Goal: Task Accomplishment & Management: Complete application form

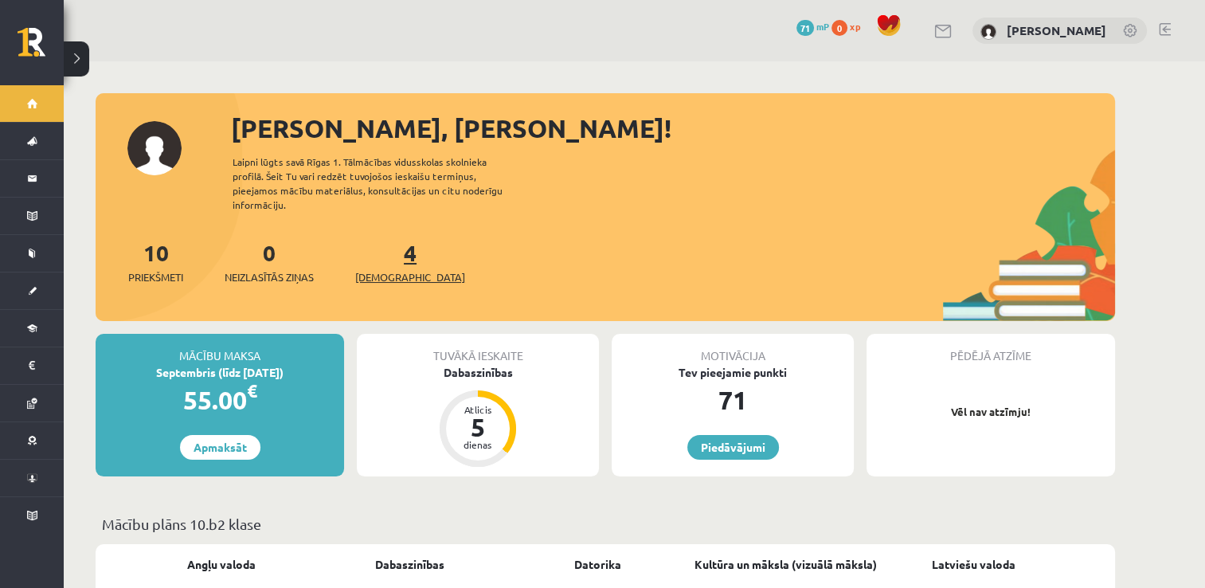
click at [380, 248] on link "4 Ieskaites" at bounding box center [410, 261] width 110 height 47
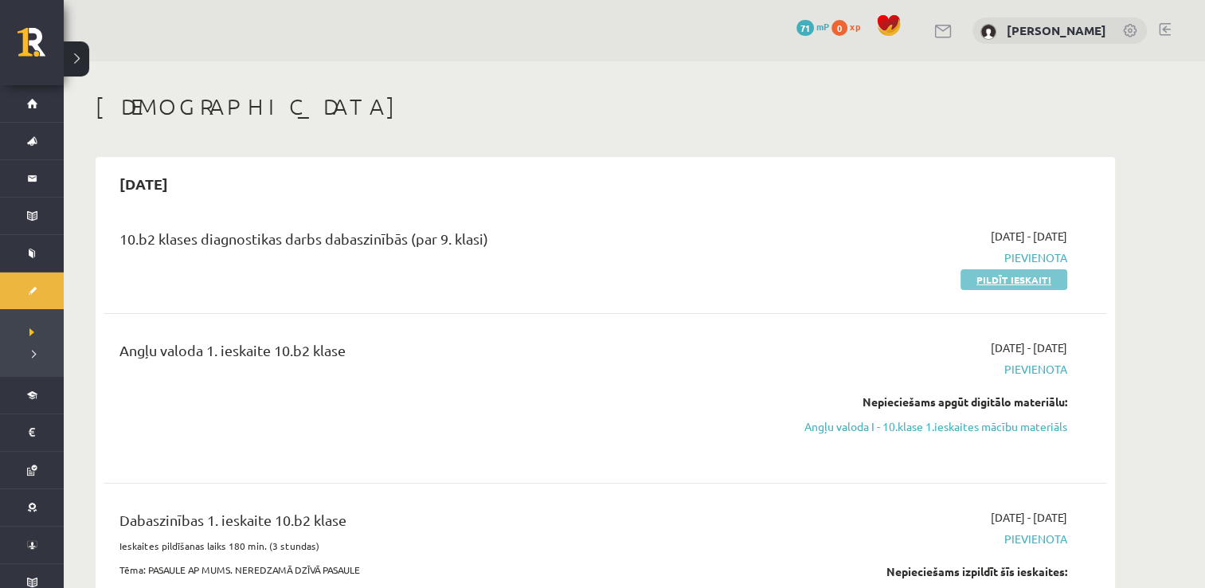
click at [980, 282] on link "Pildīt ieskaiti" at bounding box center [1013, 279] width 107 height 21
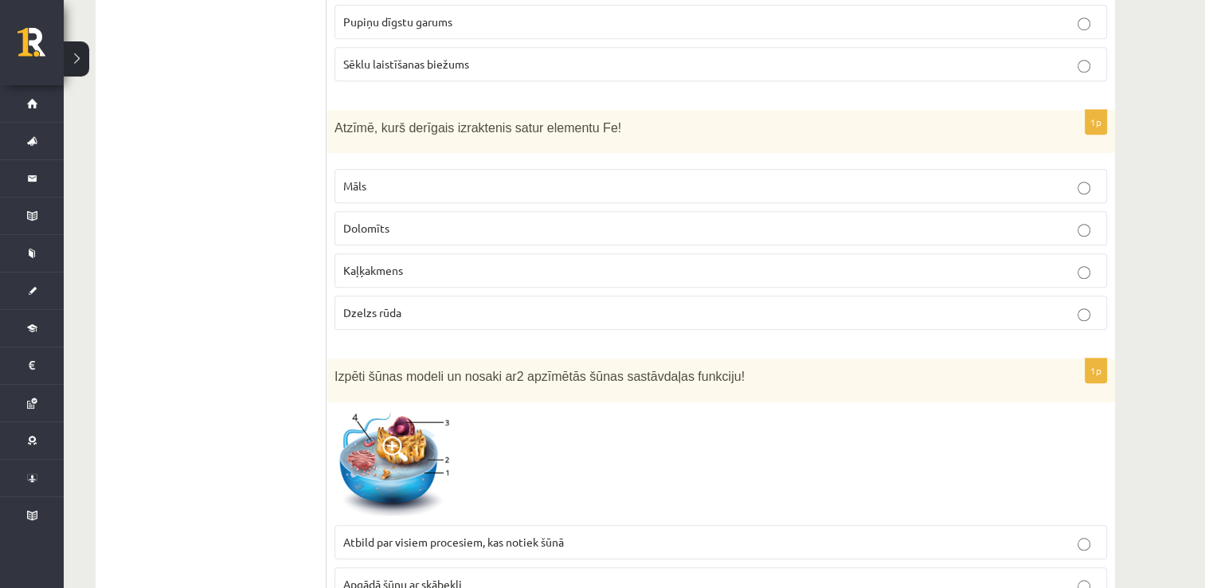
scroll to position [1274, 0]
drag, startPoint x: 1204, startPoint y: 113, endPoint x: 1219, endPoint y: 158, distance: 47.1
drag, startPoint x: 1219, startPoint y: 158, endPoint x: 1178, endPoint y: 272, distance: 121.6
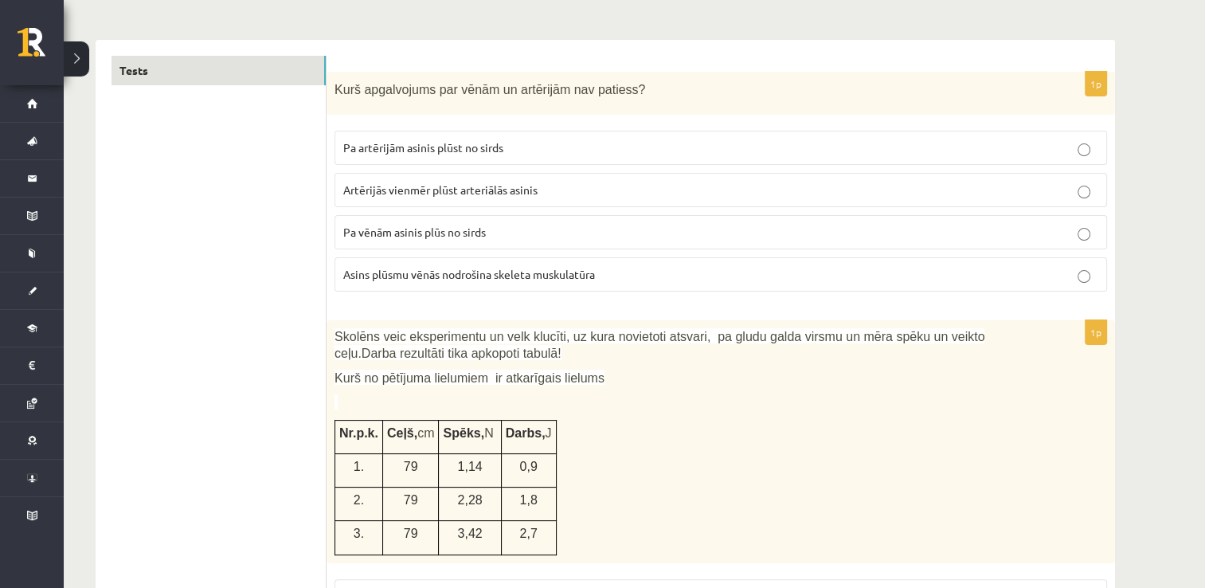
scroll to position [239, 0]
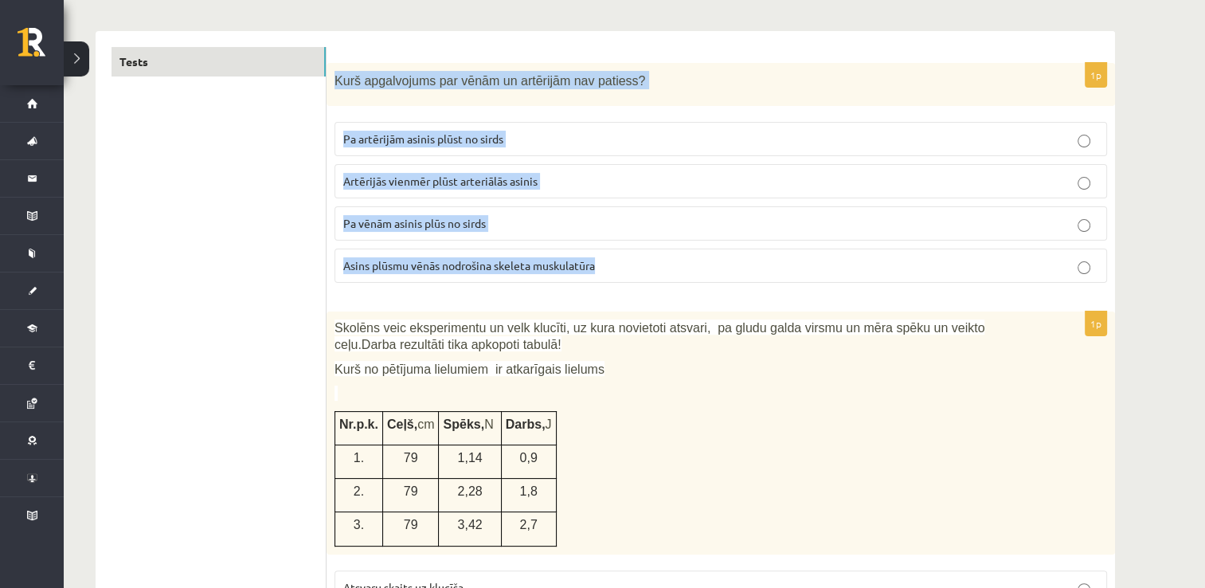
drag, startPoint x: 331, startPoint y: 76, endPoint x: 624, endPoint y: 268, distance: 350.2
click at [624, 268] on div "1p Kurš apgalvojums par vēnām un artērijām nav patiess? Pa artērijām asinis plū…" at bounding box center [720, 179] width 788 height 233
copy div "Kurš apgalvojums par vēnām un artērijām nav patiess? Pa artērijām asinis plūst …"
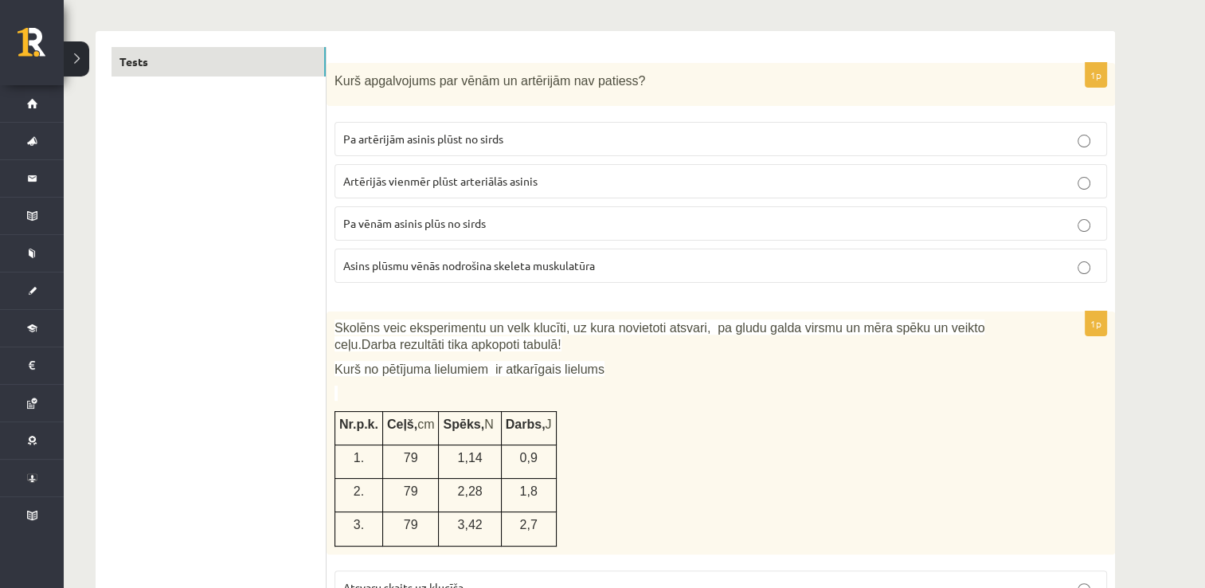
click at [354, 180] on span "Artērijās vienmēr plūst arteriālās asinis" at bounding box center [440, 181] width 194 height 14
click at [515, 229] on p "Pa vēnām asinis plūs no sirds" at bounding box center [720, 223] width 755 height 17
click at [520, 177] on span "Artērijās vienmēr plūst arteriālās asinis" at bounding box center [440, 181] width 194 height 14
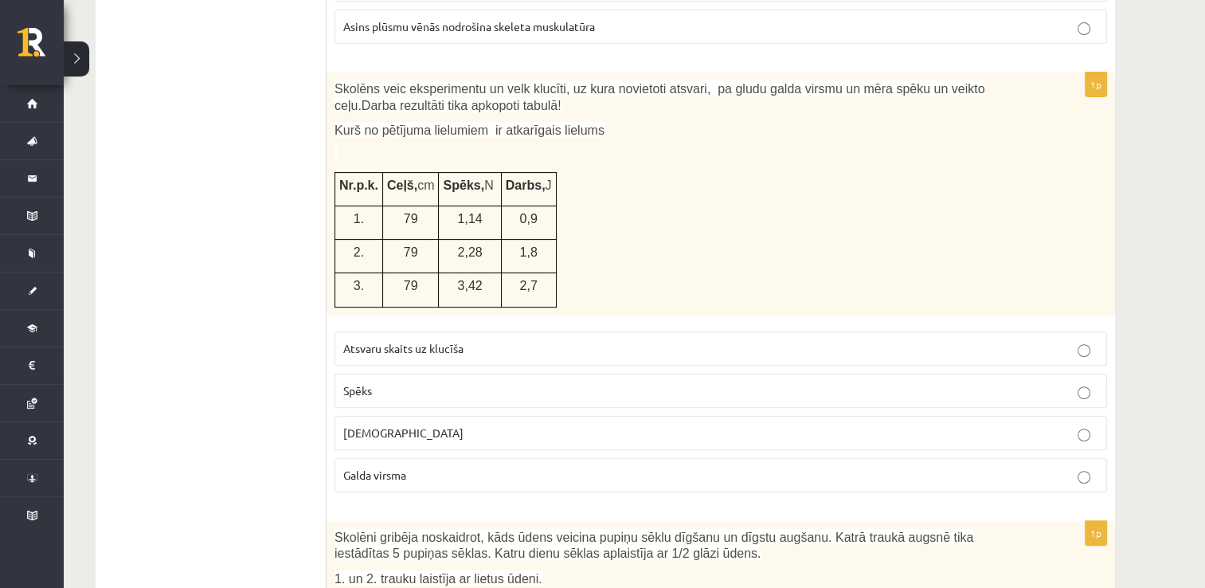
scroll to position [478, 0]
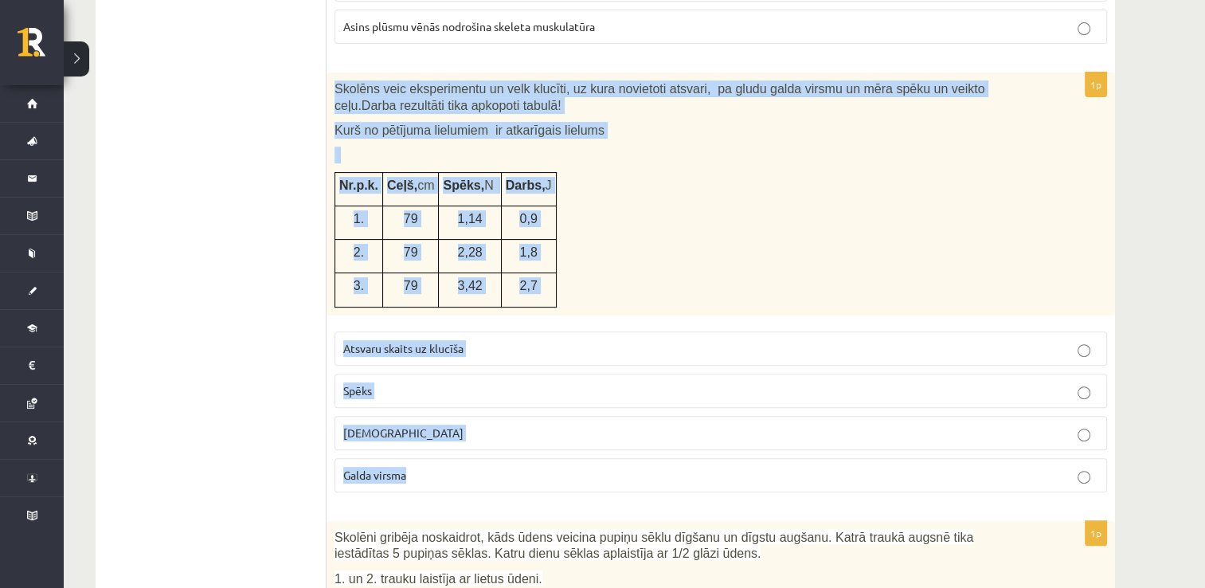
drag, startPoint x: 334, startPoint y: 81, endPoint x: 492, endPoint y: 455, distance: 406.4
click at [492, 455] on div "1p Skolēns veic eksperimentu un velk klucīti, uz kura novietoti atsvari, pa glu…" at bounding box center [720, 288] width 788 height 432
copy div "Skolēns veic eksperimentu un velk klucīti, uz kura novietoti atsvari, pa gludu …"
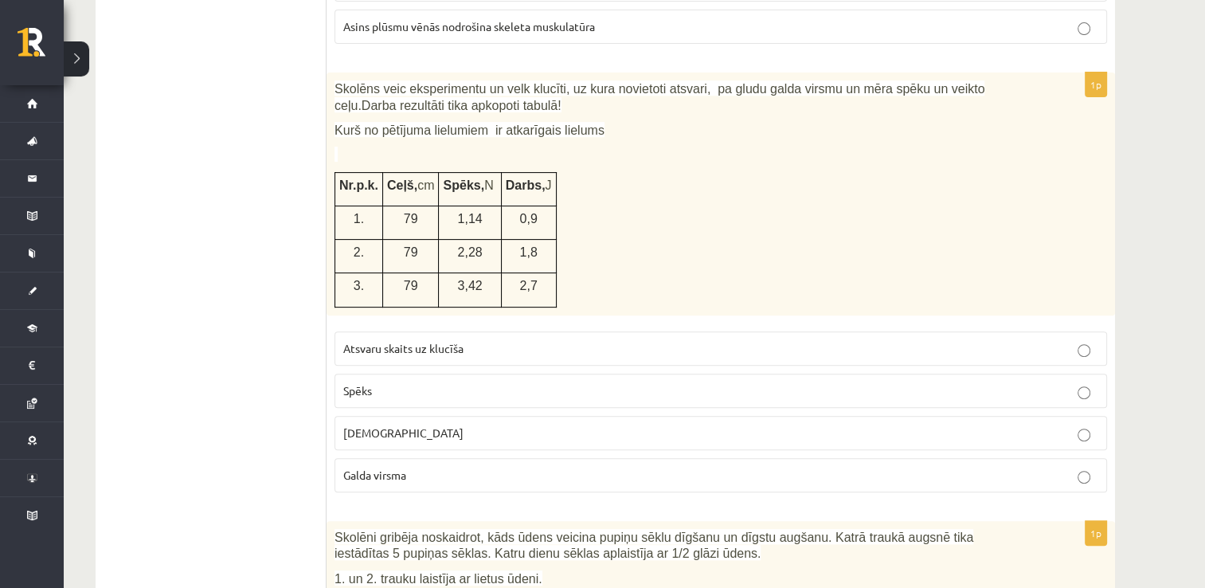
click at [375, 390] on p "Spēks" at bounding box center [720, 390] width 755 height 17
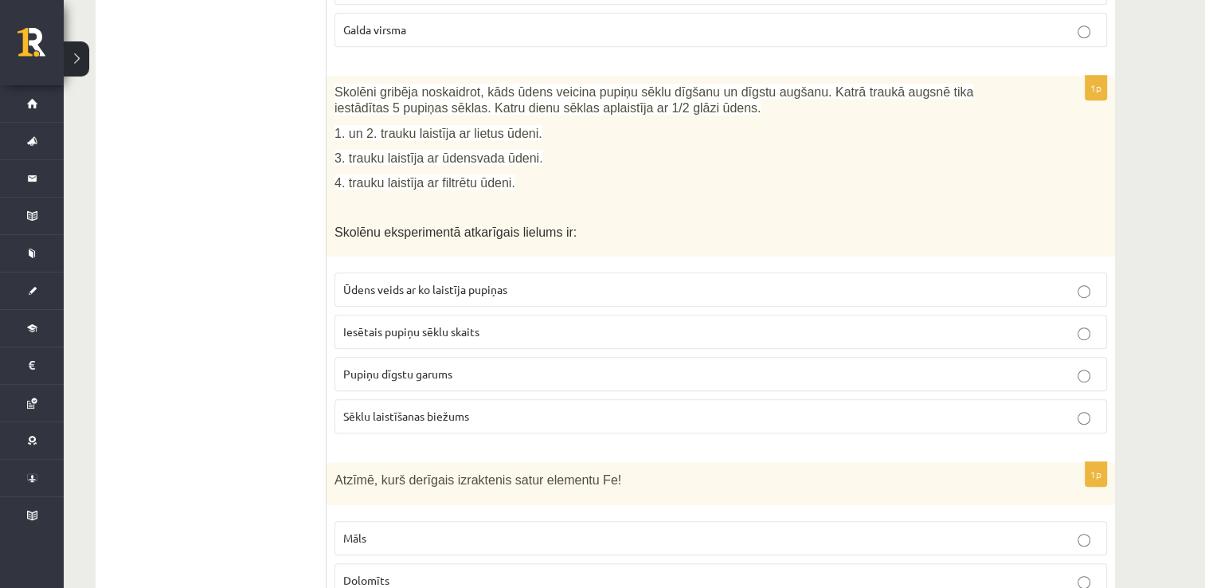
scroll to position [955, 0]
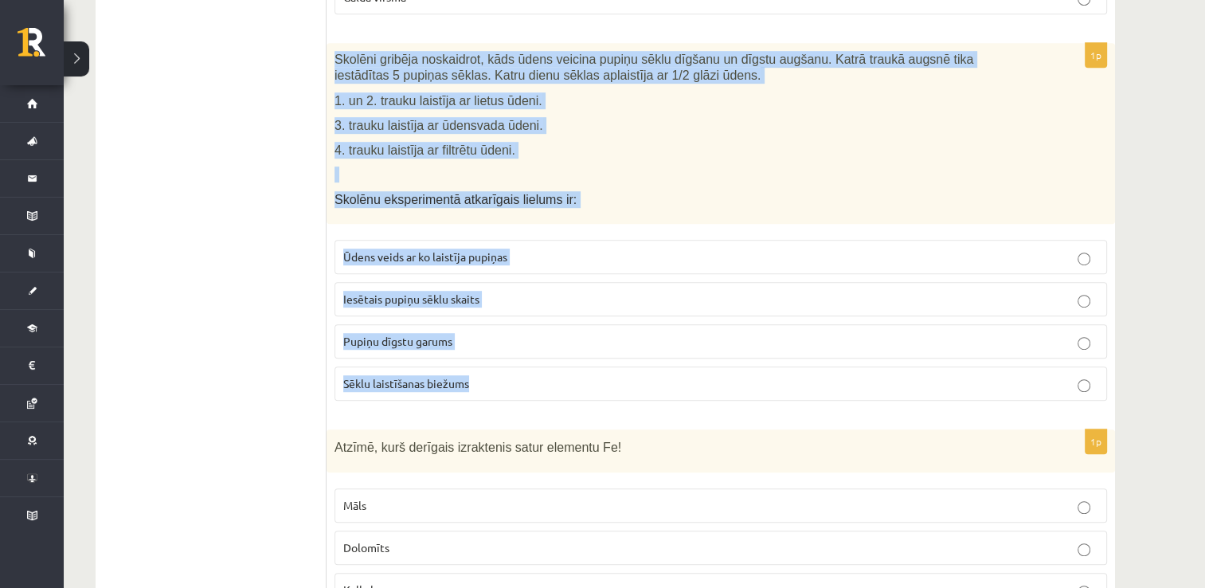
drag, startPoint x: 335, startPoint y: 58, endPoint x: 487, endPoint y: 373, distance: 349.3
click at [487, 373] on div "1p Skolēni gribēja noskaidrot, kāds ūdens veicina pupiņu sēklu dīgšanu un dīgst…" at bounding box center [720, 228] width 788 height 370
drag, startPoint x: 487, startPoint y: 373, endPoint x: 435, endPoint y: 89, distance: 288.3
copy div "Skolēni gribēja noskaidrot, kāds ūdens veicina pupiņu sēklu dīgšanu un dīgstu a…"
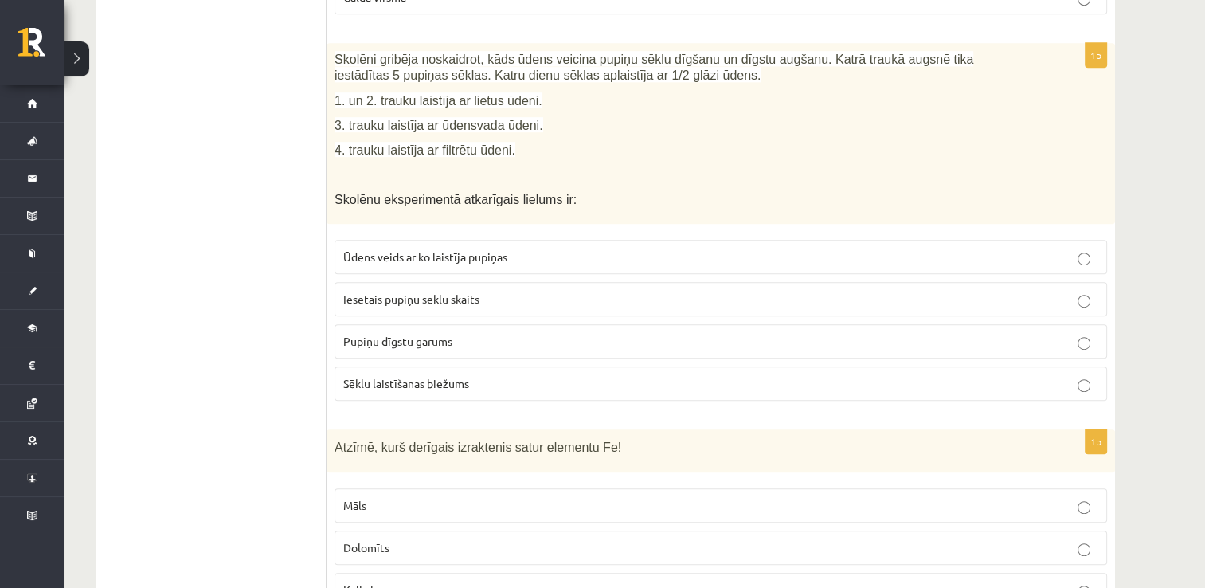
drag, startPoint x: 234, startPoint y: 375, endPoint x: 338, endPoint y: 338, distance: 110.5
click at [377, 342] on p "Pupiņu dīgstu garums" at bounding box center [720, 341] width 755 height 17
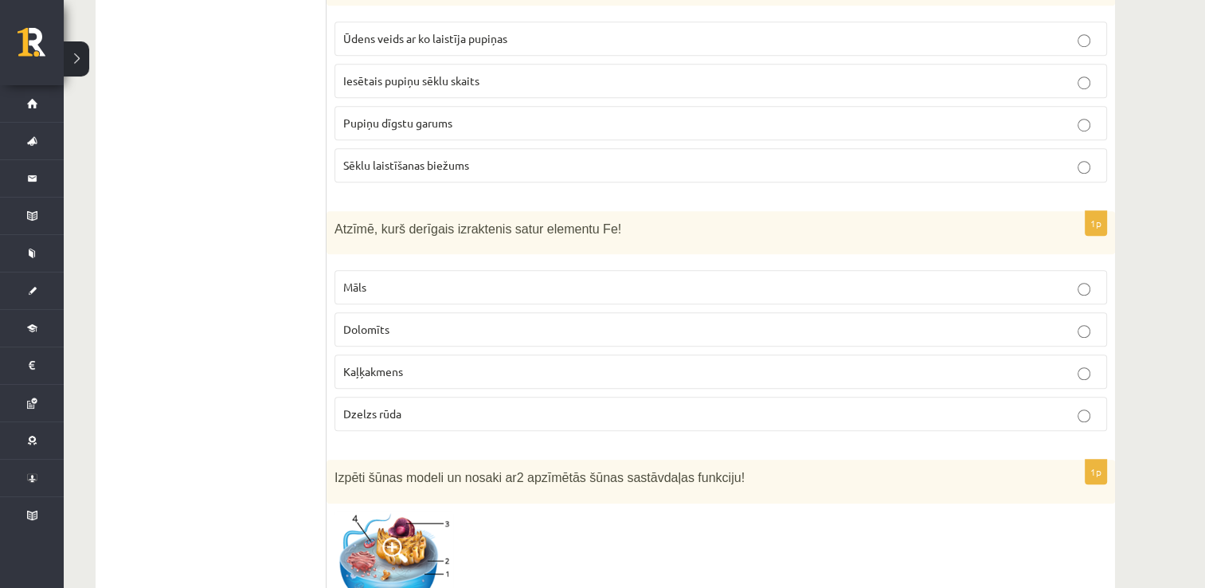
scroll to position [1194, 0]
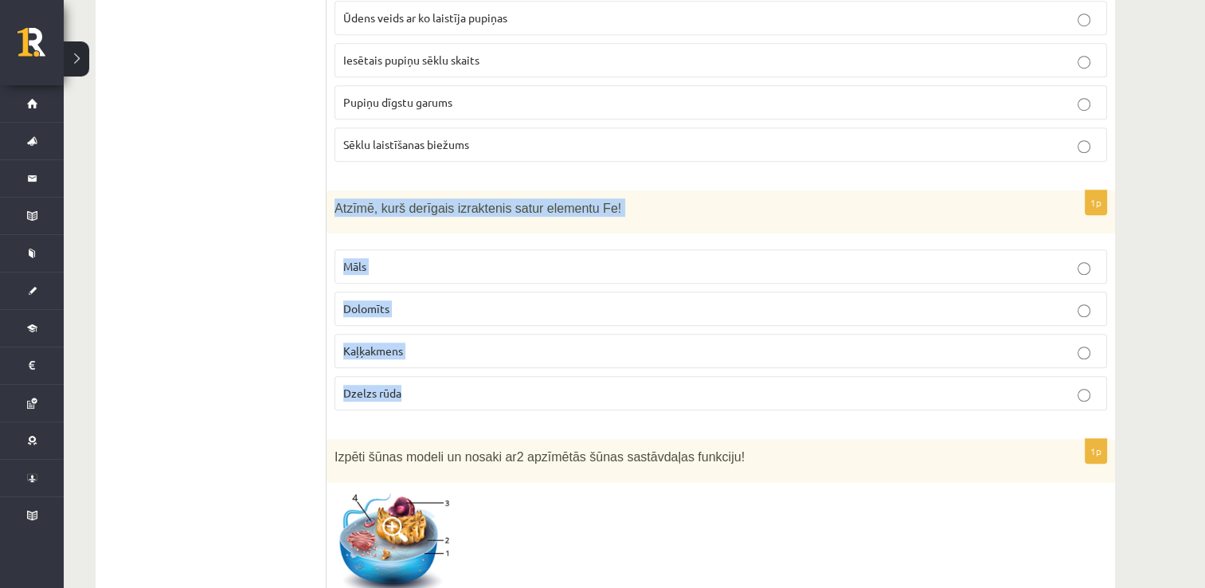
drag, startPoint x: 328, startPoint y: 195, endPoint x: 455, endPoint y: 394, distance: 236.3
click at [455, 394] on div "1p Atzīmē, kurš derīgais izraktenis satur elementu Fe! Māls Dolomīts Kaļķakmens…" at bounding box center [720, 306] width 788 height 233
drag, startPoint x: 455, startPoint y: 394, endPoint x: 402, endPoint y: 209, distance: 193.0
copy div "Atzīmē, kurš derīgais izraktenis satur elementu Fe! Māls Dolomīts Kaļķakmens Dz…"
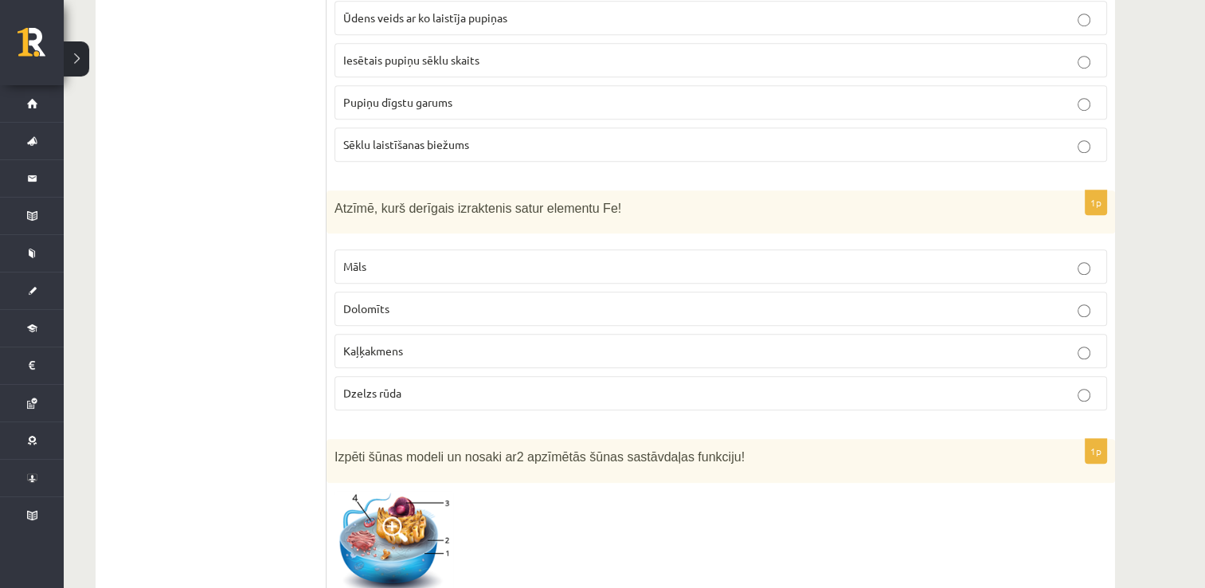
click at [403, 385] on p "Dzelzs rūda" at bounding box center [720, 393] width 755 height 17
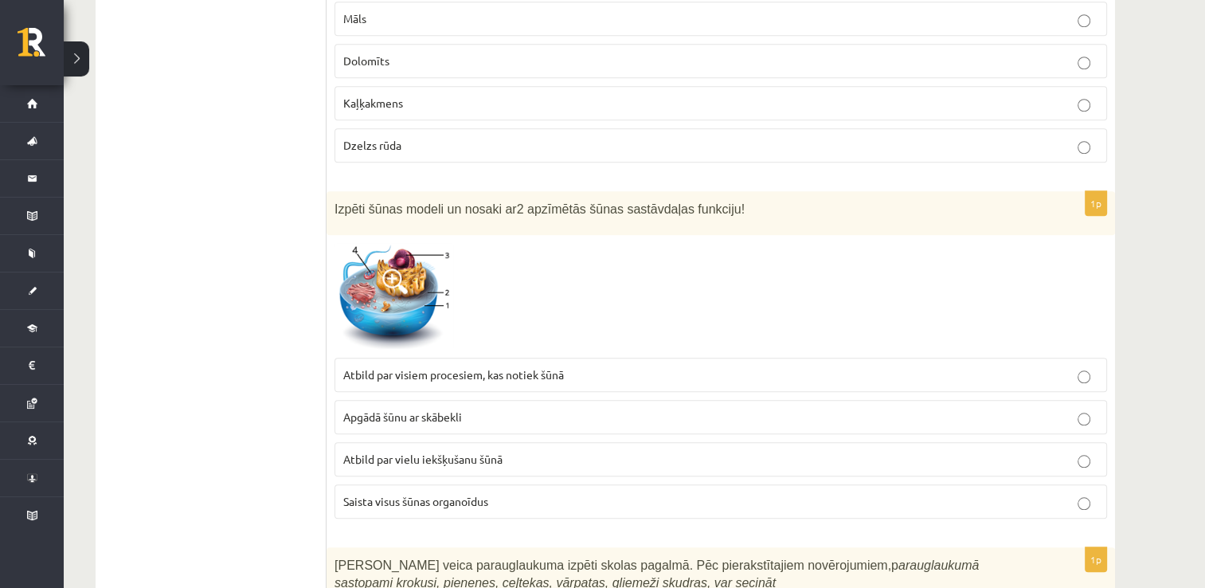
scroll to position [1513, 0]
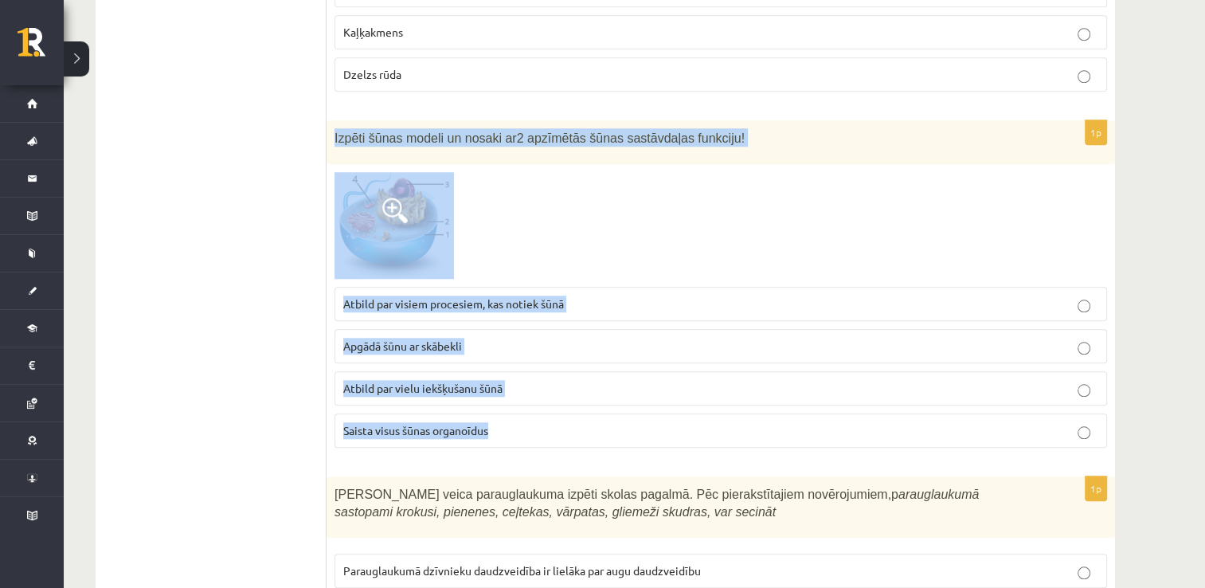
drag, startPoint x: 331, startPoint y: 125, endPoint x: 503, endPoint y: 419, distance: 340.4
click at [503, 419] on div "1p Izpēti šūnas modeli un nosaki ar 2 apzīmētās šūnas sastāvdaļas funkciju! Atb…" at bounding box center [720, 289] width 788 height 339
copy div "Izpēti šūnas modeli un nosaki ar 2 apzīmētās šūnas sastāvdaļas funkciju! Atbild…"
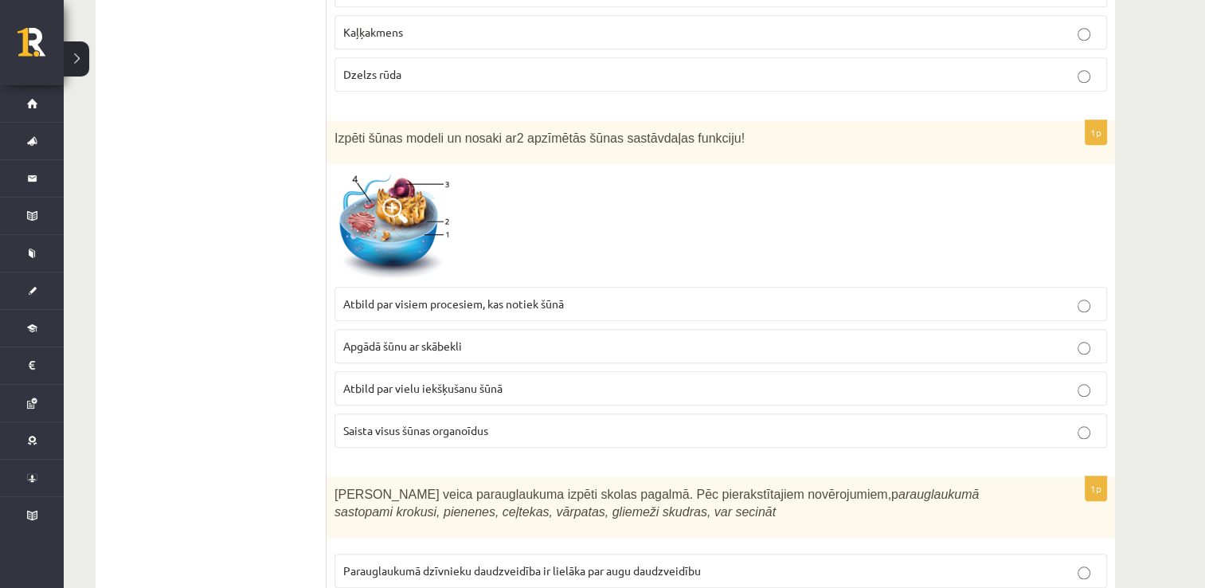
drag, startPoint x: 261, startPoint y: 410, endPoint x: 269, endPoint y: 396, distance: 16.4
click at [396, 296] on span "Atbild par visiem procesiem, kas notiek šūnā" at bounding box center [453, 303] width 221 height 14
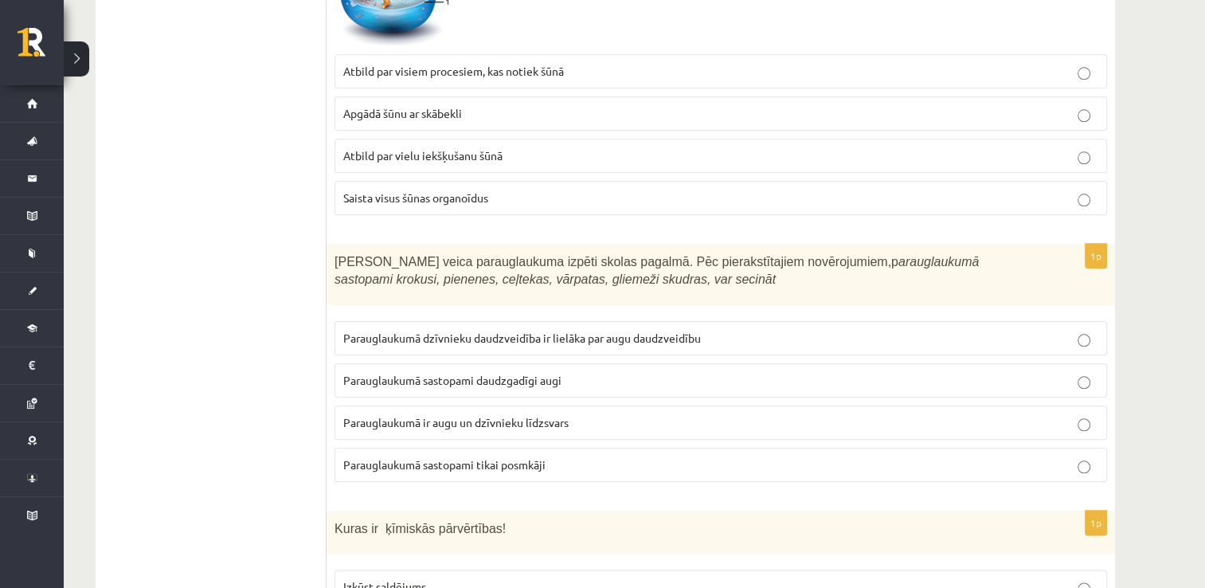
scroll to position [1752, 0]
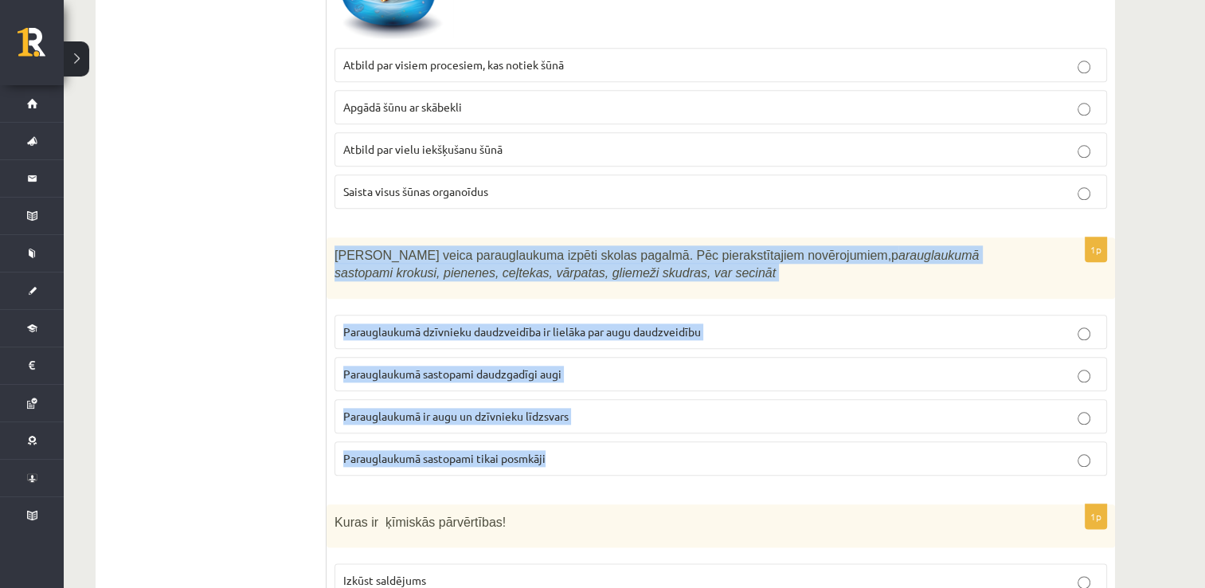
drag, startPoint x: 335, startPoint y: 239, endPoint x: 568, endPoint y: 439, distance: 307.1
click at [568, 439] on div "1p Skolēni veica parauglaukuma izpēti skolas pagalmā. Pēc pierakstītajiem novēr…" at bounding box center [720, 362] width 788 height 251
drag, startPoint x: 568, startPoint y: 439, endPoint x: 500, endPoint y: 244, distance: 206.5
copy div "Skolēni veica parauglaukuma izpēti skolas pagalmā. Pēc pierakstītajiem novēroju…"
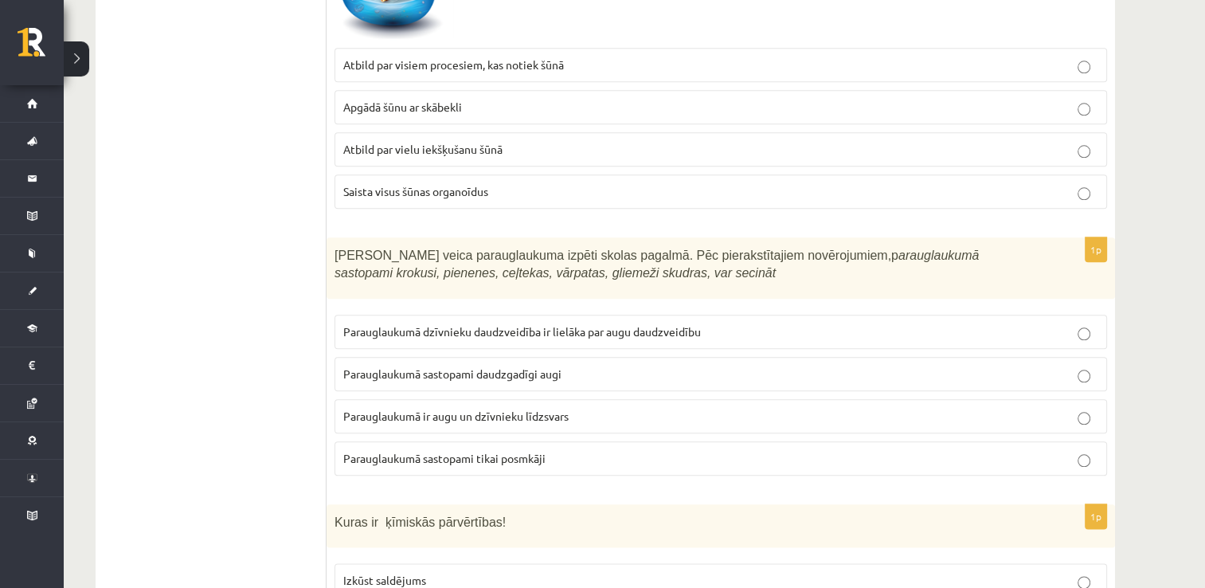
click at [402, 371] on p "Parauglaukumā sastopami daudzgadīgi augi" at bounding box center [720, 373] width 755 height 17
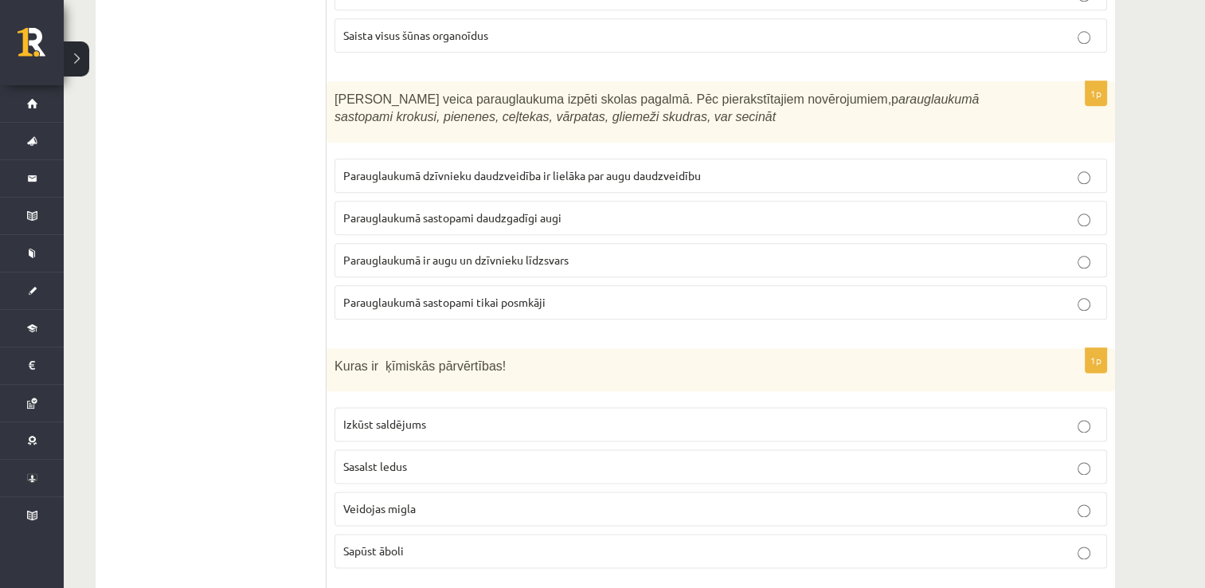
scroll to position [2070, 0]
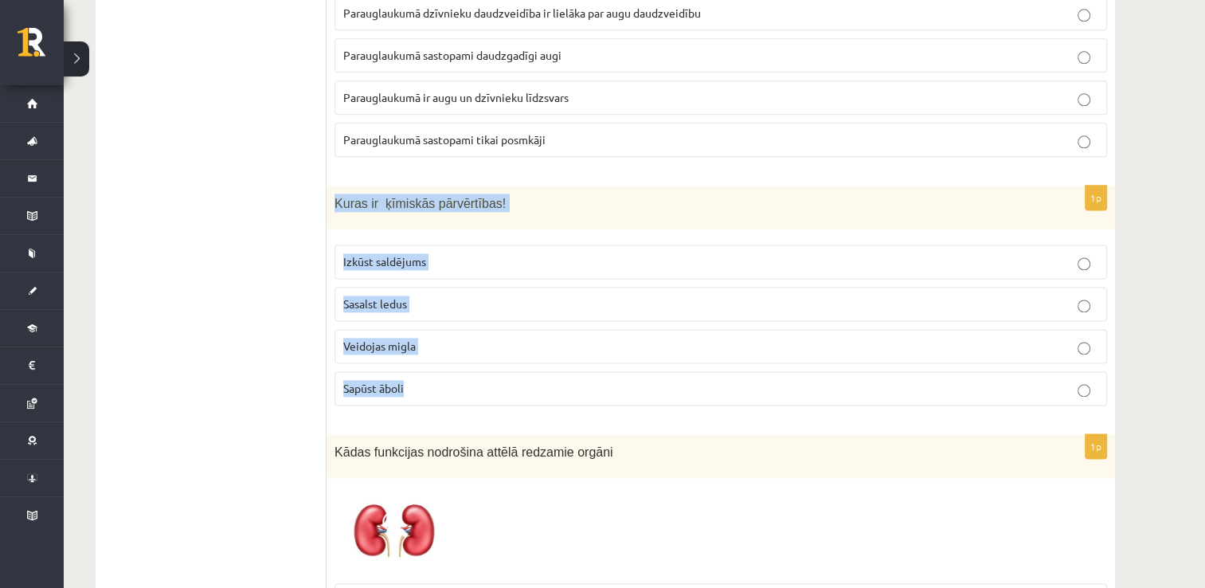
drag, startPoint x: 331, startPoint y: 190, endPoint x: 459, endPoint y: 370, distance: 220.9
click at [459, 370] on div "1p Kuras ir ķīmiskās pārvērtības! Izkūst saldējums Sasalst ledus Veidojas migla…" at bounding box center [720, 302] width 788 height 233
drag, startPoint x: 459, startPoint y: 370, endPoint x: 414, endPoint y: 188, distance: 187.9
copy div "Kuras ir ķīmiskās pārvērtības! Izkūst saldējums Sasalst ledus Veidojas migla Sa…"
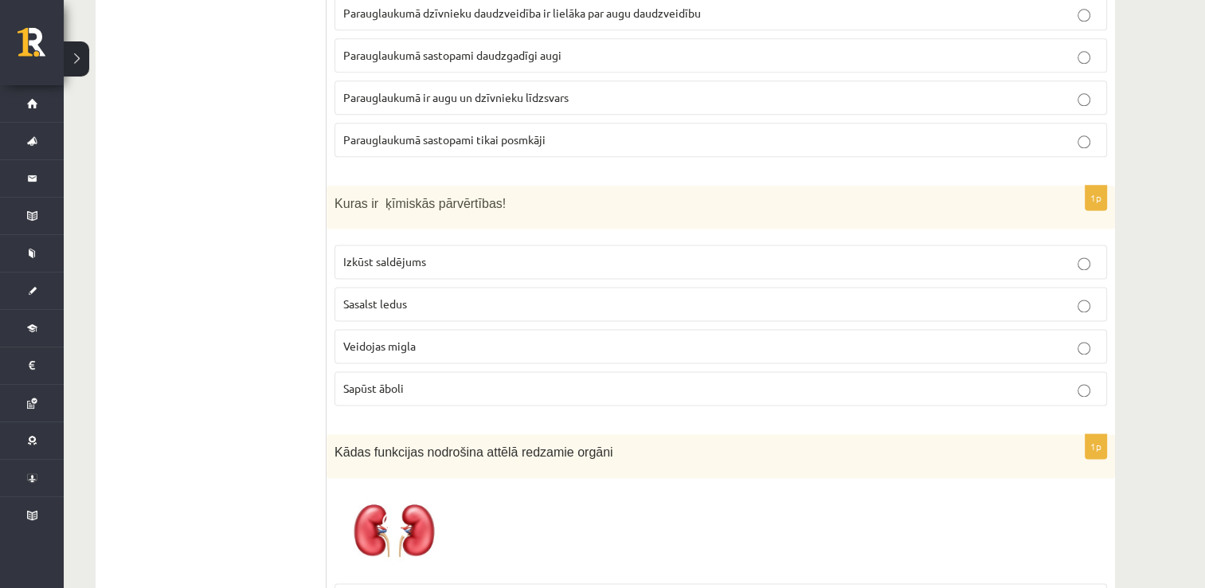
click at [455, 380] on p "Sapūst āboli" at bounding box center [720, 388] width 755 height 17
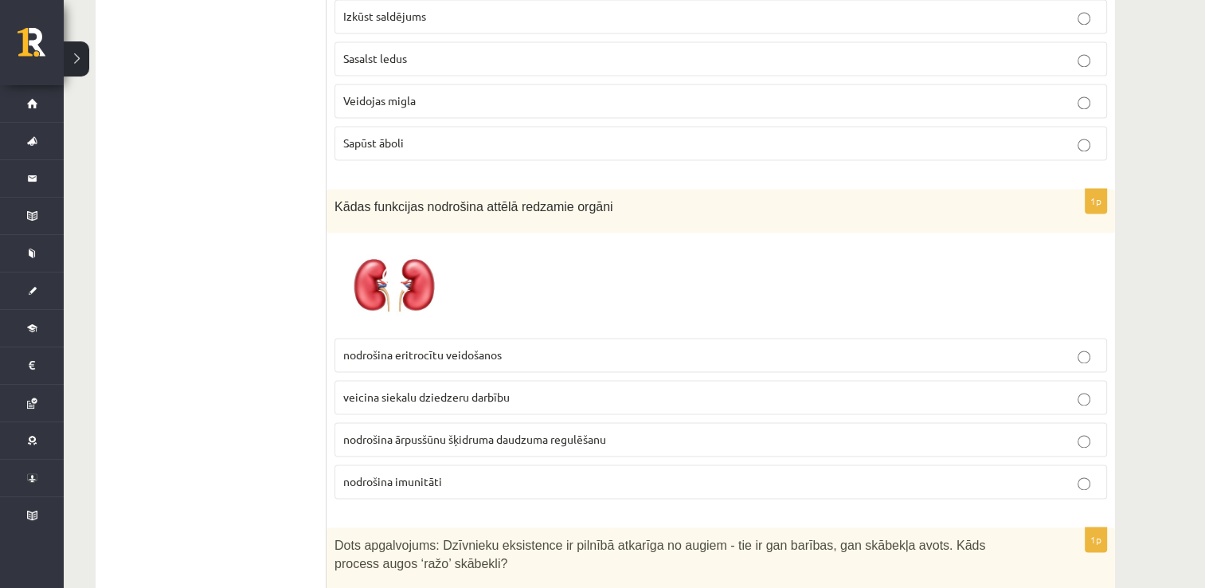
scroll to position [2389, 0]
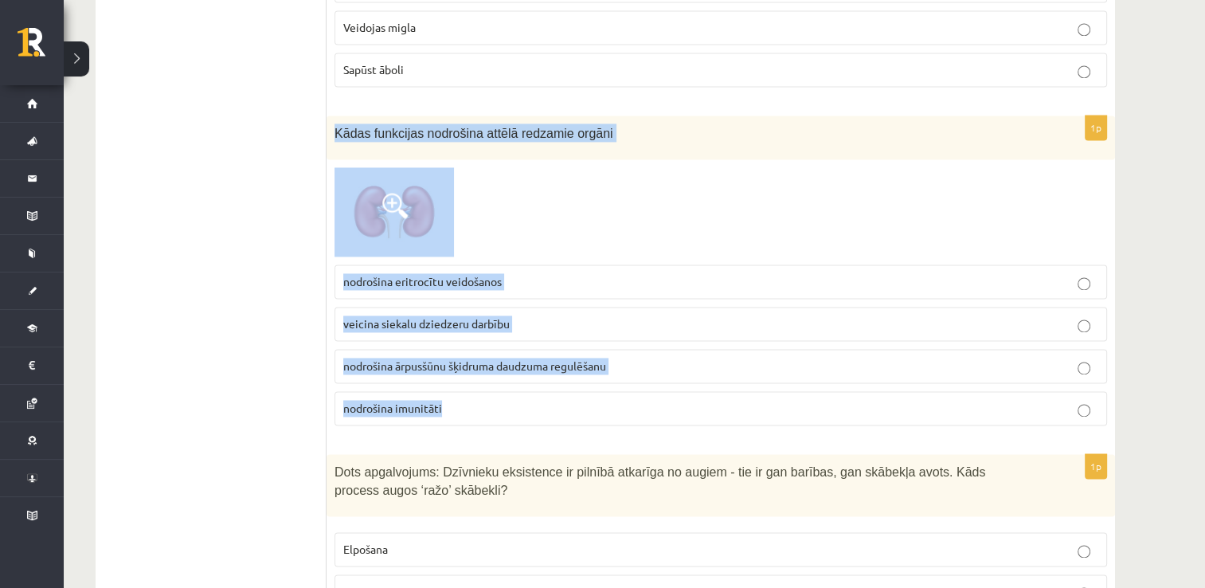
drag, startPoint x: 340, startPoint y: 139, endPoint x: 552, endPoint y: 393, distance: 330.1
click at [552, 393] on div "1p Kādas funkcijas nodrošina attēlā redzamie orgāni nodrošina eritrocītu veidoš…" at bounding box center [720, 276] width 788 height 322
drag, startPoint x: 552, startPoint y: 393, endPoint x: 467, endPoint y: 266, distance: 152.1
copy div "Kādas funkcijas nodrošina attēlā redzamie orgāni nodrošina eritrocītu veidošano…"
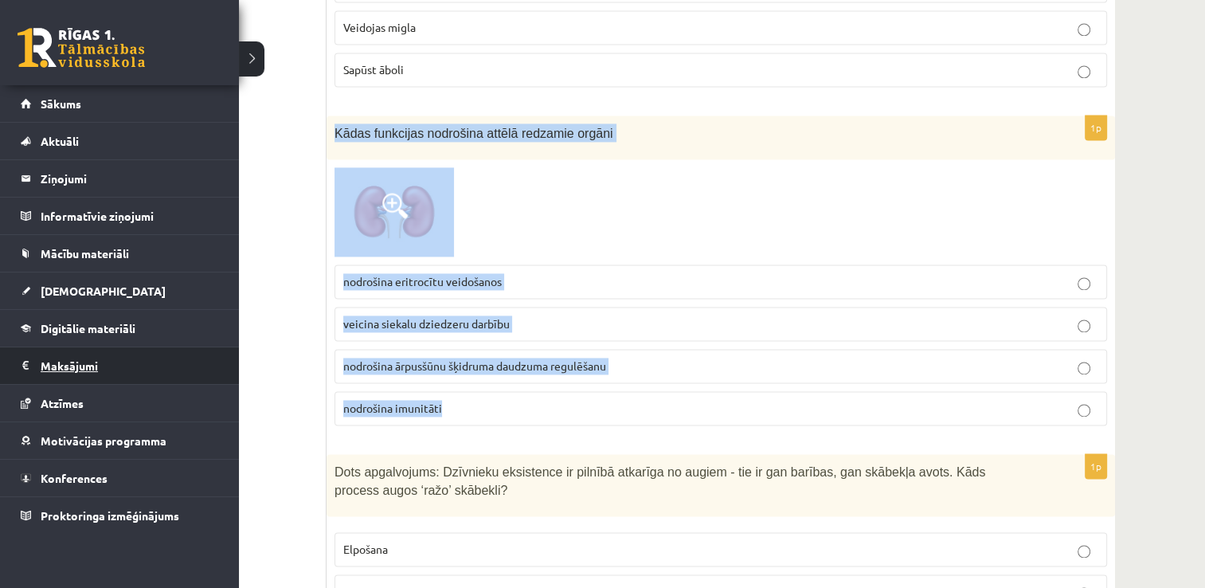
click at [26, 361] on link "Maksājumi 0" at bounding box center [120, 365] width 198 height 37
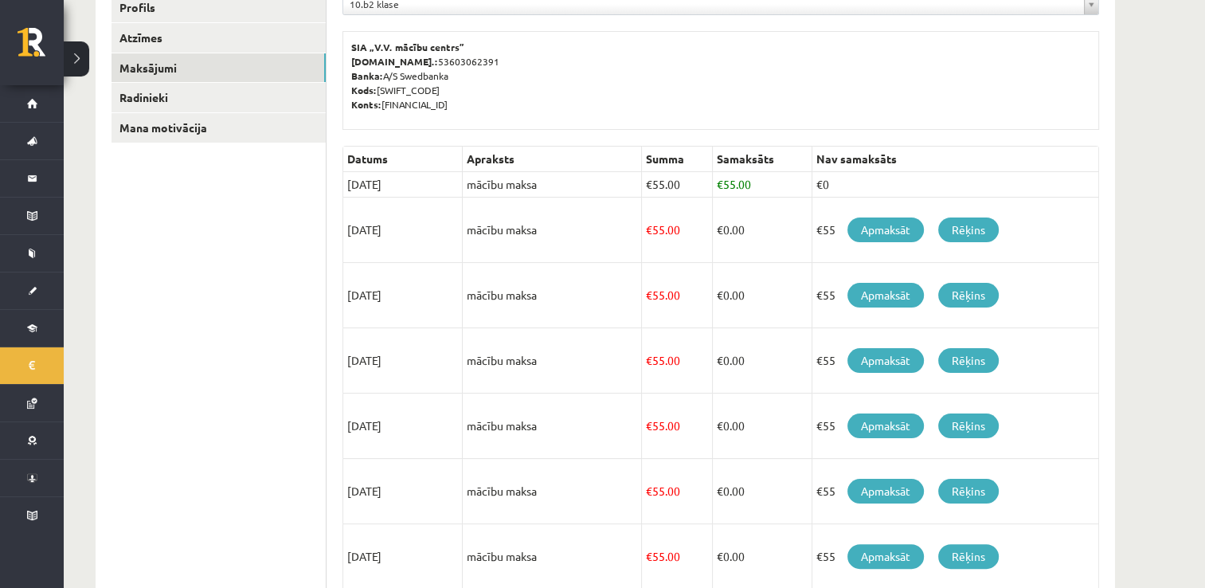
scroll to position [140, 0]
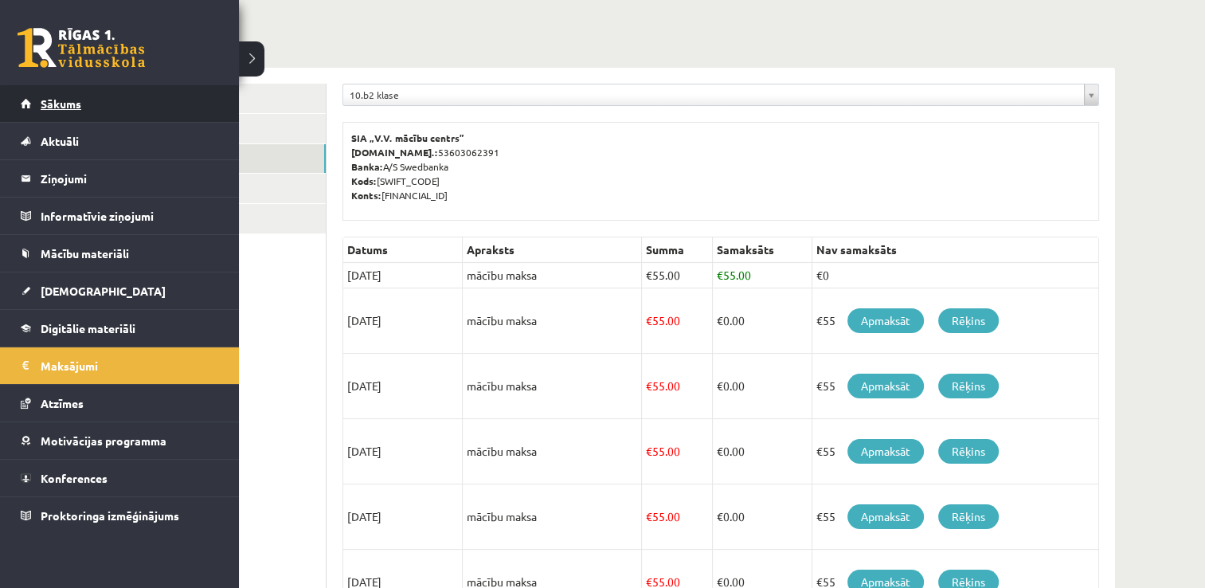
click at [39, 106] on link "Sākums" at bounding box center [120, 103] width 198 height 37
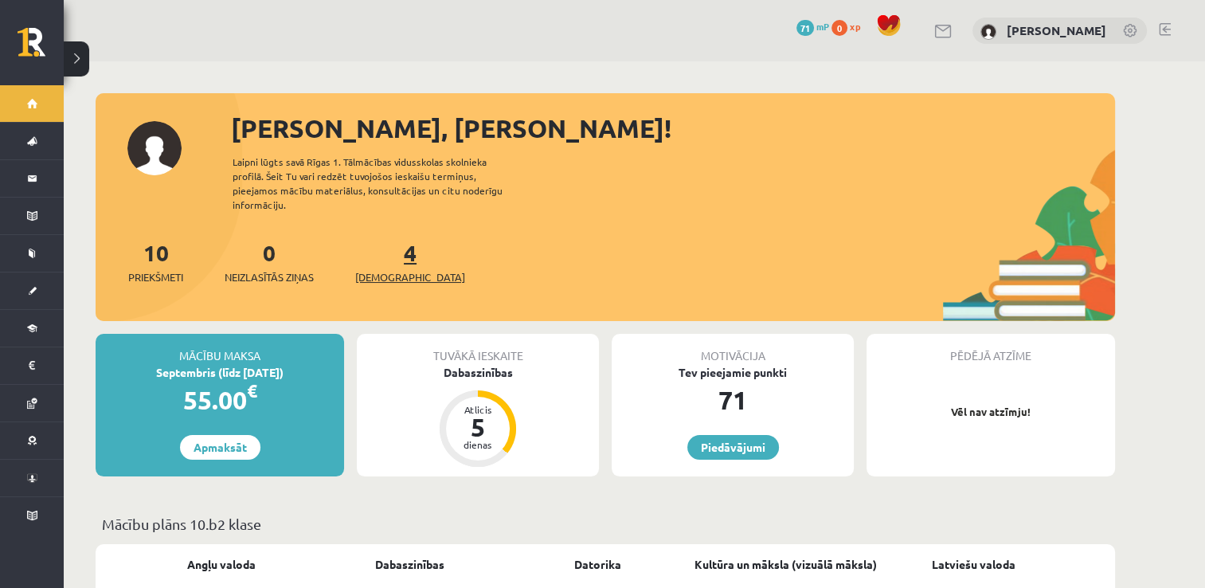
click at [385, 269] on span "[DEMOGRAPHIC_DATA]" at bounding box center [410, 277] width 110 height 16
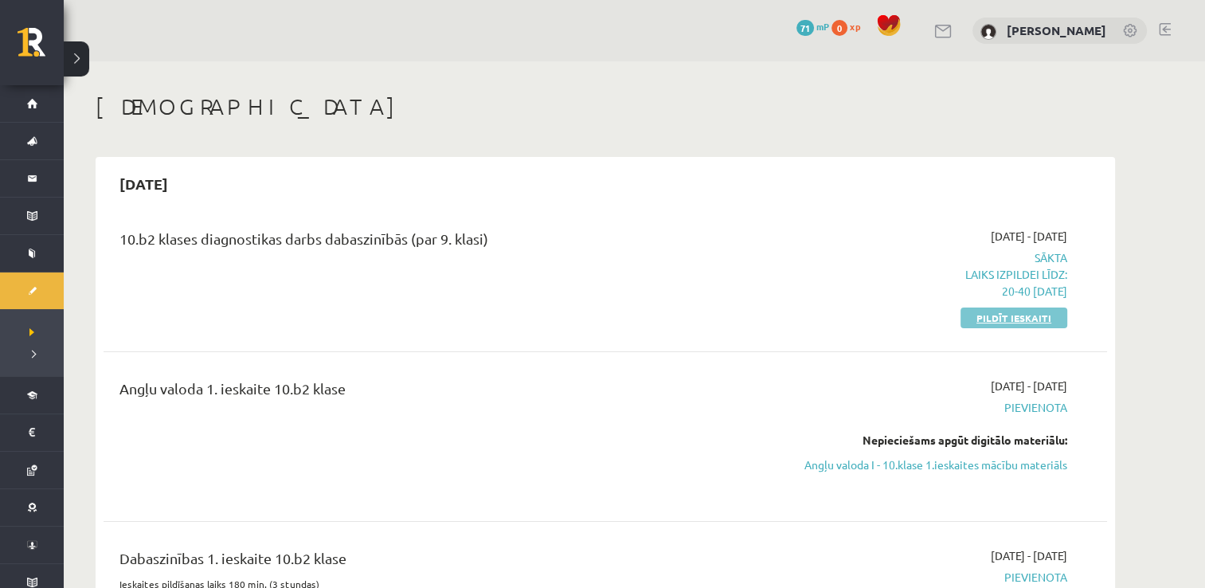
click at [981, 314] on link "Pildīt ieskaiti" at bounding box center [1013, 317] width 107 height 21
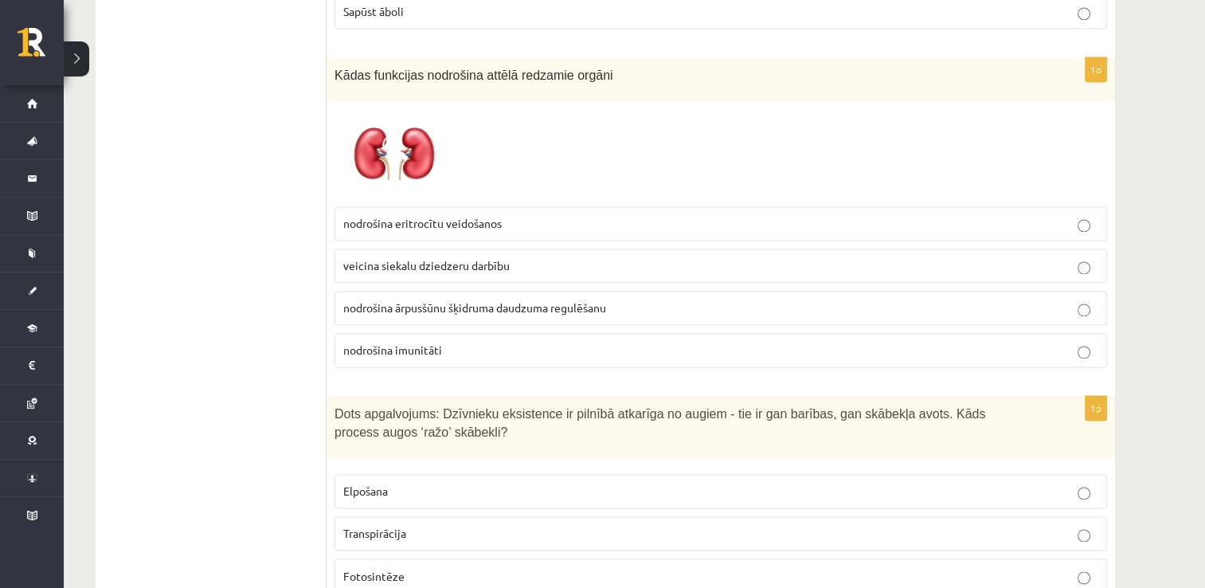
scroll to position [2389, 0]
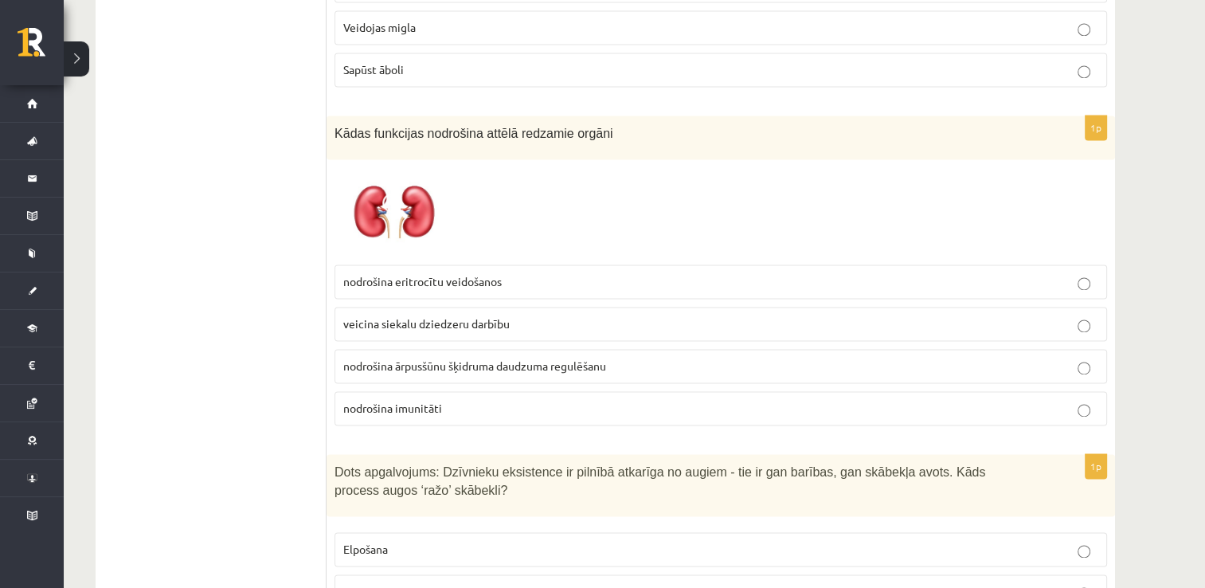
click at [376, 201] on img at bounding box center [393, 212] width 119 height 90
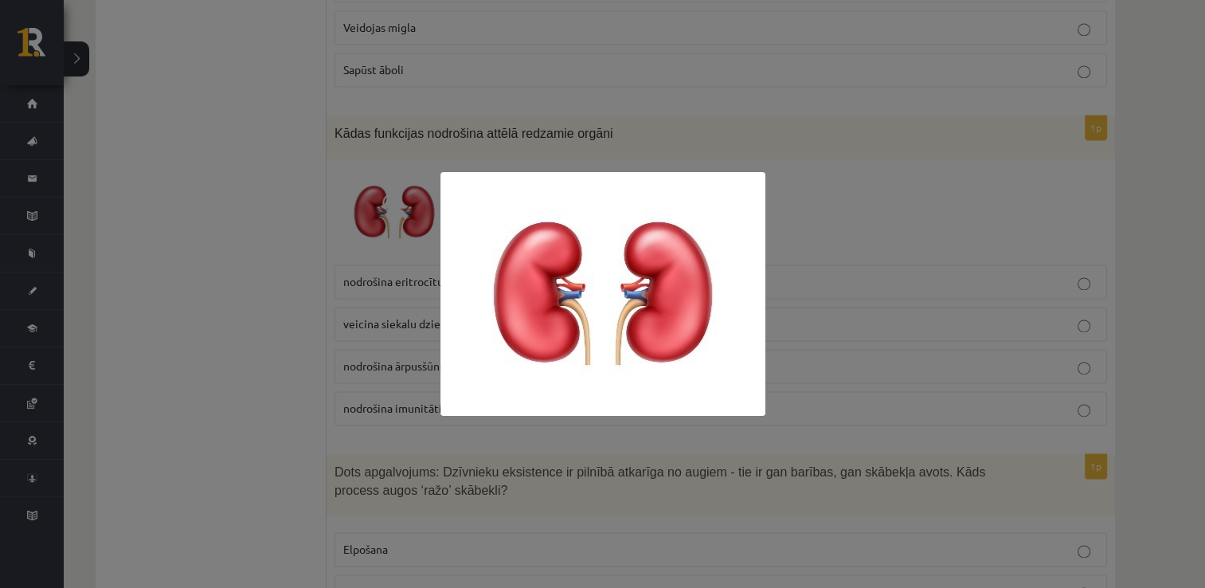
click at [210, 377] on div at bounding box center [602, 294] width 1205 height 588
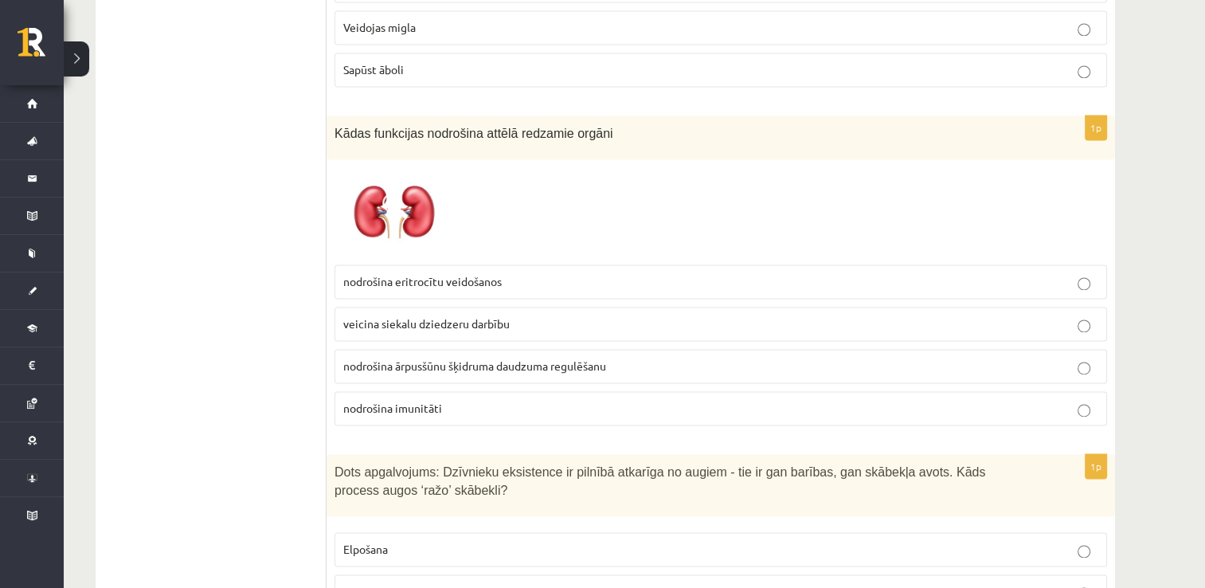
click at [382, 358] on span "nodrošina ārpusšūnu šķidruma daudzuma regulēšanu" at bounding box center [474, 365] width 263 height 14
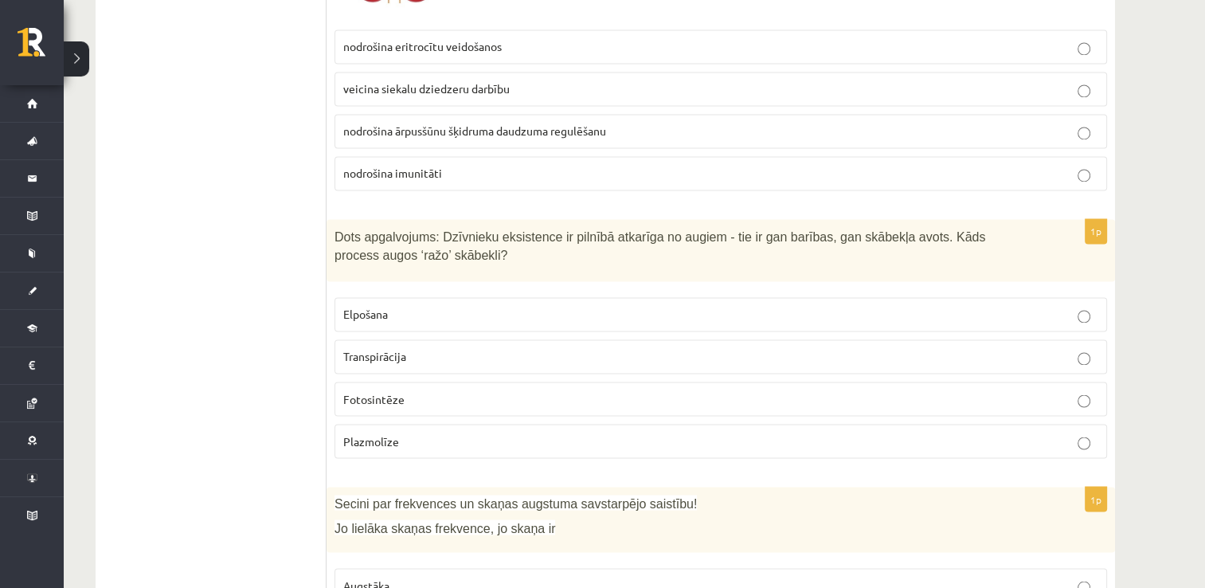
scroll to position [2627, 0]
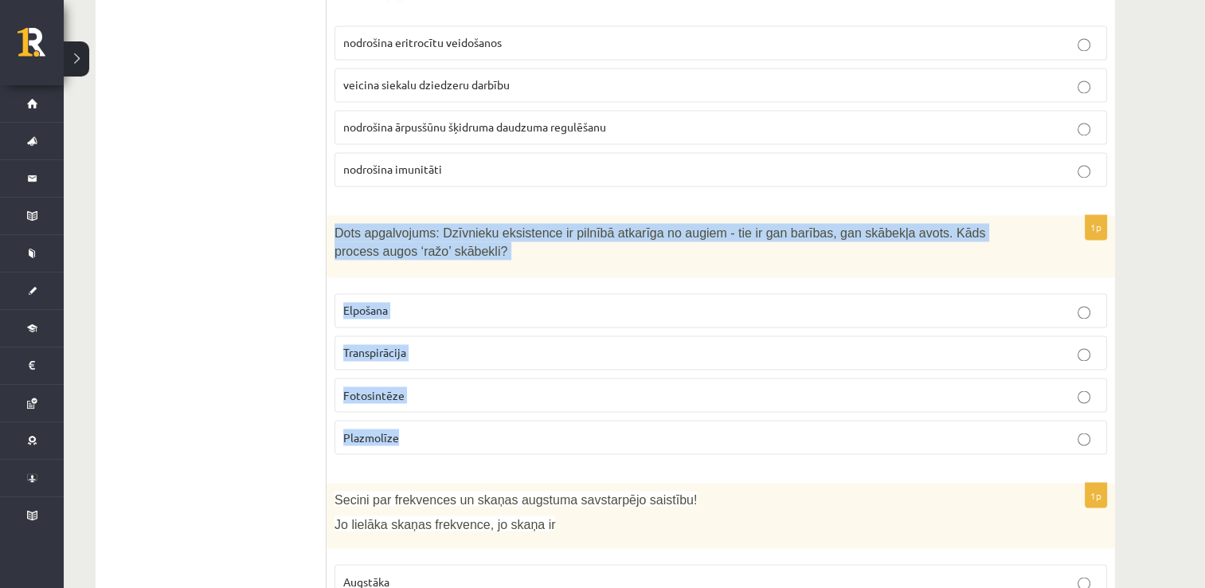
drag, startPoint x: 331, startPoint y: 216, endPoint x: 441, endPoint y: 416, distance: 228.1
click at [441, 416] on div "1p Dots apgalvojums: Dzīvnieku eksistence ir pilnībā atkarīga no augiem - tie i…" at bounding box center [720, 340] width 788 height 251
drag, startPoint x: 441, startPoint y: 416, endPoint x: 390, endPoint y: 221, distance: 201.6
copy div "Dots apgalvojums: Dzīvnieku eksistence ir pilnībā atkarīga no augiem - tie ir g…"
click at [357, 387] on span "Fotosintēze" at bounding box center [373, 394] width 61 height 14
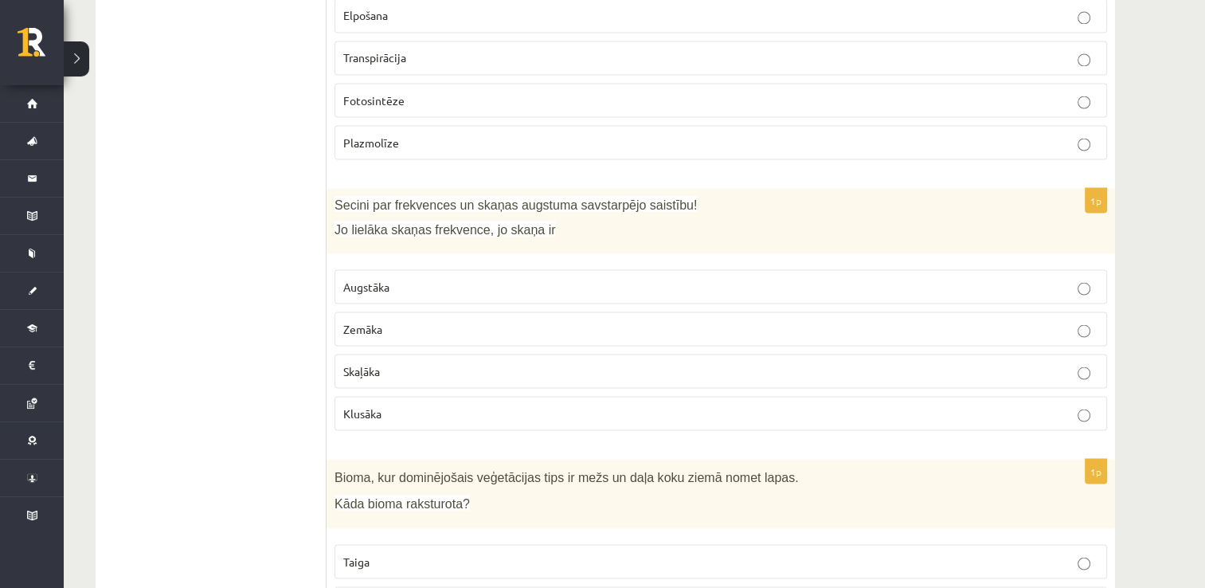
scroll to position [2946, 0]
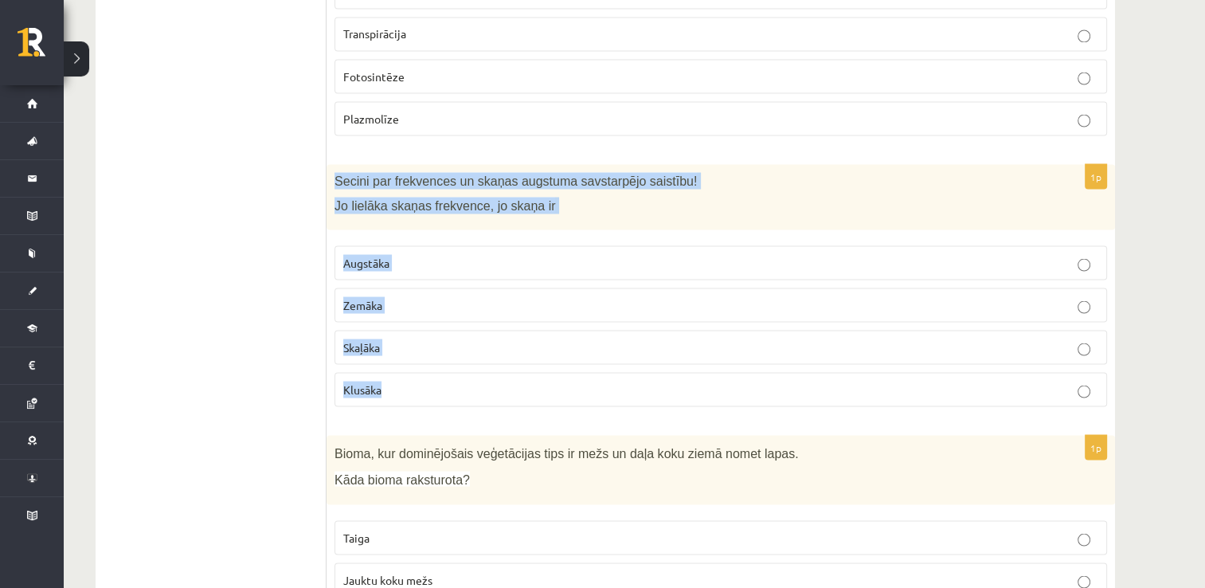
drag, startPoint x: 331, startPoint y: 165, endPoint x: 465, endPoint y: 365, distance: 241.1
click at [465, 365] on div "1p Secini par frekvences un skaņas augstuma savstarpējo saistību! Jo lielāka sk…" at bounding box center [720, 292] width 788 height 256
drag, startPoint x: 465, startPoint y: 365, endPoint x: 360, endPoint y: 167, distance: 224.4
copy div "Secini par frekvences un skaņas augstuma savstarpējo saistību! Jo lielāka skaņa…"
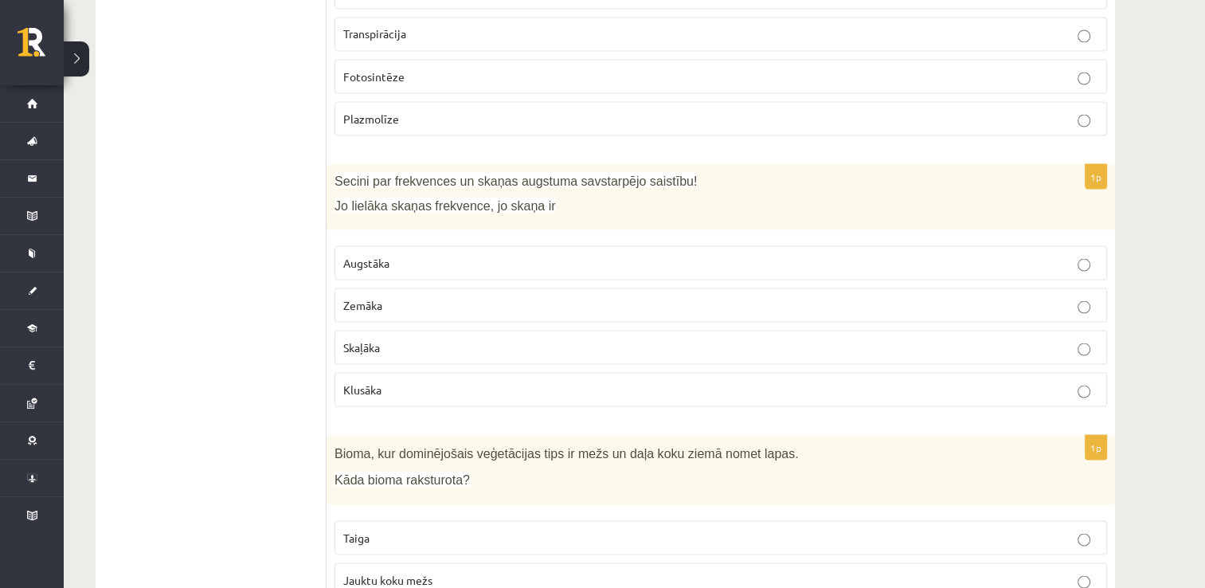
drag, startPoint x: 302, startPoint y: 369, endPoint x: 322, endPoint y: 317, distance: 56.2
click at [368, 255] on span "Augstāka" at bounding box center [366, 262] width 46 height 14
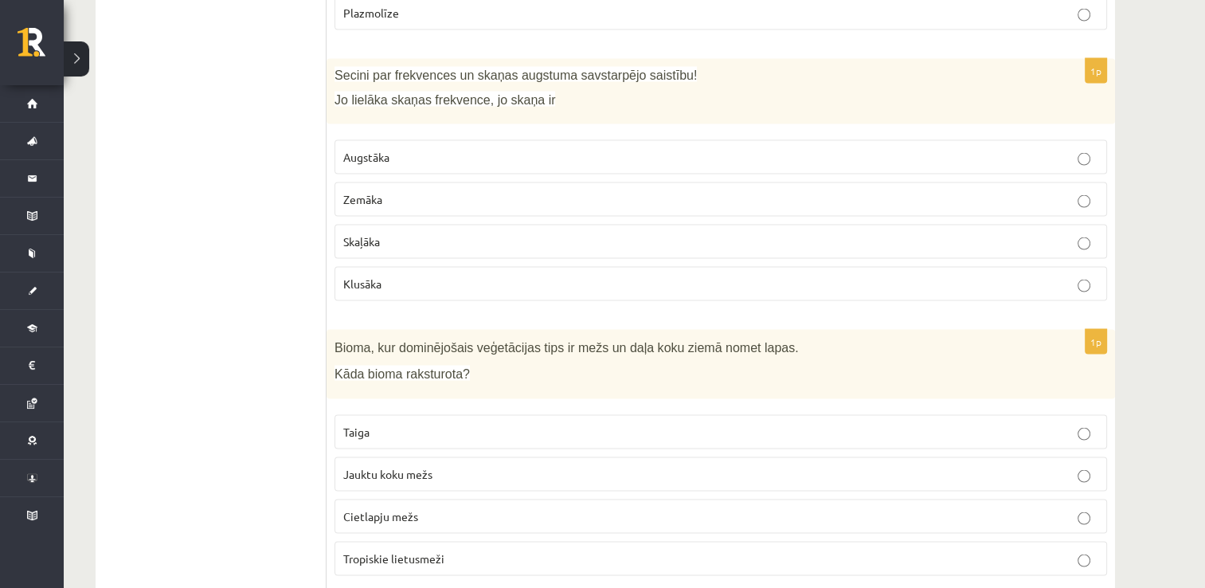
scroll to position [3105, 0]
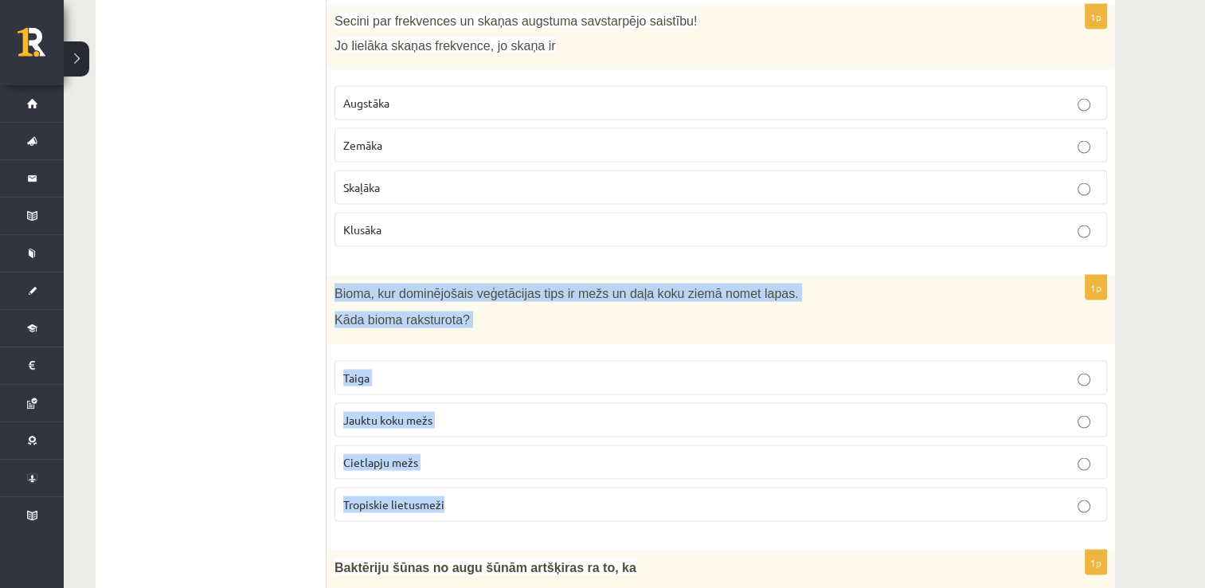
drag, startPoint x: 331, startPoint y: 274, endPoint x: 459, endPoint y: 482, distance: 244.4
click at [459, 482] on div "1p Bioma, kur dominējošais veģetācijas tips ir mežs un daļa koku ziemā nomet la…" at bounding box center [720, 404] width 788 height 259
drag, startPoint x: 459, startPoint y: 482, endPoint x: 388, endPoint y: 283, distance: 211.3
copy div "Bioma, kur dominējošais veģetācijas tips ir mežs un daļa koku ziemā nomet lapas…"
click at [380, 412] on span "Jauktu koku mežs" at bounding box center [387, 419] width 89 height 14
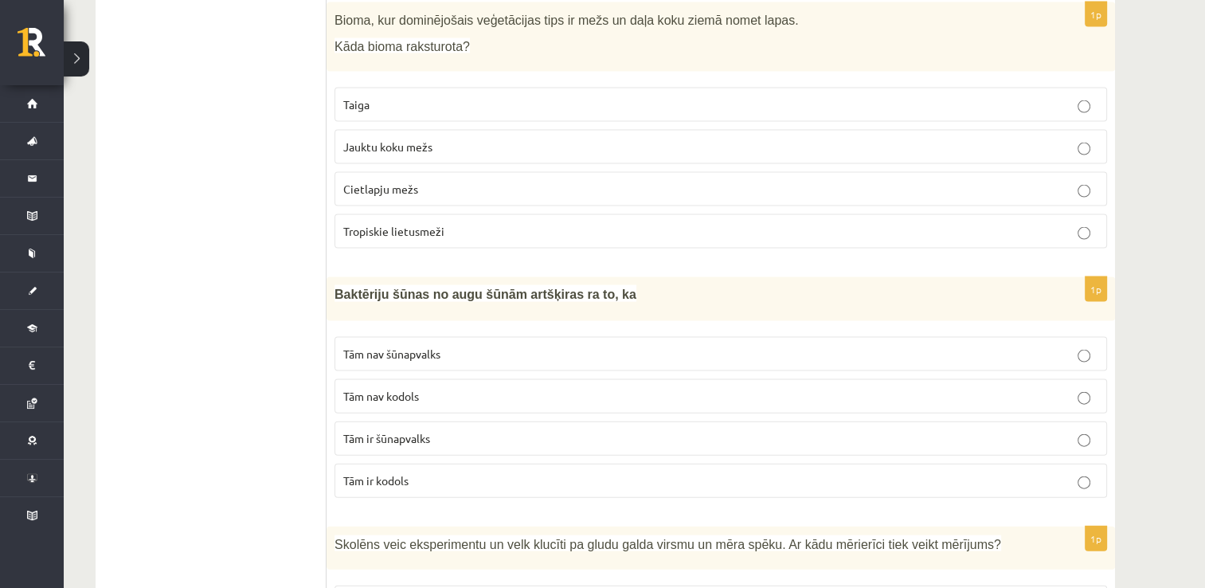
scroll to position [3424, 0]
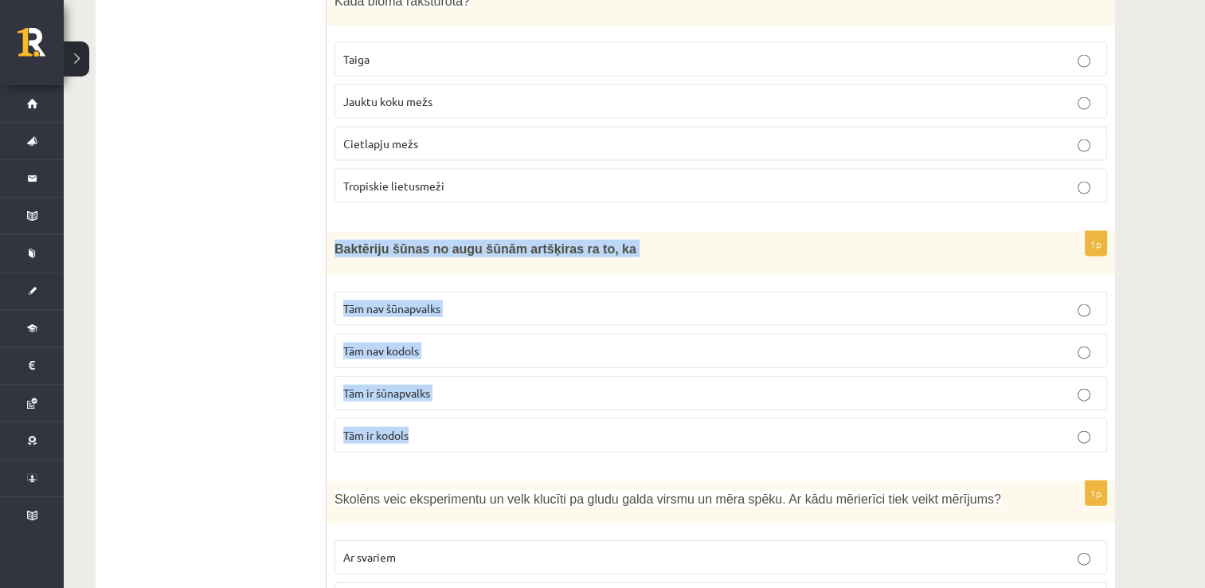
drag, startPoint x: 326, startPoint y: 228, endPoint x: 455, endPoint y: 424, distance: 235.6
click at [456, 428] on div "1p Baktēriju šūnas no augu šūnām artšķiras ra to, ka Tām nav šūnapvalks Tām nav…" at bounding box center [720, 348] width 788 height 232
drag, startPoint x: 455, startPoint y: 424, endPoint x: 417, endPoint y: 221, distance: 206.6
drag, startPoint x: 417, startPoint y: 221, endPoint x: 407, endPoint y: 231, distance: 14.1
copy div "Baktēriju šūnas no augu šūnām artšķiras ra to, ka Tām nav šūnapvalks Tām nav ko…"
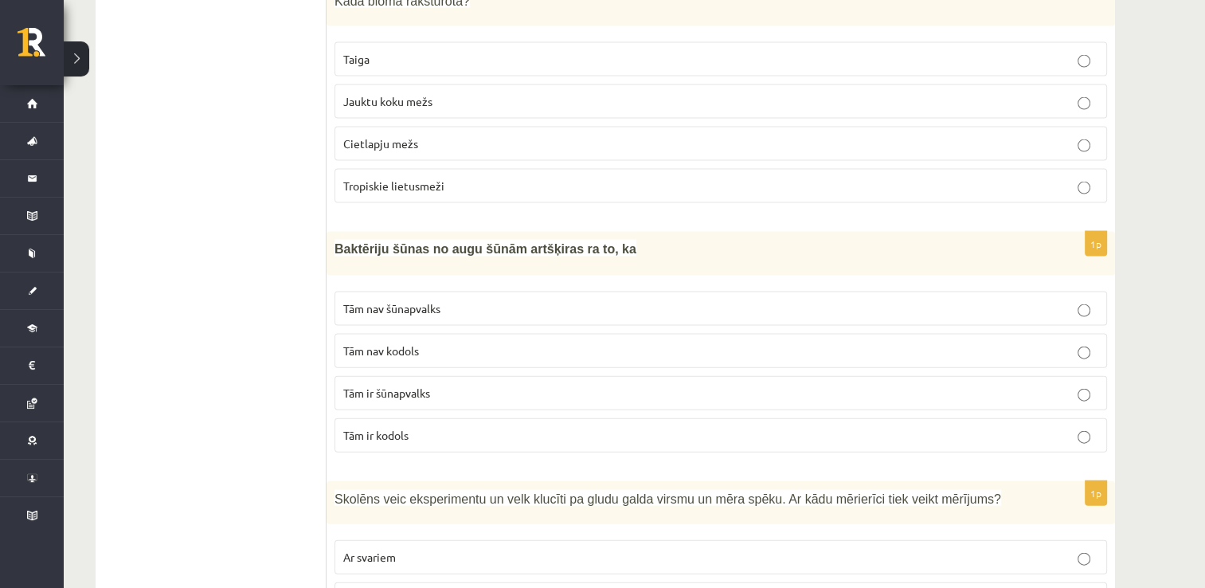
drag, startPoint x: 265, startPoint y: 364, endPoint x: 460, endPoint y: 358, distance: 195.1
click at [449, 342] on p "Tām nav kodols" at bounding box center [720, 350] width 755 height 17
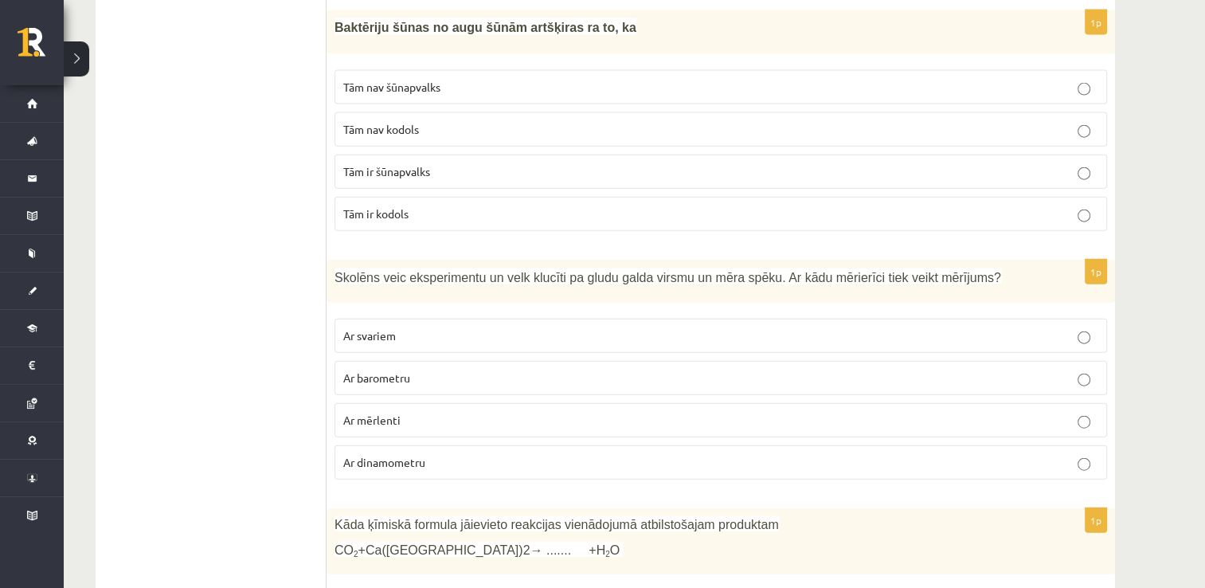
scroll to position [3662, 0]
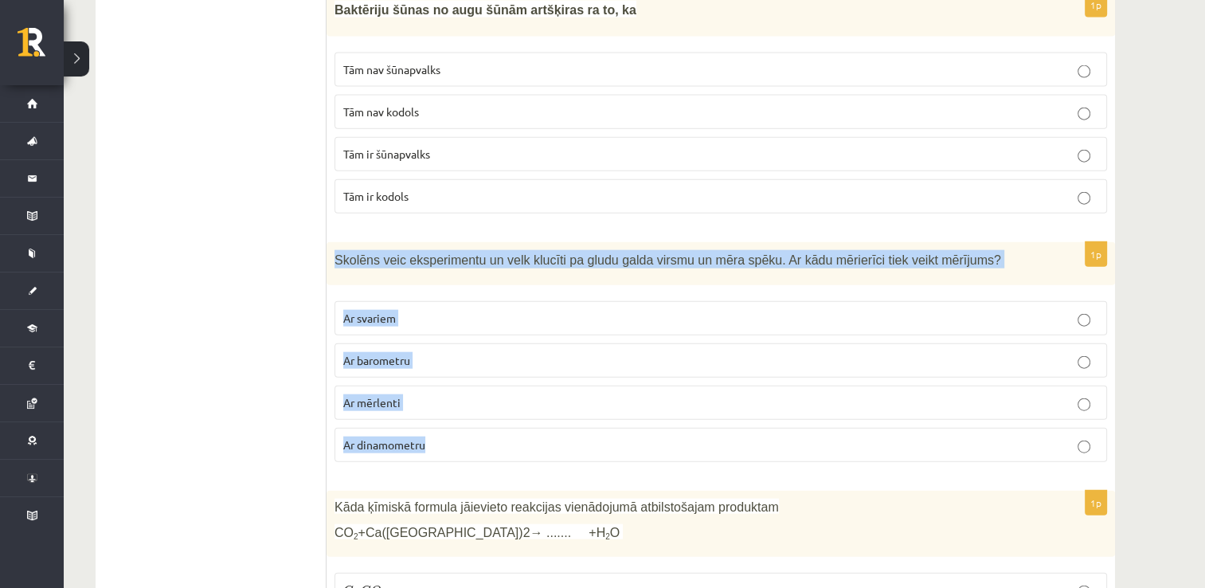
drag, startPoint x: 358, startPoint y: 301, endPoint x: 452, endPoint y: 422, distance: 153.2
click at [452, 422] on div "1p Skolēns veic eksperimentu un velk klucīti pa gludu galda virsmu un mēra spēk…" at bounding box center [720, 358] width 788 height 233
drag, startPoint x: 452, startPoint y: 422, endPoint x: 469, endPoint y: 247, distance: 176.0
copy div "Skolēns veic eksperimentu un velk klucīti pa gludu galda virsmu un mēra spēku. …"
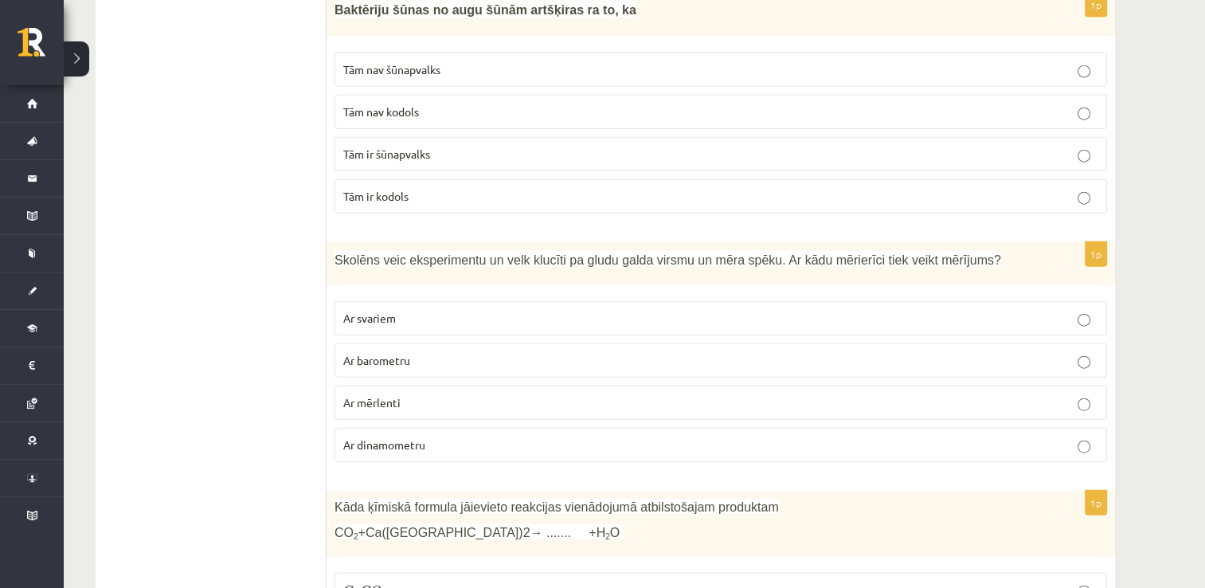
click at [217, 336] on ul "Tests" at bounding box center [218, 508] width 215 height 7771
click at [391, 437] on span "Ar dinamometru" at bounding box center [384, 444] width 82 height 14
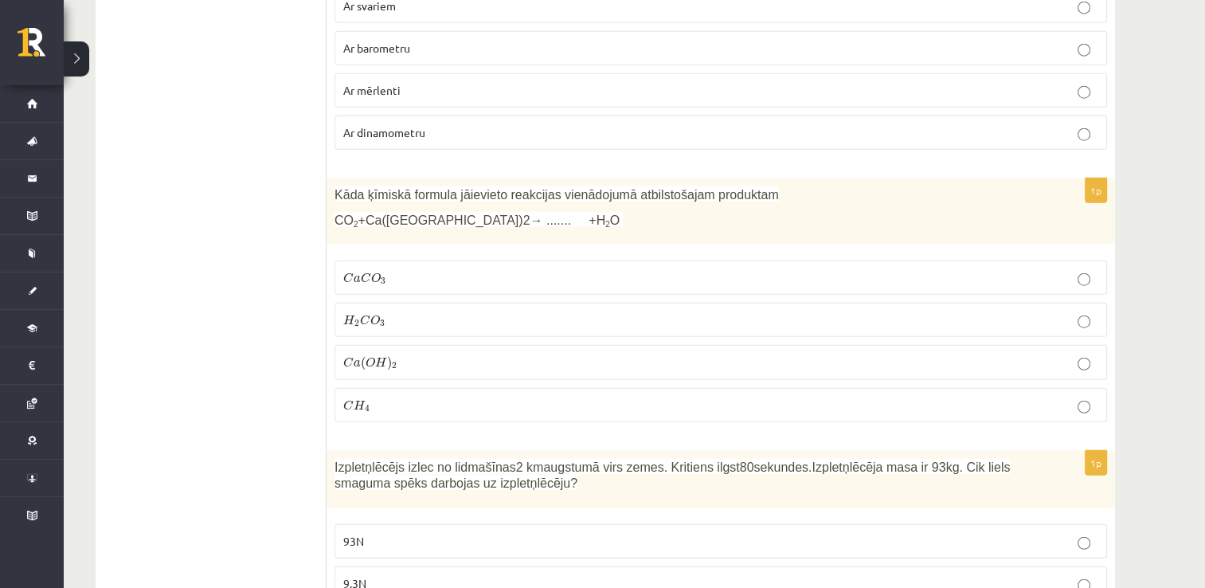
scroll to position [3981, 0]
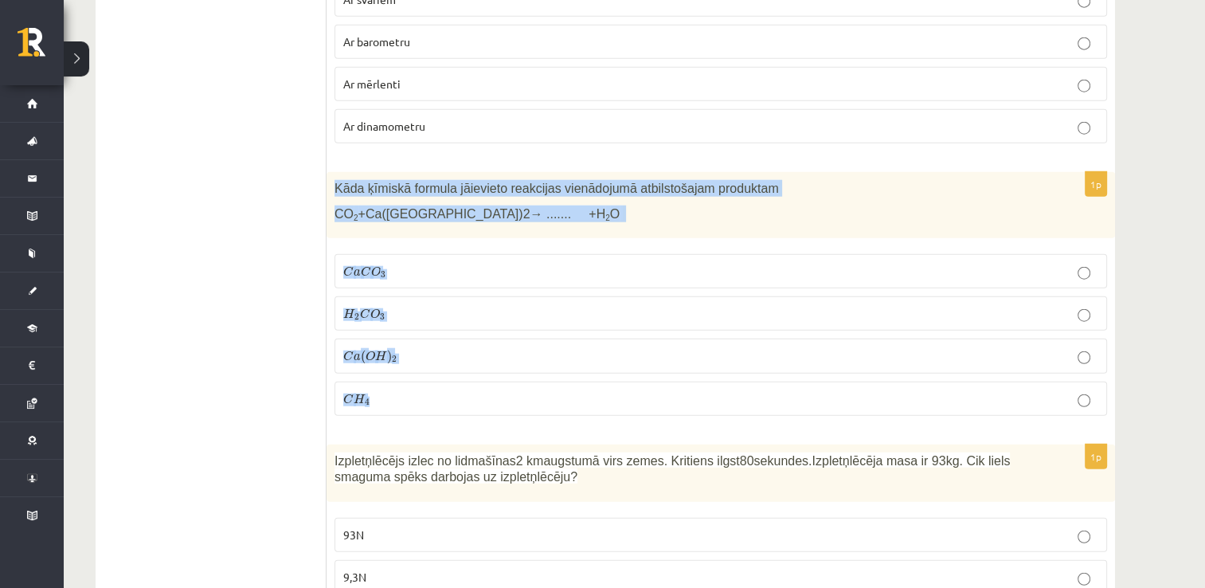
drag, startPoint x: 328, startPoint y: 168, endPoint x: 473, endPoint y: 363, distance: 243.0
click at [473, 363] on div "1p Kāda ķīmiskā formula jāievieto reakcijas vienādojumā atbilstošajam produktam…" at bounding box center [720, 300] width 788 height 256
drag, startPoint x: 473, startPoint y: 363, endPoint x: 394, endPoint y: 158, distance: 220.0
copy div "Kāda ķīmiskā formula jāievieto reakcijas vienādojumā atbilstošajam produktam CO…"
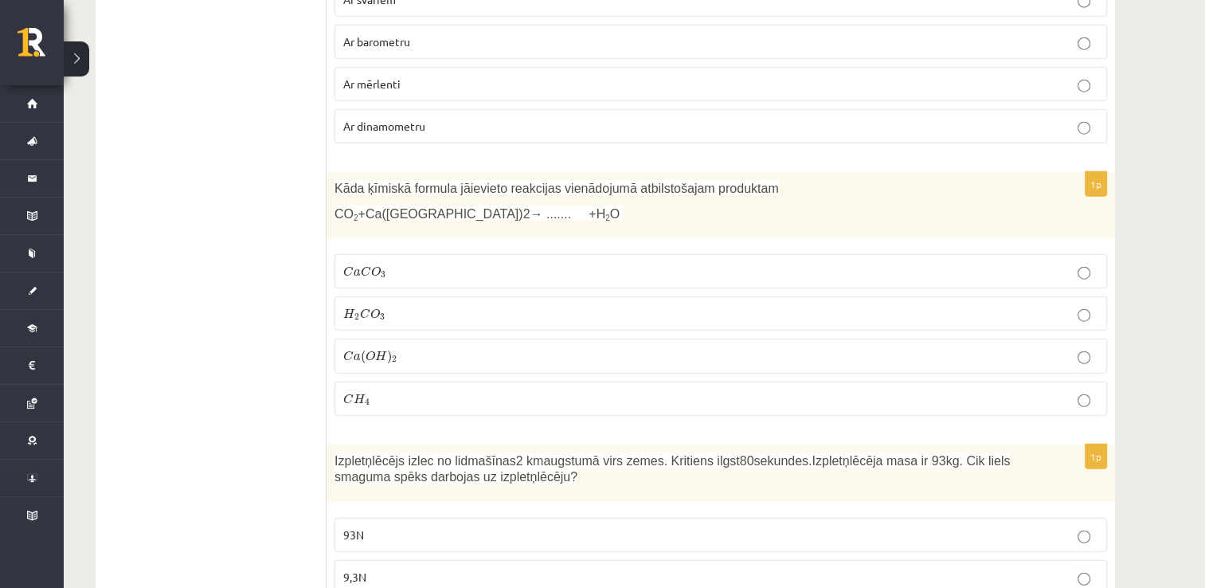
click at [269, 333] on ul "Tests" at bounding box center [218, 190] width 215 height 7771
click at [350, 266] on span "C" at bounding box center [348, 271] width 10 height 10
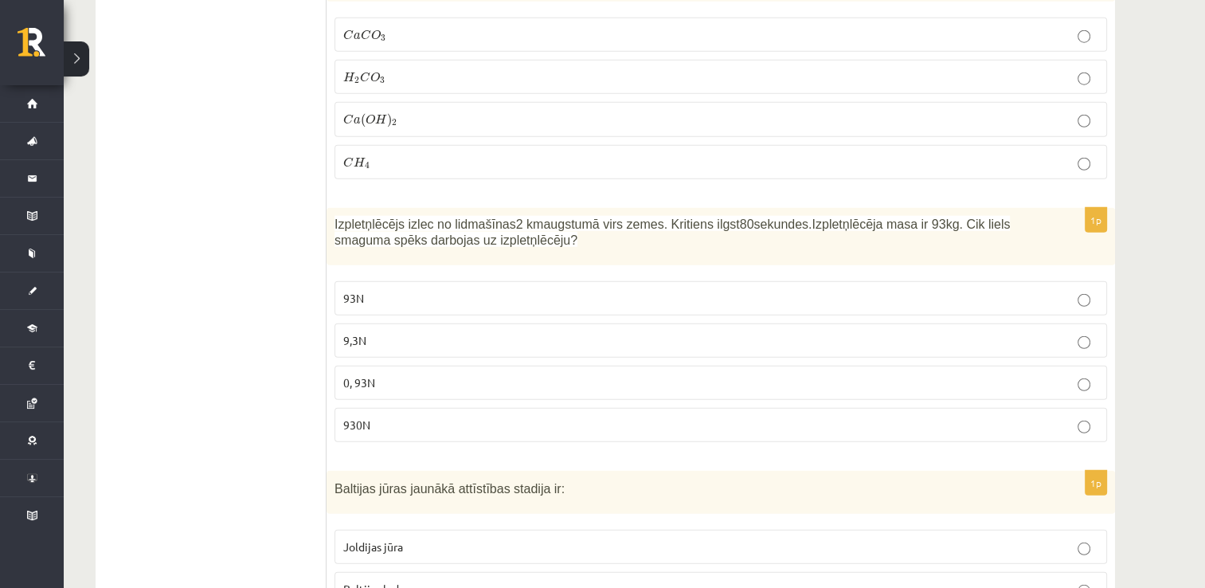
scroll to position [4220, 0]
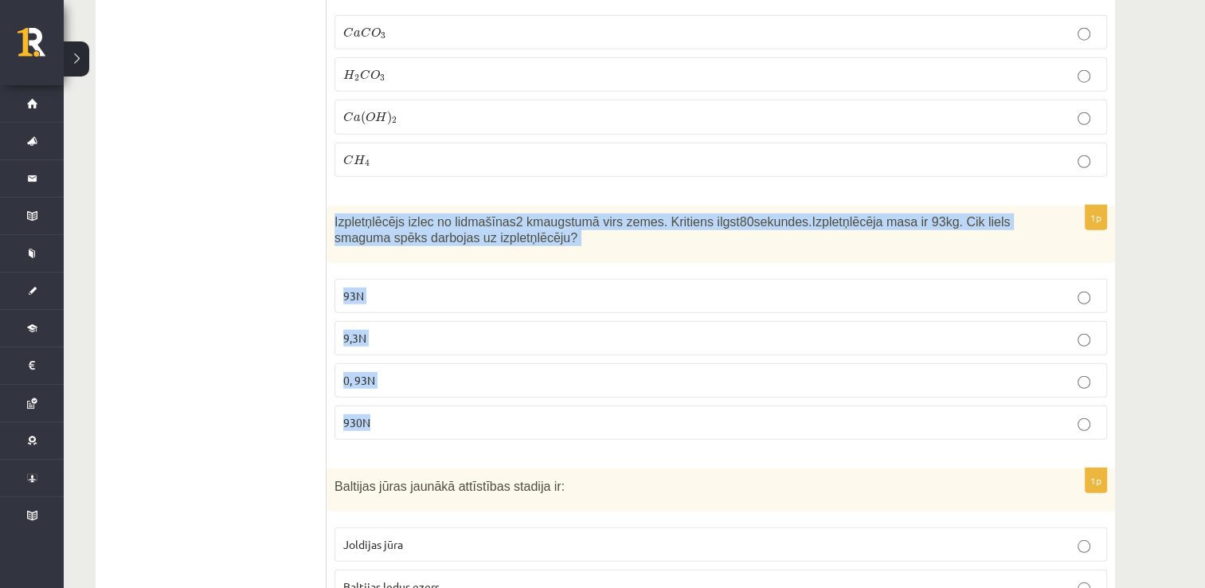
drag, startPoint x: 335, startPoint y: 197, endPoint x: 461, endPoint y: 329, distance: 182.5
click at [461, 329] on div "1p Izpletņlēcējs izlec no lidmašīnas 2 km augstumā virs zemes. Kritiens ilgst 8…" at bounding box center [720, 328] width 788 height 247
drag, startPoint x: 461, startPoint y: 329, endPoint x: 342, endPoint y: 212, distance: 166.6
click at [350, 216] on span "Izpletņlēcējs izlec no lidmašīnas 2 km augstumā virs zemes. Kritiens ilgst 80 s…" at bounding box center [671, 230] width 675 height 30
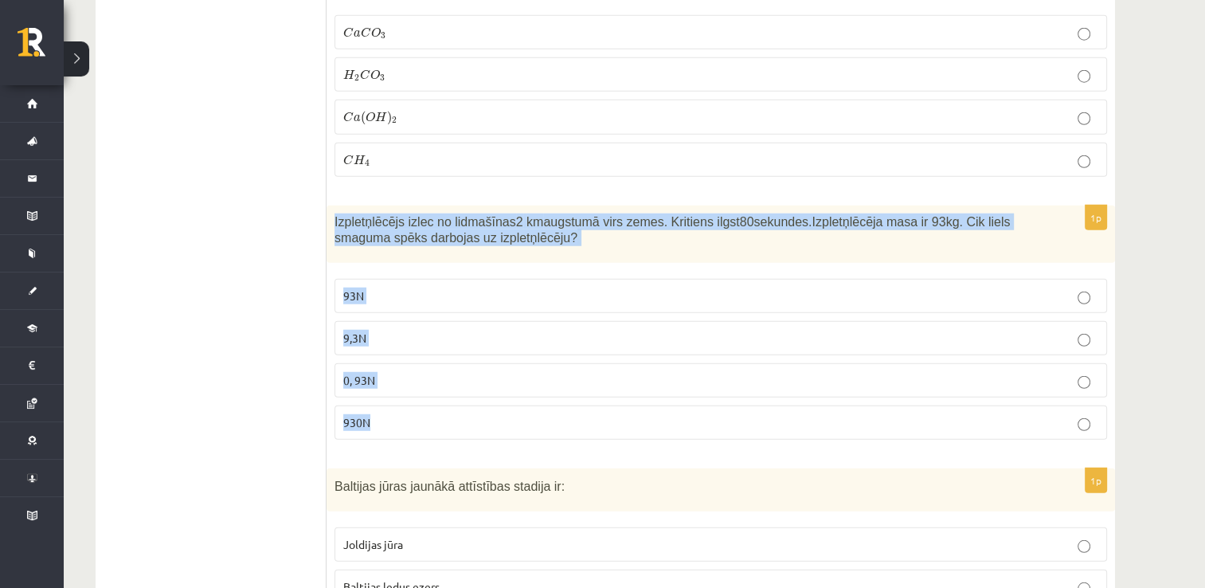
drag, startPoint x: 329, startPoint y: 191, endPoint x: 402, endPoint y: 389, distance: 210.6
click at [402, 389] on div "1p Izpletņlēcējs izlec no lidmašīnas 2 km augstumā virs zemes. Kritiens ilgst 8…" at bounding box center [720, 328] width 788 height 247
drag, startPoint x: 402, startPoint y: 389, endPoint x: 395, endPoint y: 205, distance: 183.3
copy div "Izpletņlēcējs izlec no lidmašīnas 2 km augstumā virs zemes. Kritiens ilgst 80 s…"
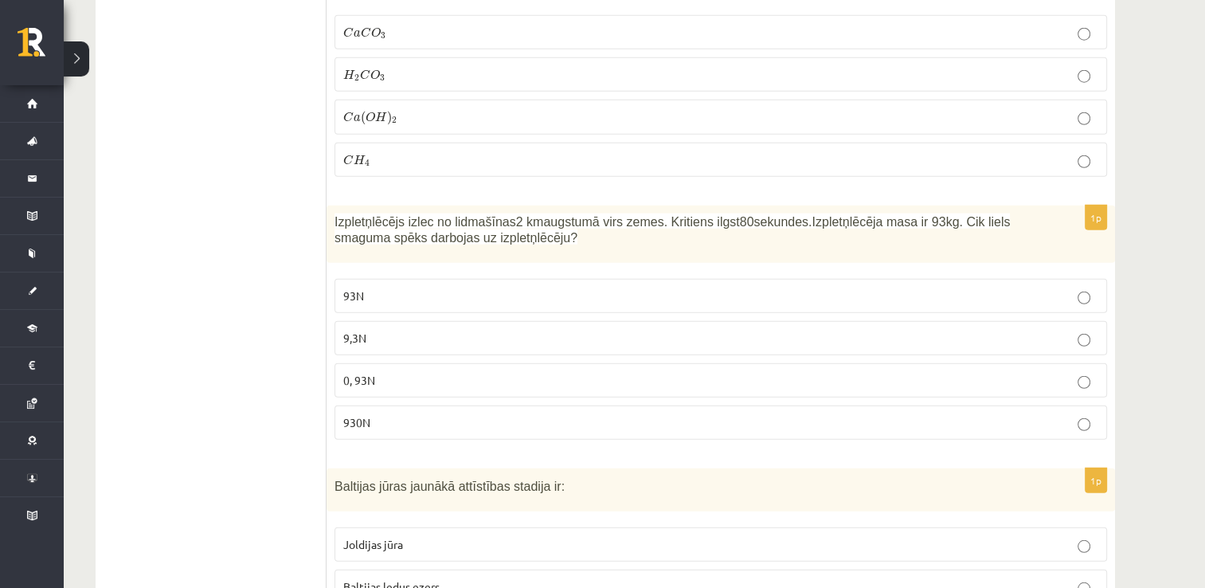
click at [362, 415] on span "930N" at bounding box center [356, 422] width 27 height 14
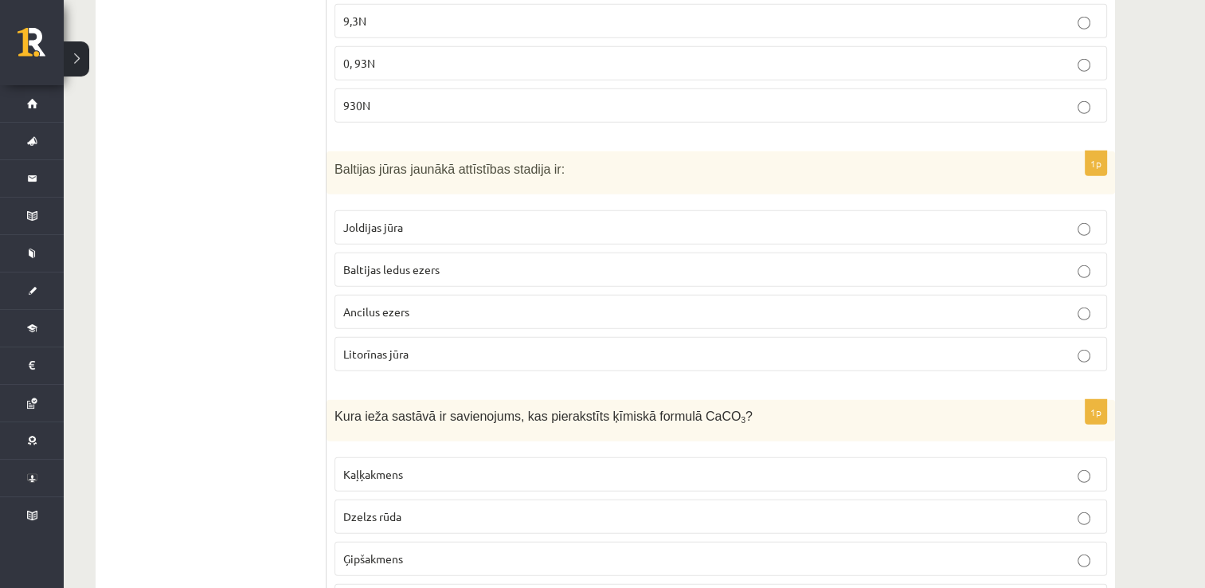
scroll to position [4538, 0]
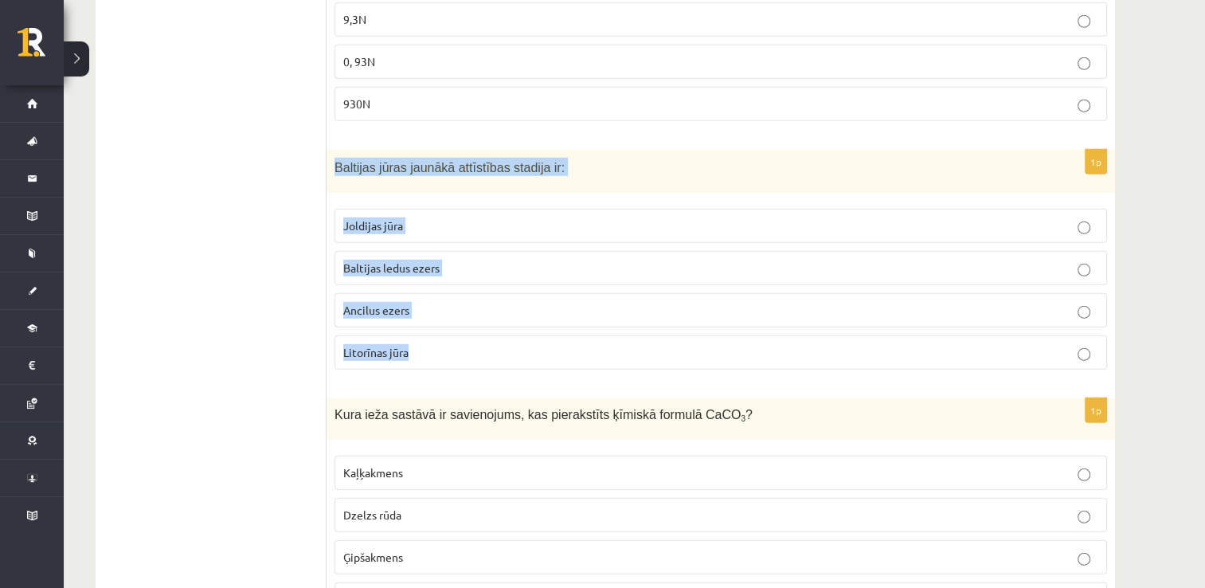
drag, startPoint x: 330, startPoint y: 139, endPoint x: 444, endPoint y: 309, distance: 205.4
click at [444, 309] on div "1p Baltijas jūras jaunākā attīstības stadija ir: Joldijas jūra Baltijas ledus e…" at bounding box center [720, 266] width 788 height 233
drag, startPoint x: 444, startPoint y: 309, endPoint x: 408, endPoint y: 141, distance: 171.9
copy div "Baltijas jūras jaunākā attīstības stadija ir: Joldijas jūra Baltijas ledus ezer…"
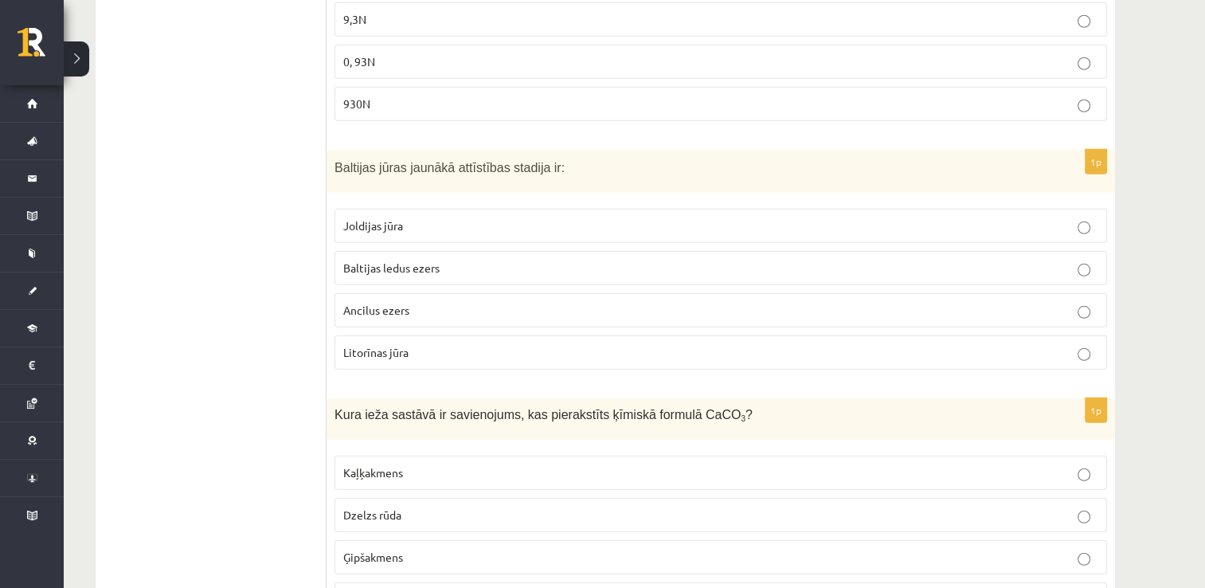
click at [385, 260] on span "Baltijas ledus ezers" at bounding box center [391, 267] width 96 height 14
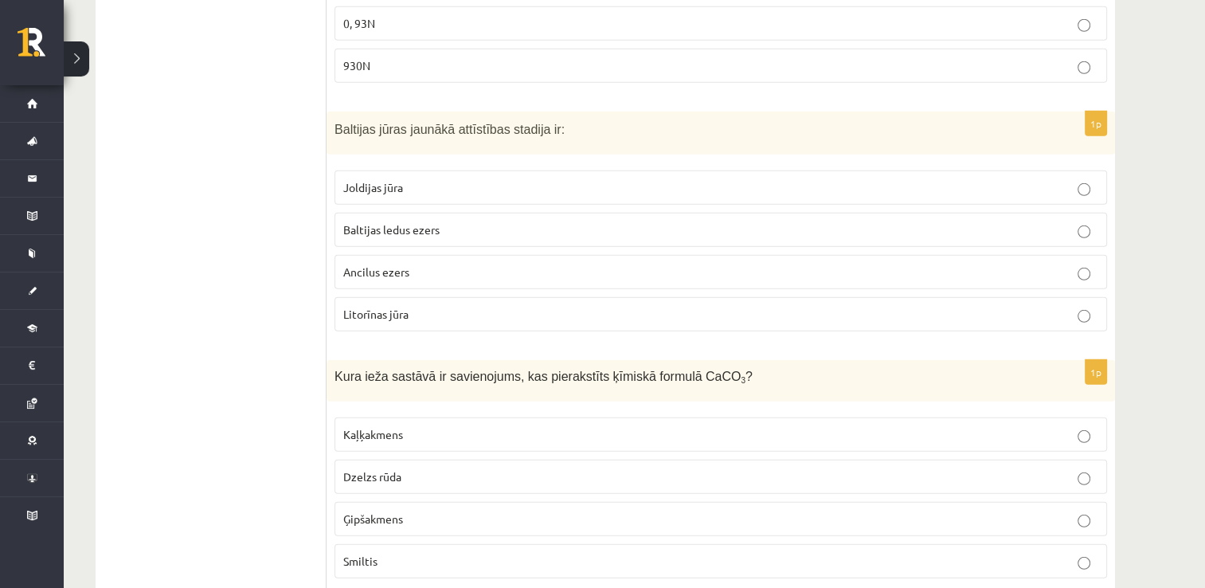
scroll to position [4697, 0]
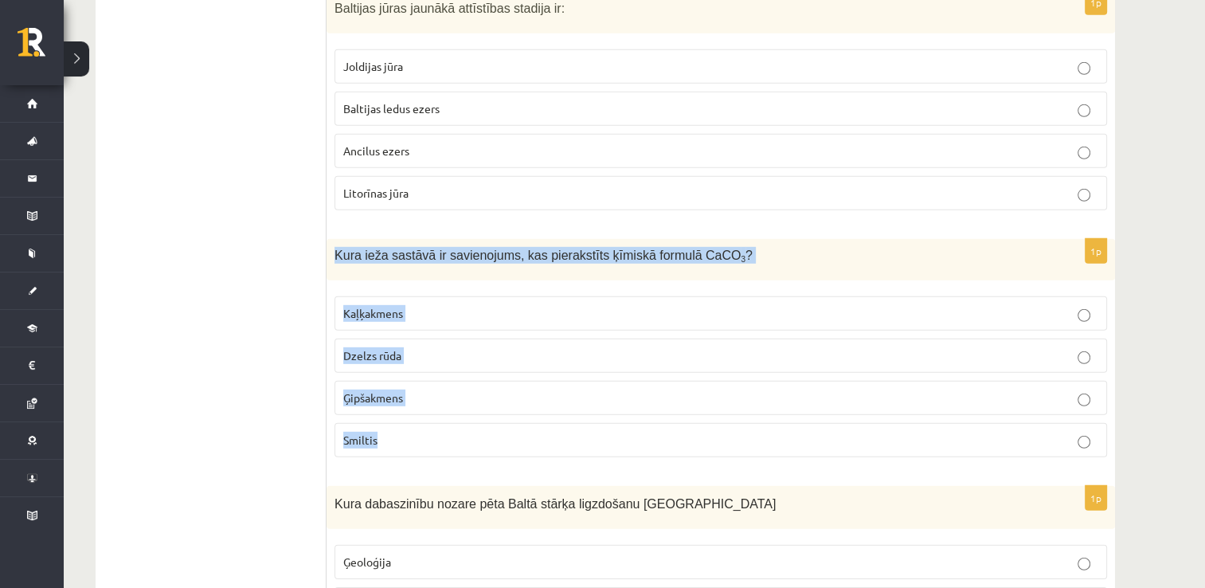
drag, startPoint x: 335, startPoint y: 226, endPoint x: 462, endPoint y: 391, distance: 207.8
click at [462, 391] on div "1p Kura ieža sastāvā ir savienojums, kas pierakstīts ķīmiskā formulā CaCO 3 ? K…" at bounding box center [720, 354] width 788 height 230
drag, startPoint x: 462, startPoint y: 391, endPoint x: 412, endPoint y: 233, distance: 165.2
copy div "Kura ieža sastāvā ir savienojums, kas pierakstīts ķīmiskā formulā CaCO 3 ? Kaļķ…"
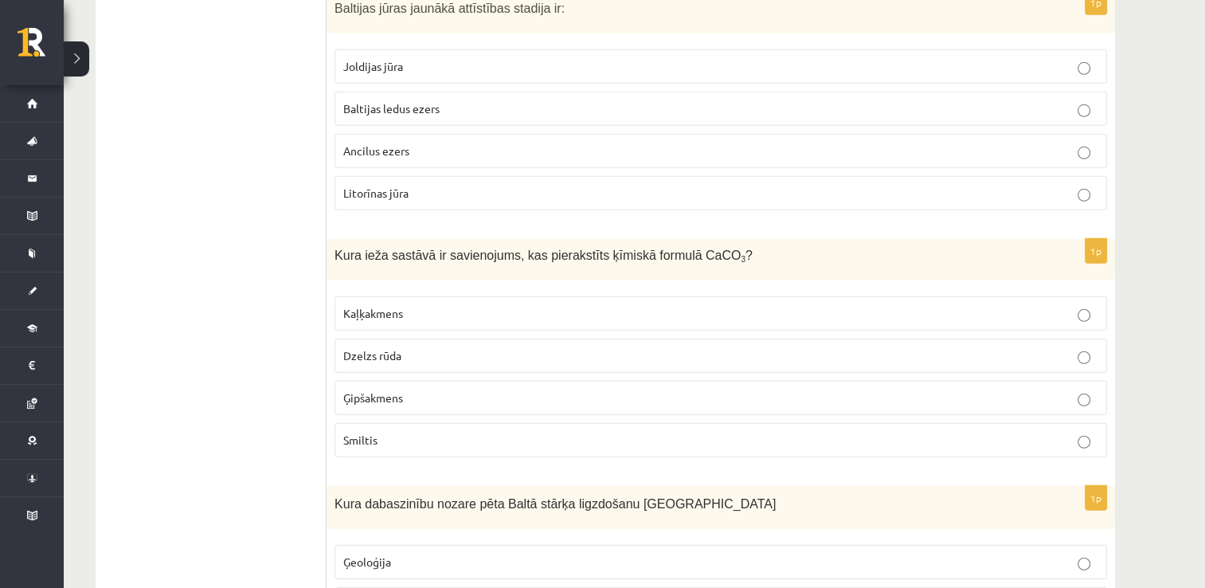
click at [406, 296] on label "Kaļķakmens" at bounding box center [720, 313] width 772 height 34
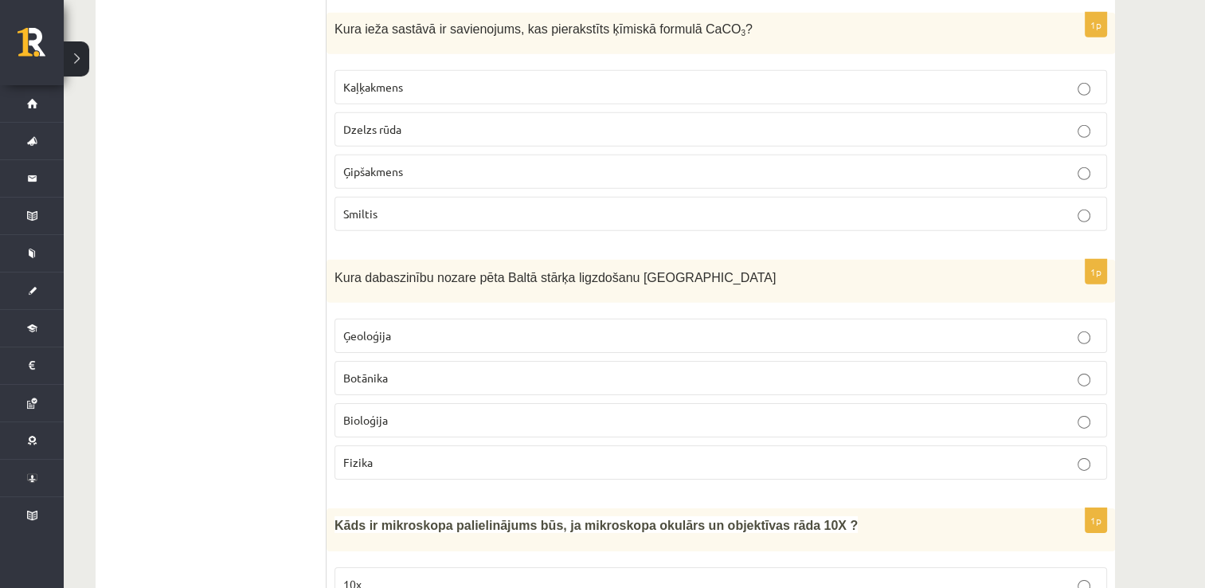
scroll to position [4936, 0]
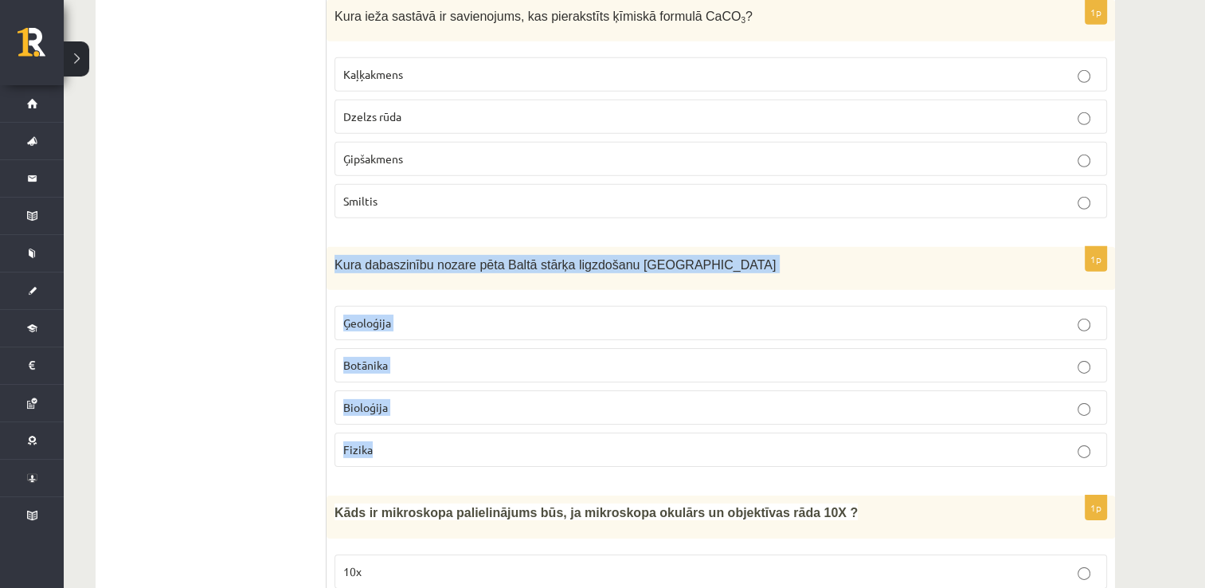
drag, startPoint x: 335, startPoint y: 254, endPoint x: 436, endPoint y: 432, distance: 203.9
click at [436, 432] on div "1p Kura dabaszinību nozare pēta Baltā stārķa ligzdošanu Latvijā Ģeoloģija Botān…" at bounding box center [720, 363] width 788 height 233
drag, startPoint x: 436, startPoint y: 432, endPoint x: 377, endPoint y: 232, distance: 207.6
copy div "Kura dabaszinību nozare pēta Baltā stārķa ligzdošanu Latvijā Ģeoloģija Botānika…"
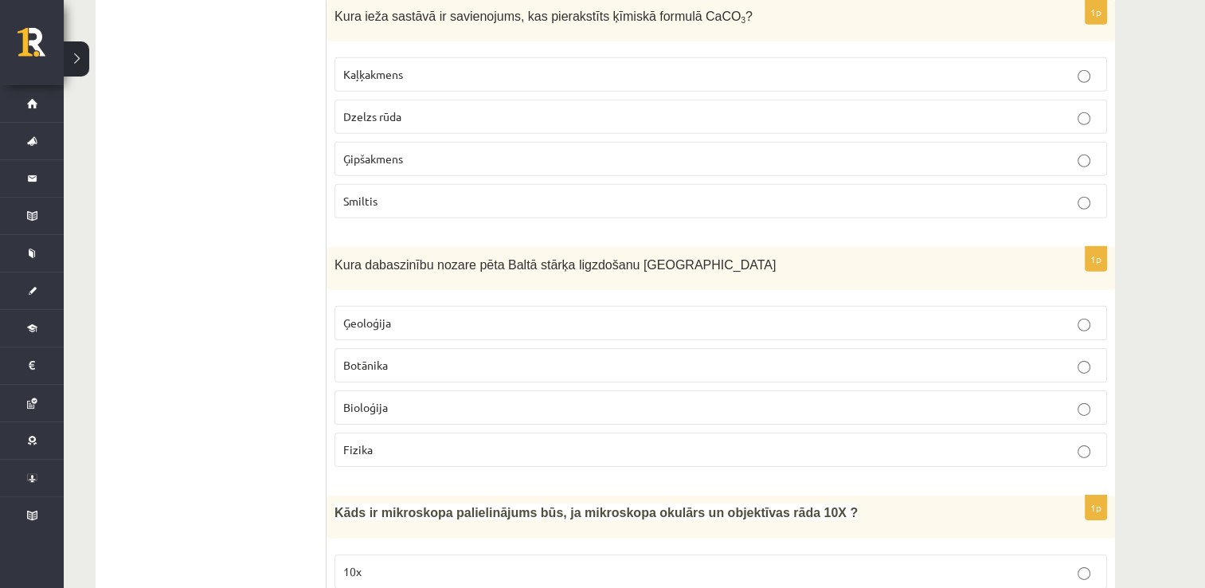
click at [411, 311] on label "Ģeoloģija" at bounding box center [720, 323] width 772 height 34
click at [383, 400] on span "Bioloģija" at bounding box center [365, 407] width 45 height 14
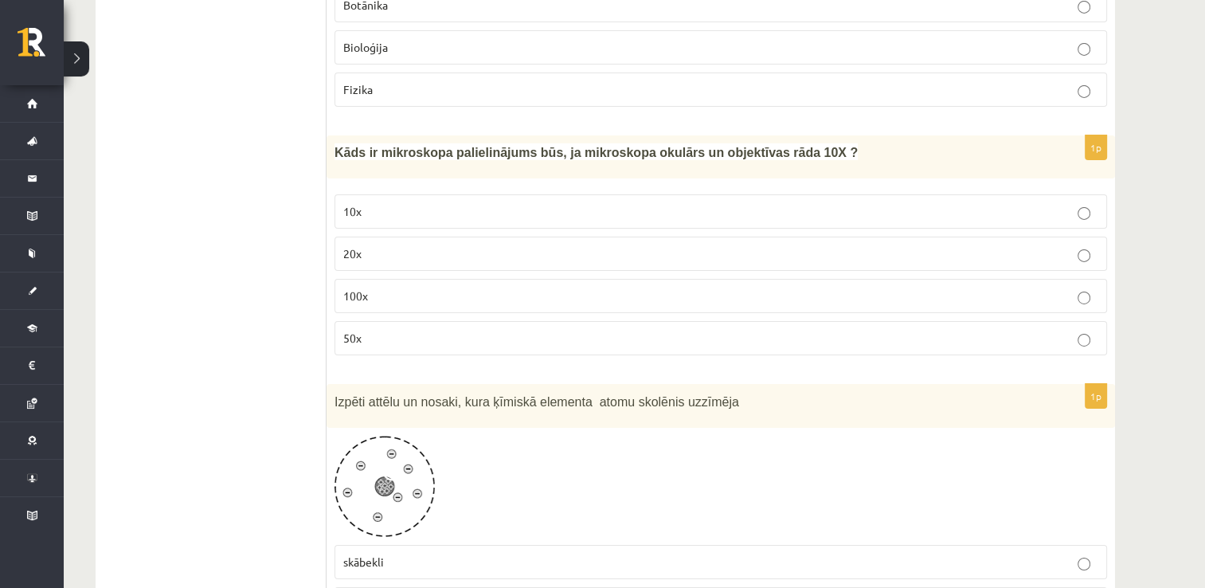
scroll to position [5255, 0]
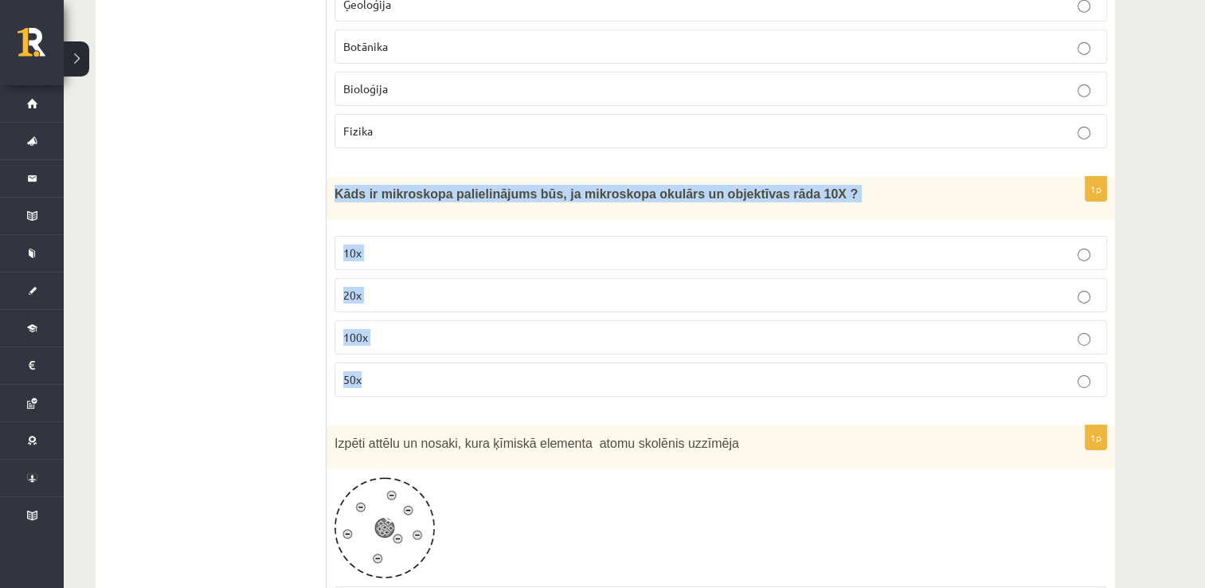
drag, startPoint x: 341, startPoint y: 178, endPoint x: 424, endPoint y: 342, distance: 184.1
click at [424, 342] on div "1p Kāds ir mikroskopa palielinājums būs, ja mikroskopa okulārs un objektīvas rā…" at bounding box center [720, 293] width 788 height 232
drag, startPoint x: 424, startPoint y: 342, endPoint x: 387, endPoint y: 167, distance: 179.1
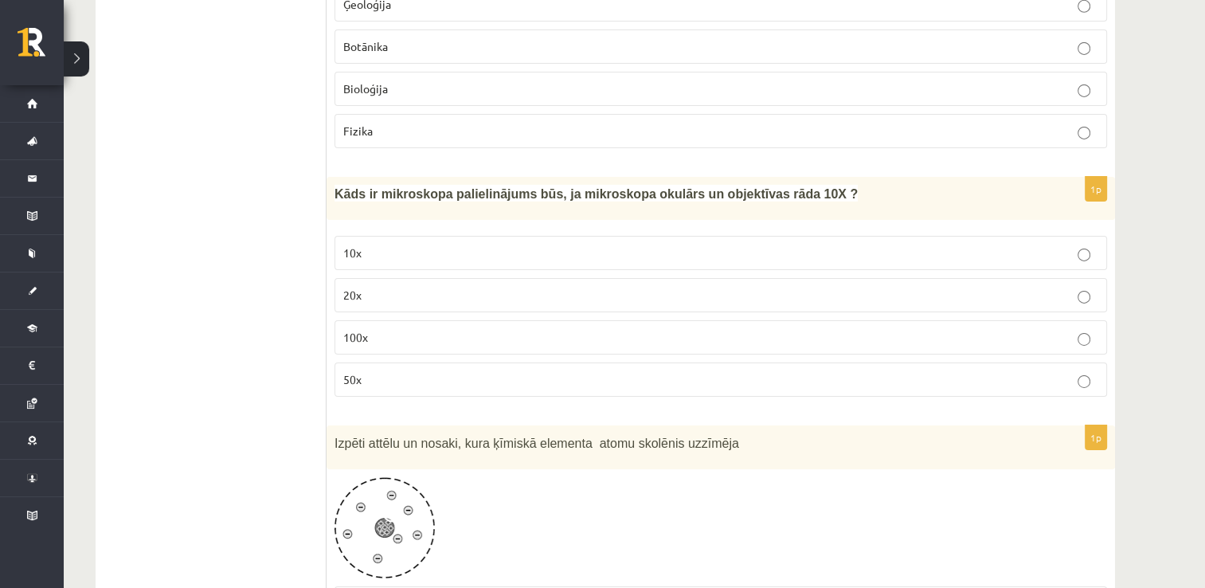
drag, startPoint x: 273, startPoint y: 330, endPoint x: 300, endPoint y: 242, distance: 91.7
click at [389, 322] on label "100x" at bounding box center [720, 337] width 772 height 34
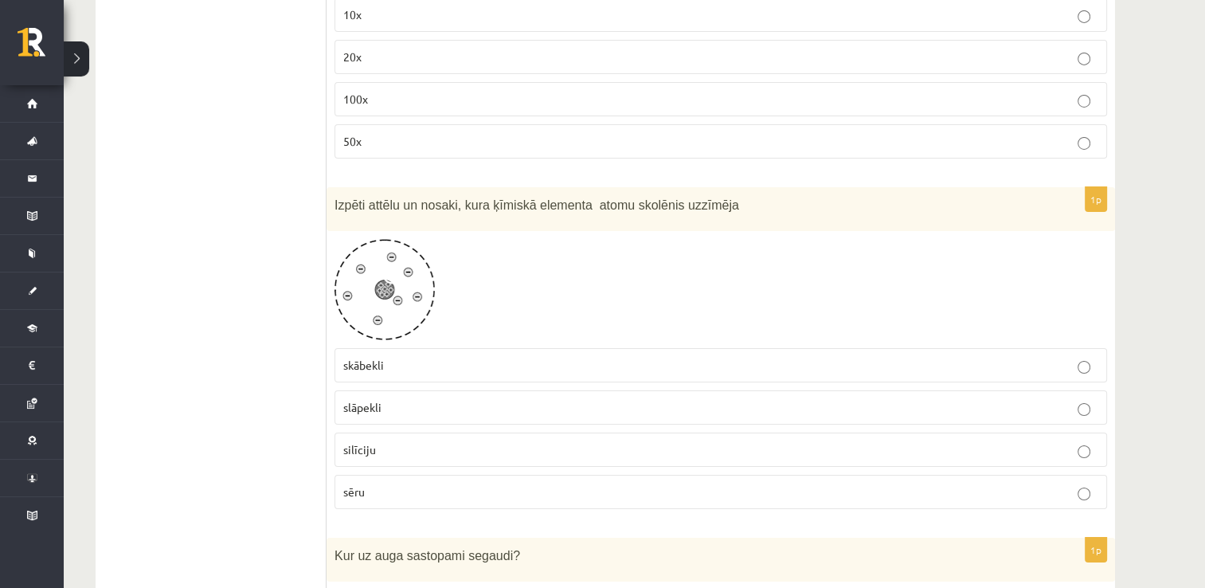
scroll to position [5494, 0]
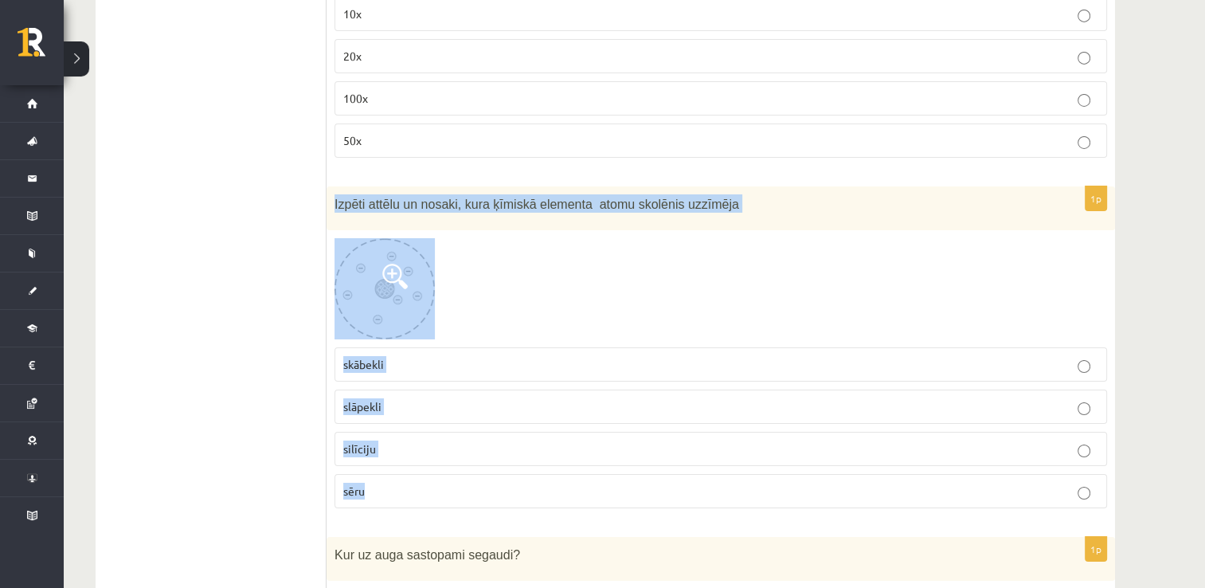
drag, startPoint x: 334, startPoint y: 182, endPoint x: 430, endPoint y: 439, distance: 274.3
click at [430, 439] on div "1p Izpēti attēlu un nosaki, kura ķīmiskā elementa atomu skolēnis uzzīmēja skābe…" at bounding box center [720, 353] width 788 height 334
drag, startPoint x: 430, startPoint y: 439, endPoint x: 429, endPoint y: 178, distance: 261.9
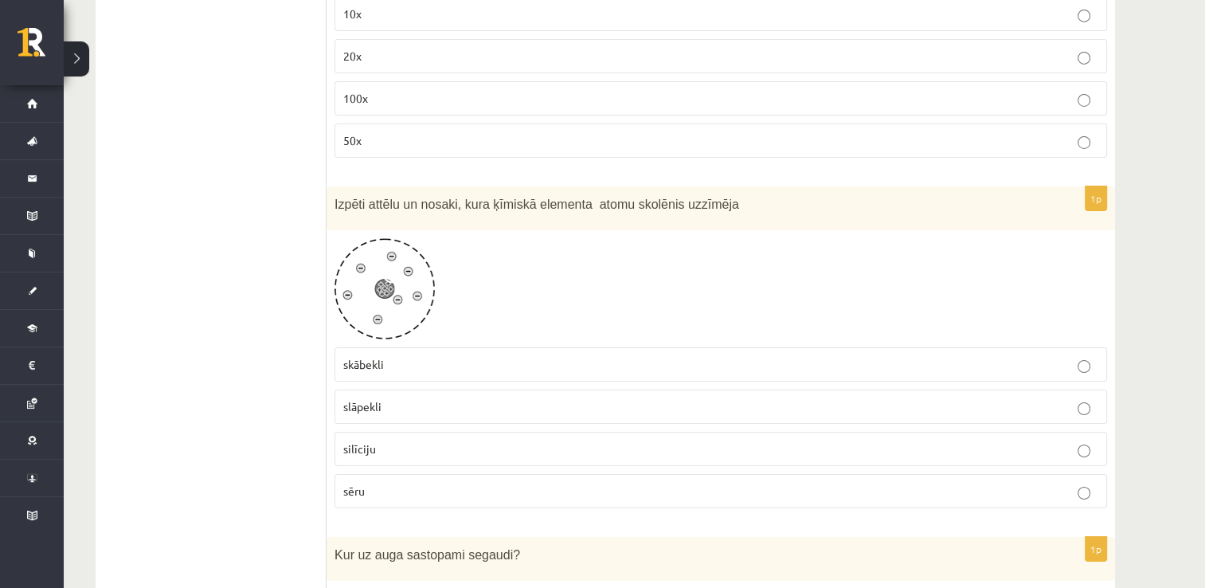
drag, startPoint x: 403, startPoint y: 264, endPoint x: 389, endPoint y: 258, distance: 15.7
click at [389, 264] on span at bounding box center [394, 276] width 25 height 25
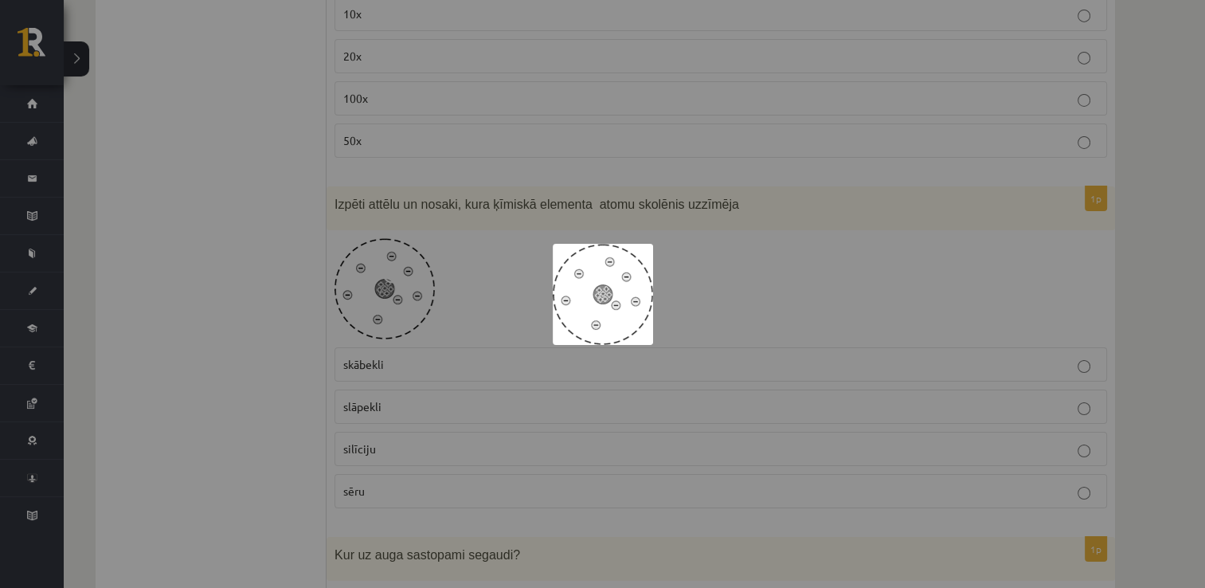
click at [389, 258] on div at bounding box center [602, 294] width 1205 height 588
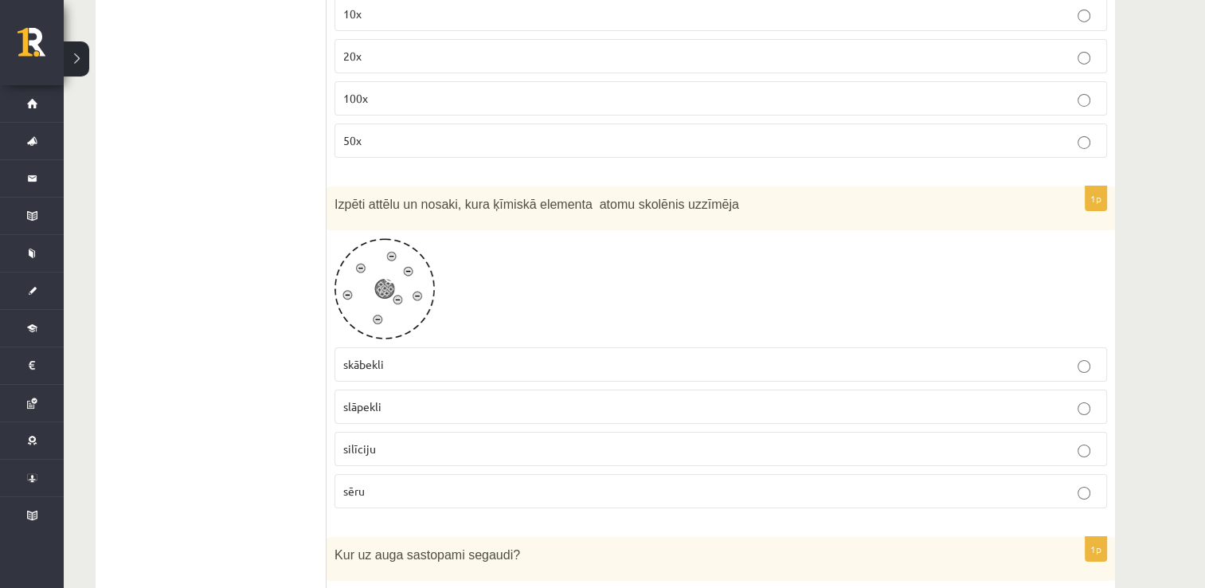
click at [391, 260] on link at bounding box center [384, 288] width 100 height 101
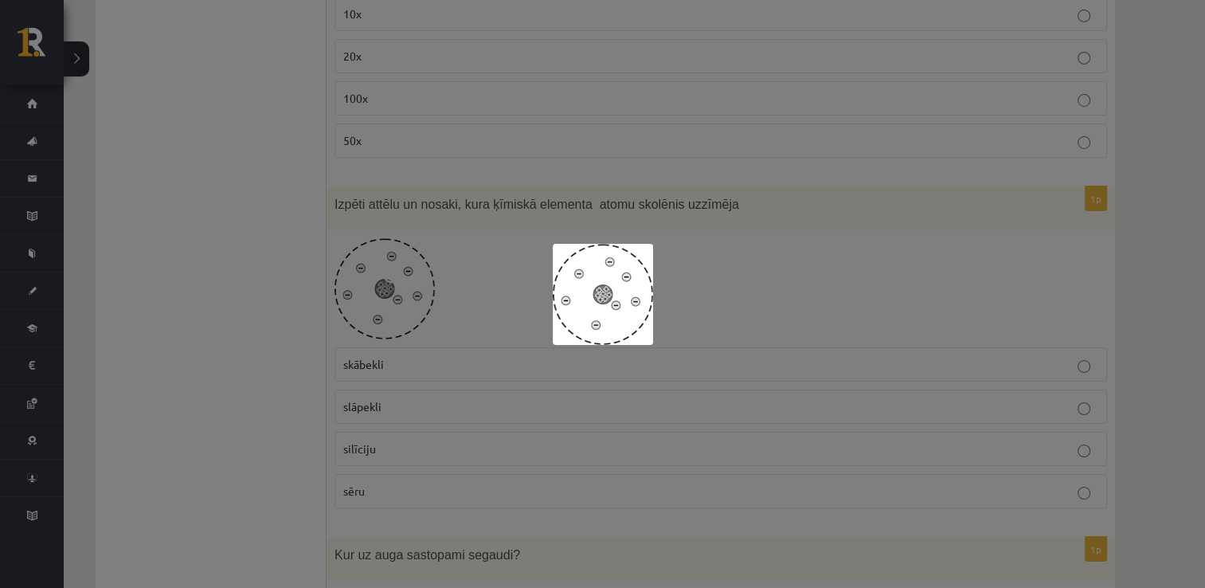
click at [233, 453] on div at bounding box center [602, 294] width 1205 height 588
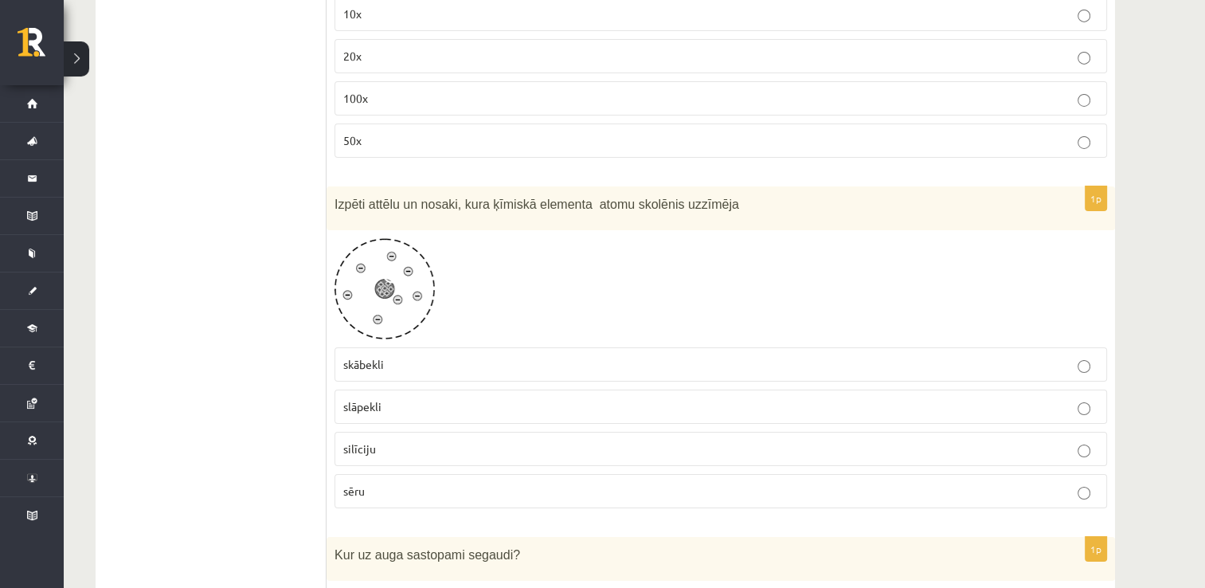
drag, startPoint x: 233, startPoint y: 453, endPoint x: 275, endPoint y: 312, distance: 146.9
click at [388, 398] on p "slāpekli" at bounding box center [720, 406] width 755 height 17
click at [388, 356] on p "skābekli" at bounding box center [720, 364] width 755 height 17
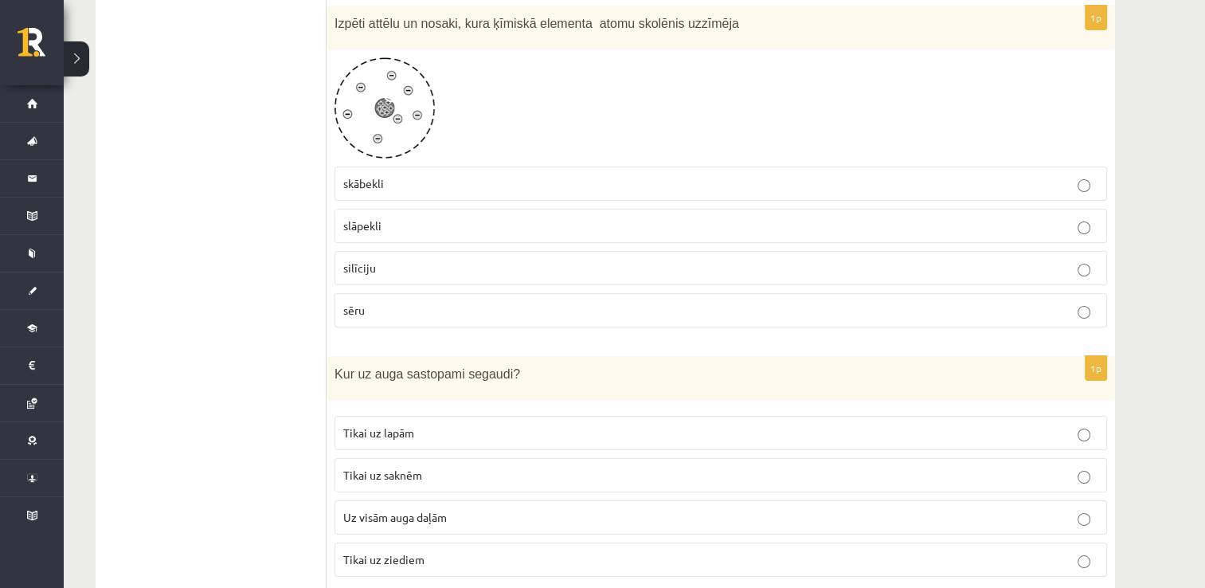
scroll to position [5812, 0]
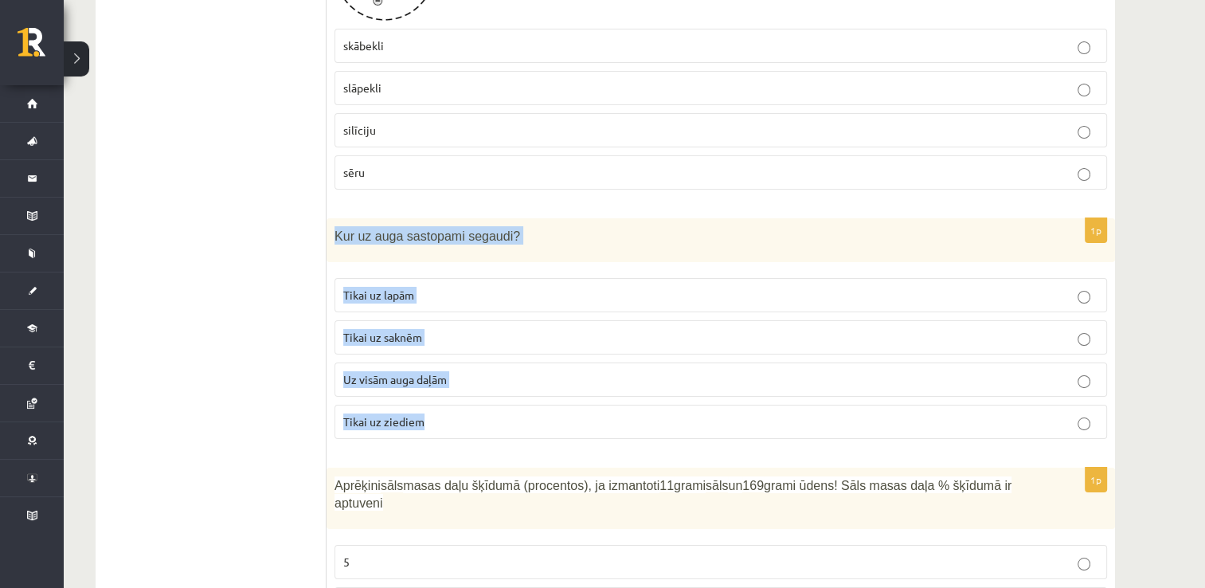
drag, startPoint x: 332, startPoint y: 205, endPoint x: 434, endPoint y: 385, distance: 206.8
click at [434, 385] on div "1p Kur uz auga sastopami segaudi? Tikai uz lapām Tikai uz saknēm Uz visām auga …" at bounding box center [720, 334] width 788 height 233
drag, startPoint x: 434, startPoint y: 385, endPoint x: 369, endPoint y: 309, distance: 99.4
click at [365, 330] on span "Tikai uz saknēm" at bounding box center [382, 337] width 79 height 14
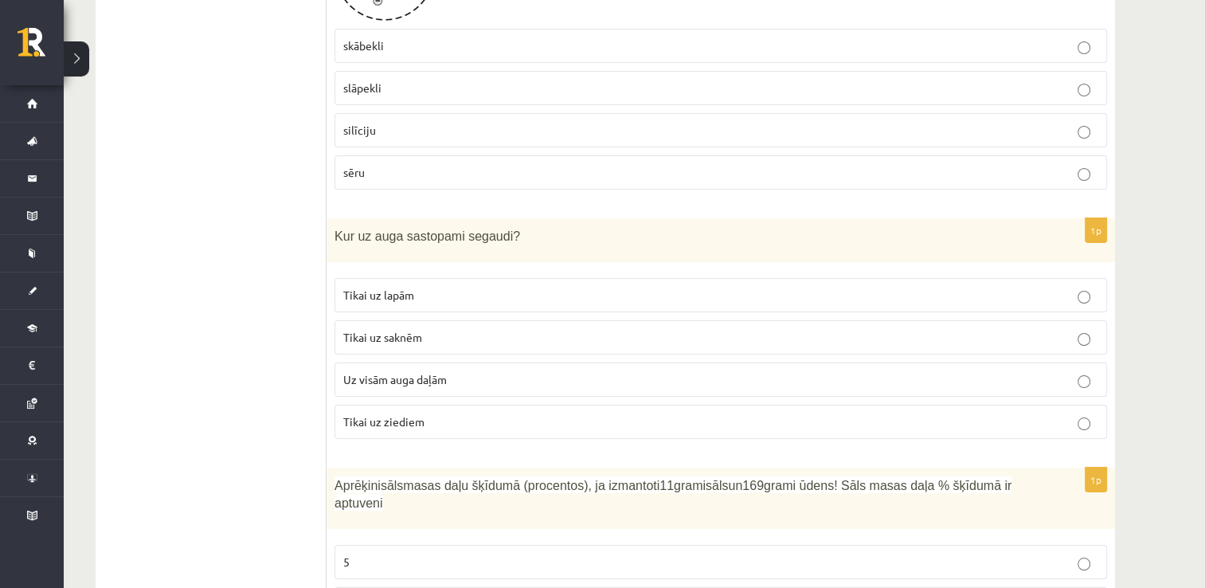
click at [341, 229] on span "Kur uz auga sastopami segaudi?" at bounding box center [427, 236] width 186 height 14
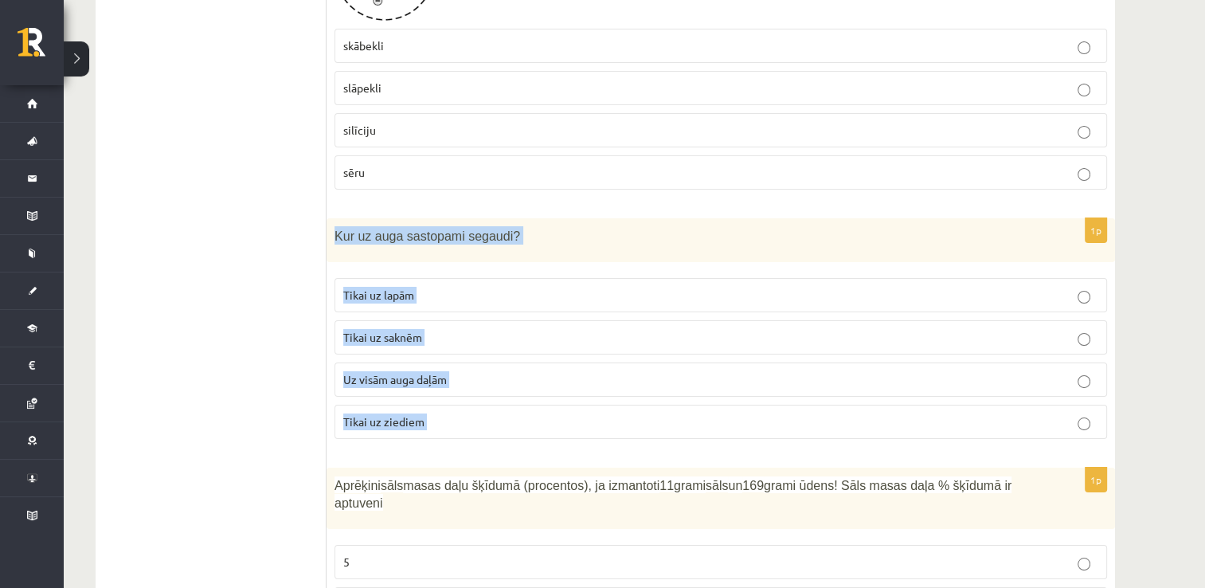
drag, startPoint x: 341, startPoint y: 205, endPoint x: 435, endPoint y: 387, distance: 205.1
click at [435, 387] on div "1p Kur uz auga sastopami segaudi? Tikai uz lapām Tikai uz saknēm Uz visām auga …" at bounding box center [720, 334] width 788 height 233
drag, startPoint x: 435, startPoint y: 387, endPoint x: 397, endPoint y: 350, distance: 52.9
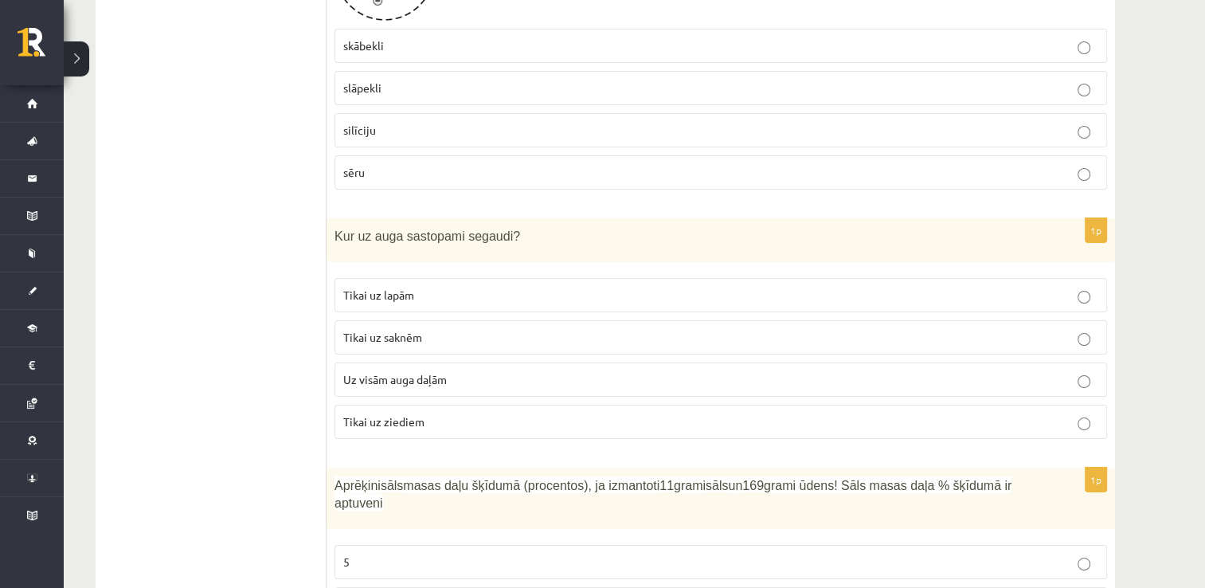
drag, startPoint x: 228, startPoint y: 358, endPoint x: 262, endPoint y: 337, distance: 40.4
click at [384, 287] on span "Tikai uz lapām" at bounding box center [378, 294] width 71 height 14
click at [377, 414] on span "Tikai uz ziediem" at bounding box center [383, 421] width 81 height 14
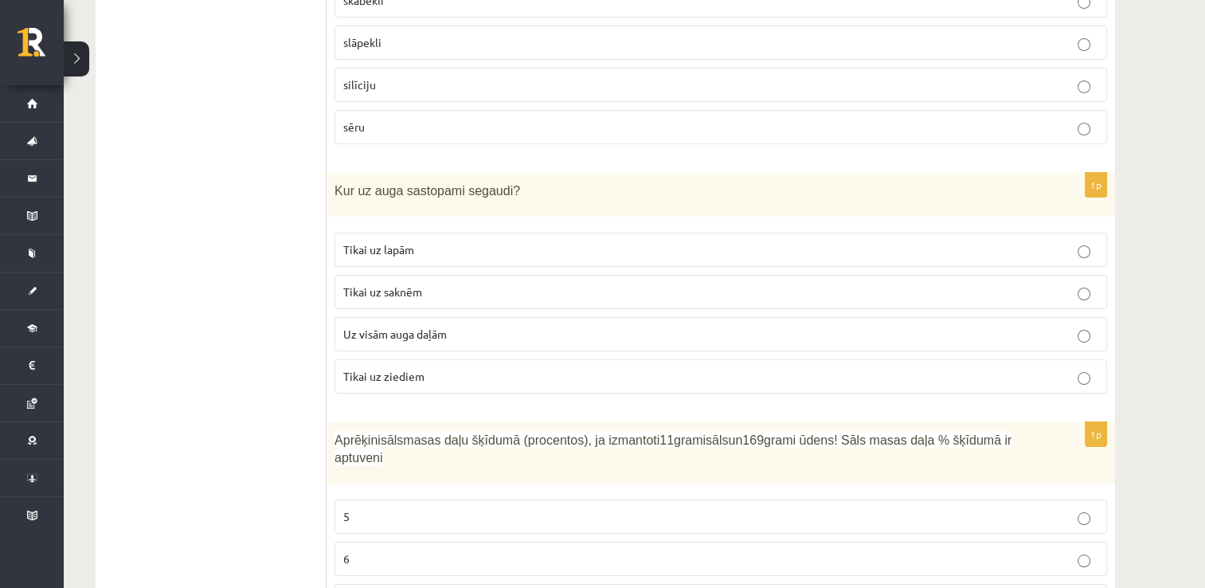
scroll to position [5971, 0]
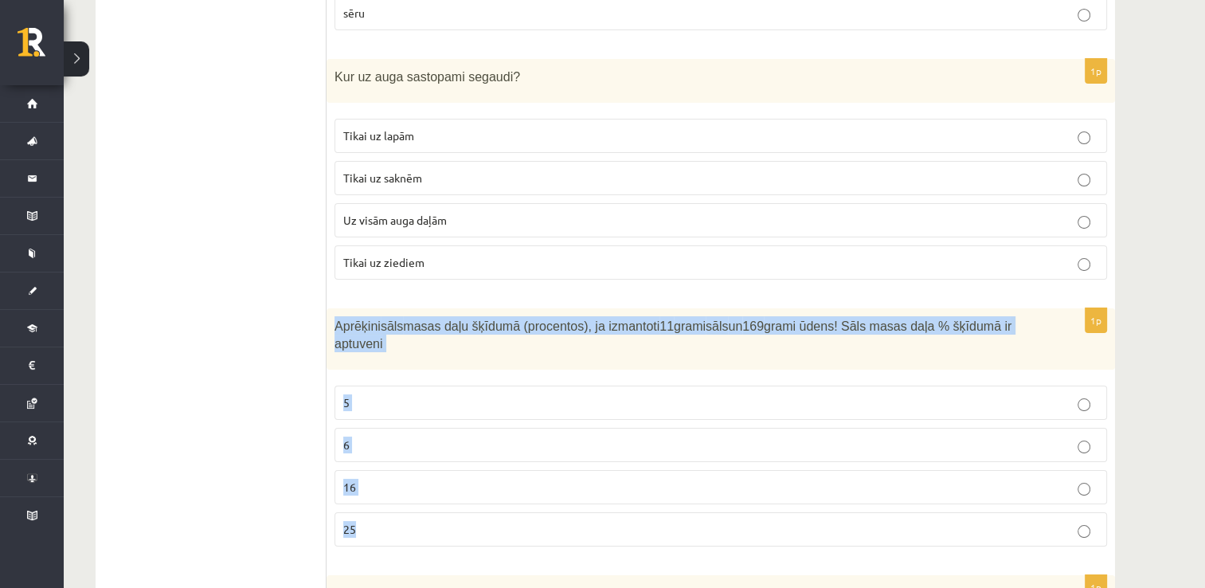
drag, startPoint x: 332, startPoint y: 294, endPoint x: 427, endPoint y: 458, distance: 189.4
click at [427, 458] on div "1p Aprēķini sāls masas daļu šķīdumā (procentos), ja izmantoti 11 grami sāls un …" at bounding box center [720, 434] width 788 height 252
drag, startPoint x: 427, startPoint y: 458, endPoint x: 402, endPoint y: 295, distance: 165.1
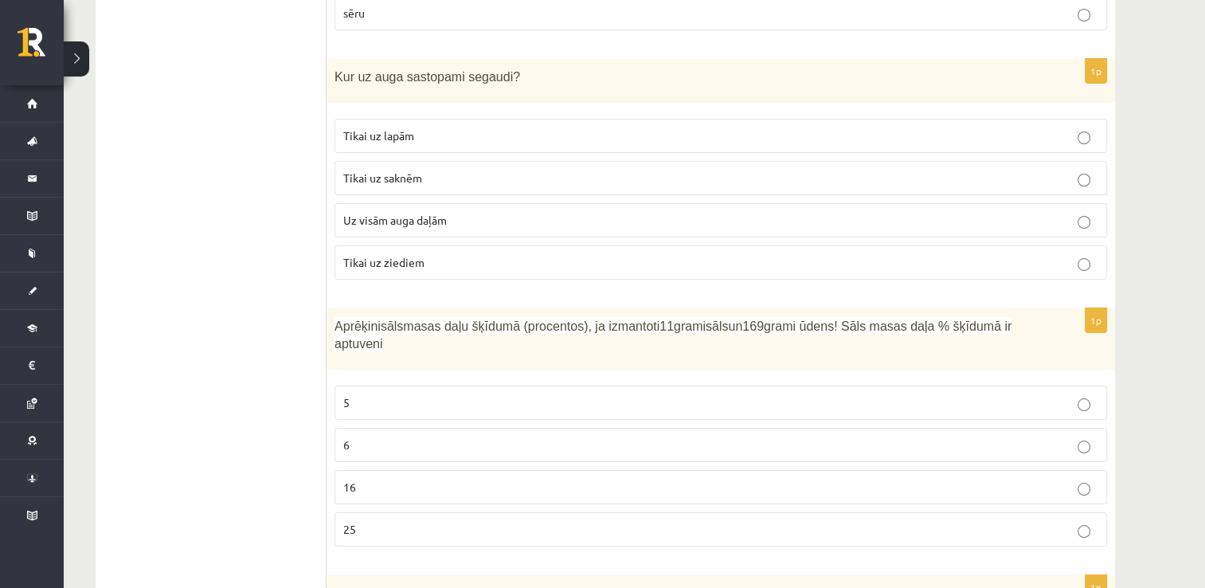
click at [368, 470] on label "16" at bounding box center [720, 487] width 772 height 34
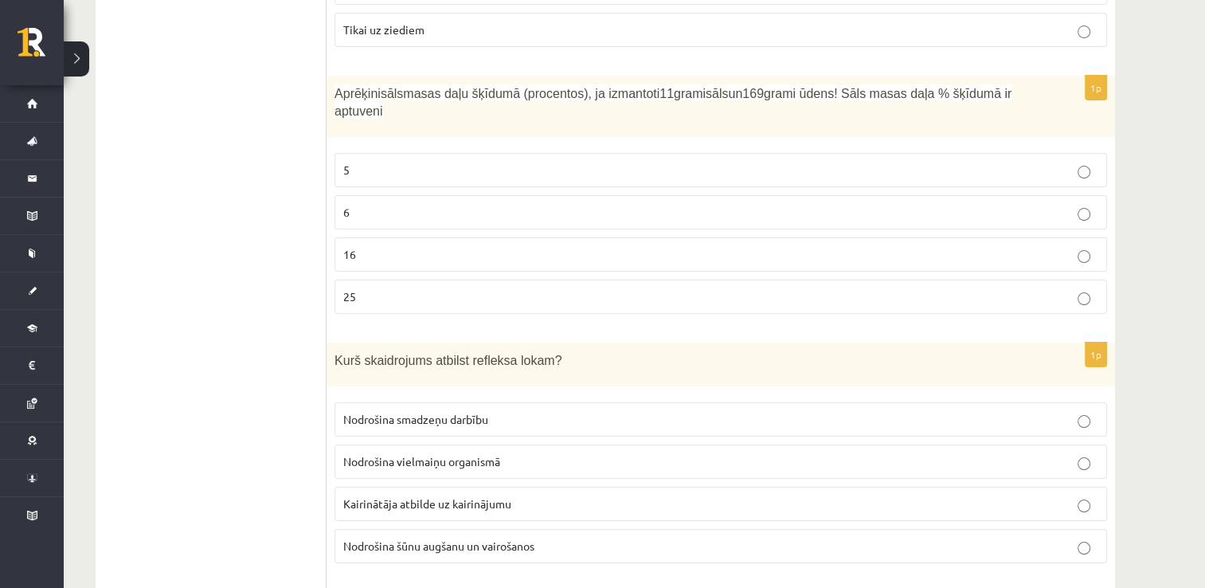
scroll to position [6290, 0]
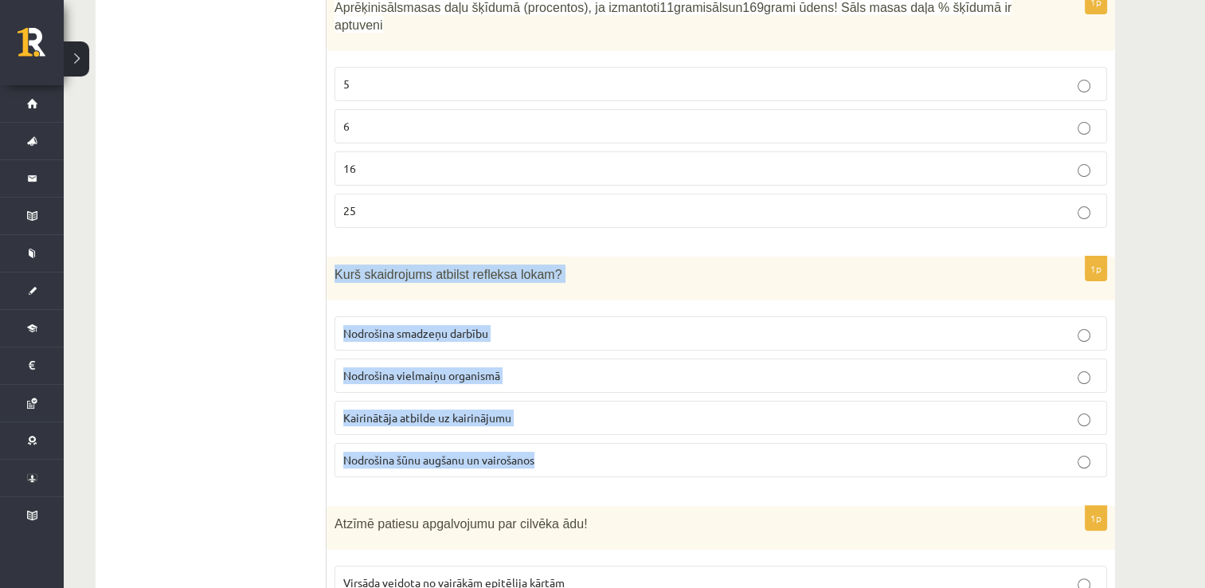
drag, startPoint x: 342, startPoint y: 231, endPoint x: 545, endPoint y: 418, distance: 275.5
click at [545, 418] on div "1p Kurš skaidrojums atbilst refleksa lokam? Nodrošina smadzeņu darbību Nodrošin…" at bounding box center [720, 372] width 788 height 233
drag, startPoint x: 545, startPoint y: 418, endPoint x: 459, endPoint y: 326, distance: 125.6
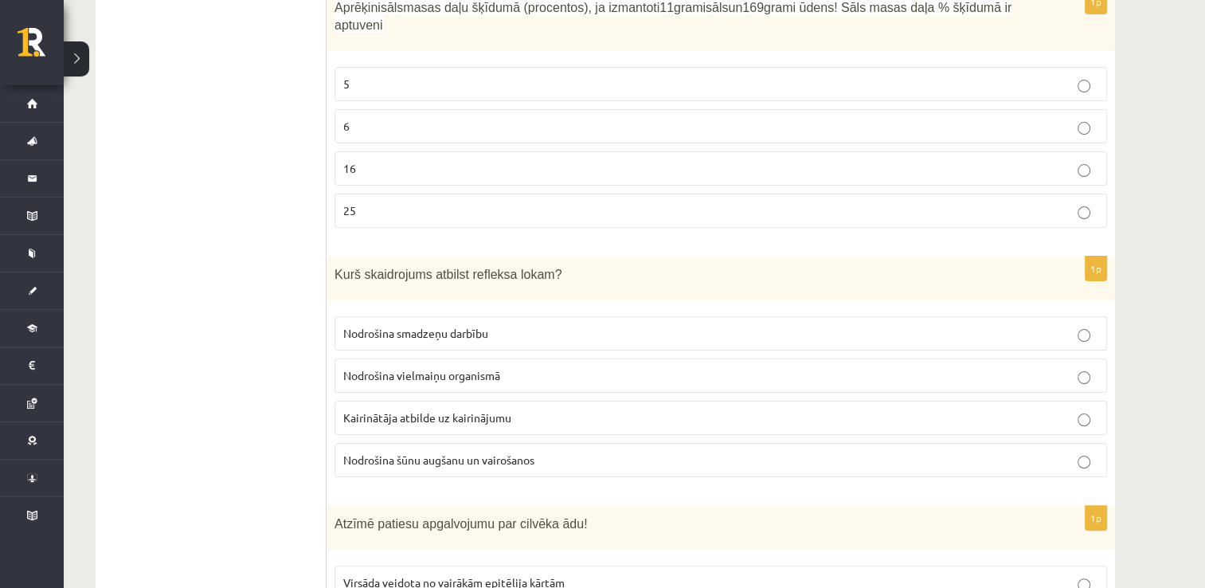
click at [367, 410] on span "Kairinātāja atbilde uz kairinājumu" at bounding box center [427, 417] width 168 height 14
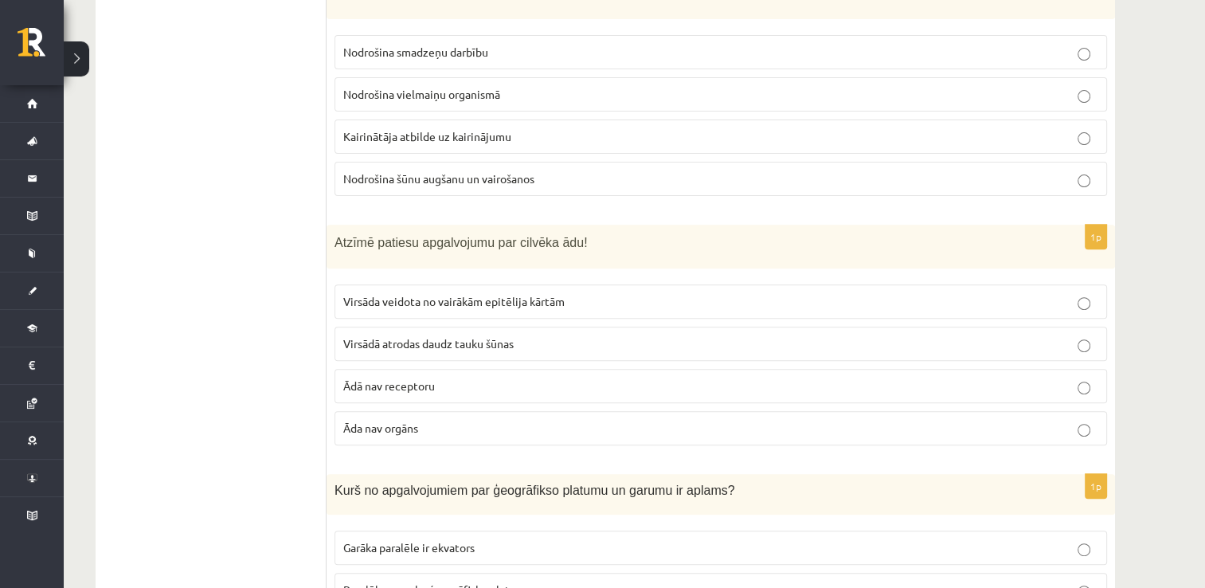
scroll to position [6608, 0]
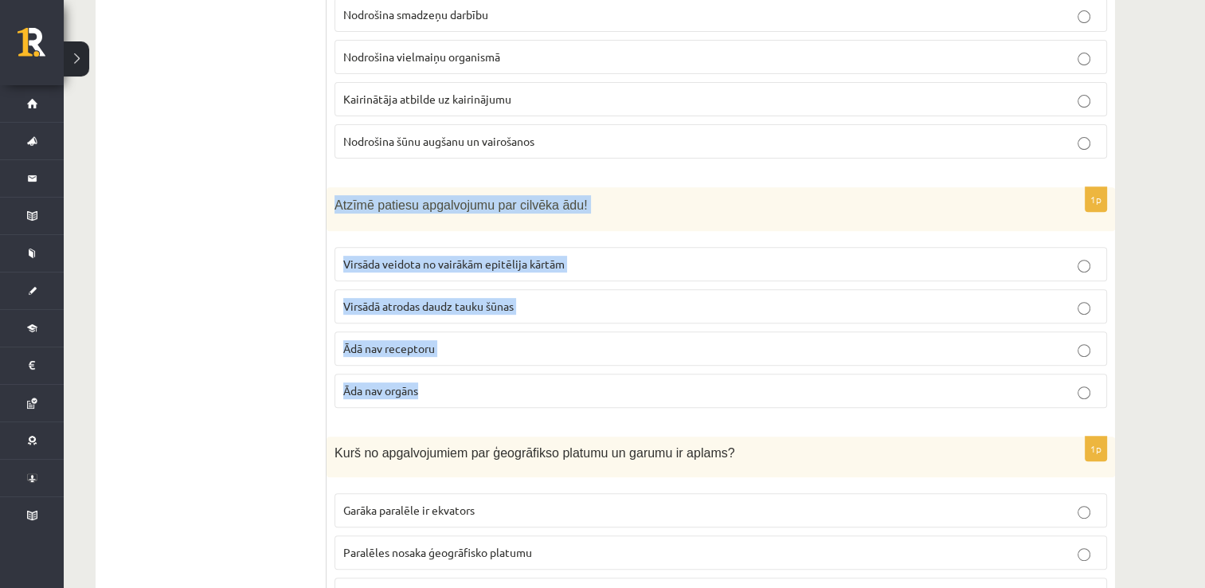
drag, startPoint x: 331, startPoint y: 154, endPoint x: 498, endPoint y: 331, distance: 243.9
click at [498, 331] on div "1p Atzīmē patiesu apgalvojumu par cilvēka ādu! Virsāda veidota no vairākām epit…" at bounding box center [720, 303] width 788 height 233
drag, startPoint x: 498, startPoint y: 331, endPoint x: 422, endPoint y: 153, distance: 194.0
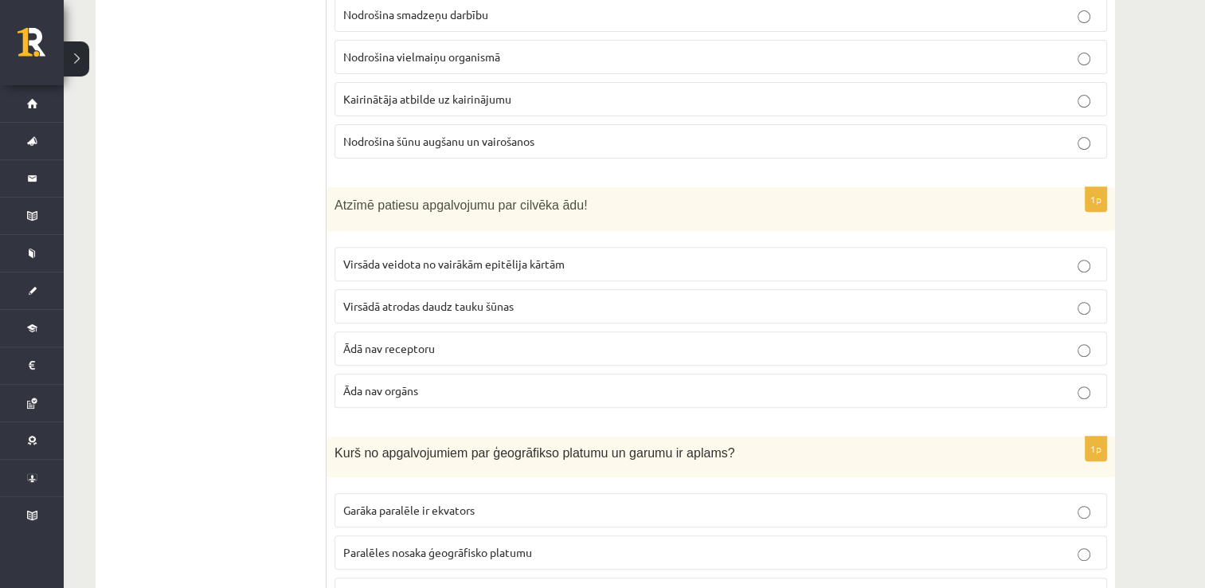
click at [373, 256] on span "Virsāda veidota no vairākām epitēlija kārtām" at bounding box center [453, 263] width 221 height 14
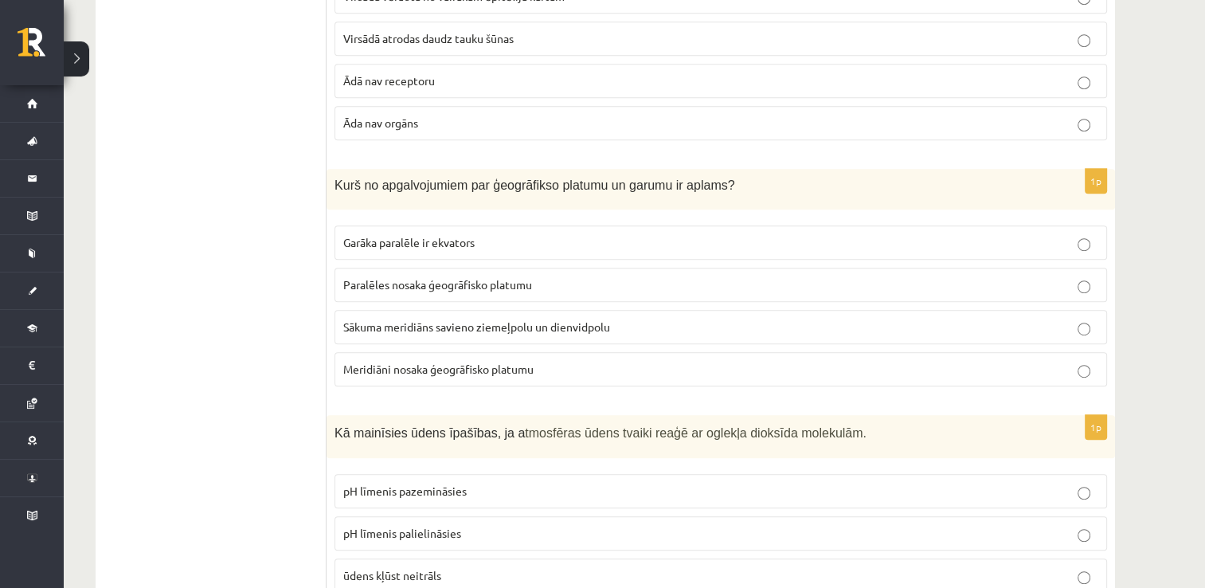
scroll to position [6927, 0]
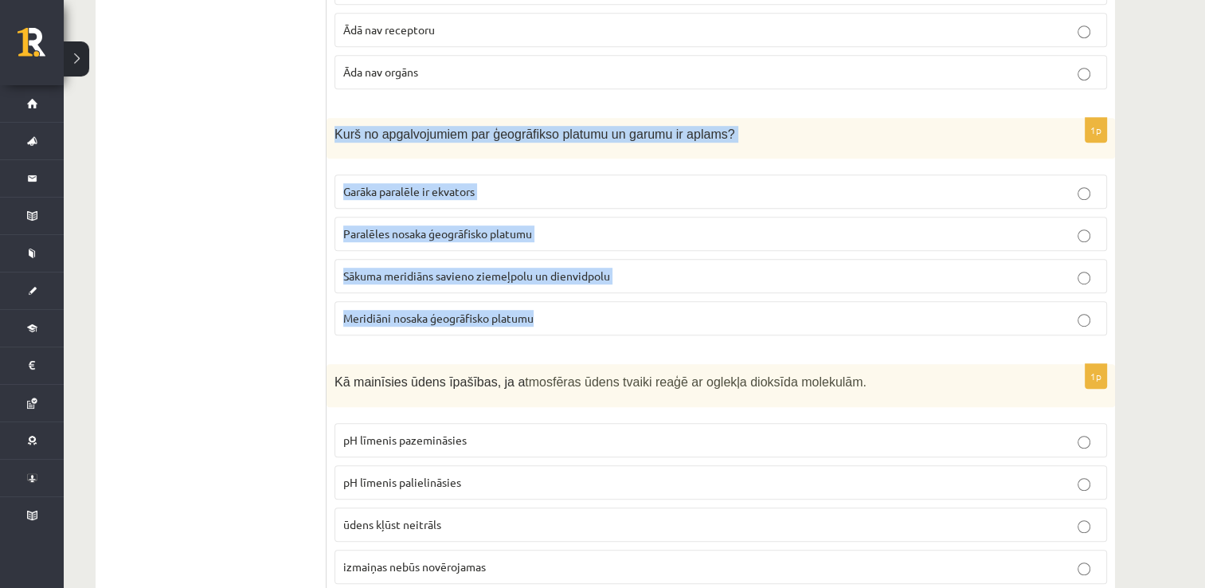
drag, startPoint x: 330, startPoint y: 74, endPoint x: 545, endPoint y: 269, distance: 290.3
click at [545, 269] on div "1p Kurš no apgalvojumiem par ģeogrāfikso platumu un garumu ir aplams? Garāka pa…" at bounding box center [720, 233] width 788 height 230
drag, startPoint x: 545, startPoint y: 269, endPoint x: 449, endPoint y: 74, distance: 217.2
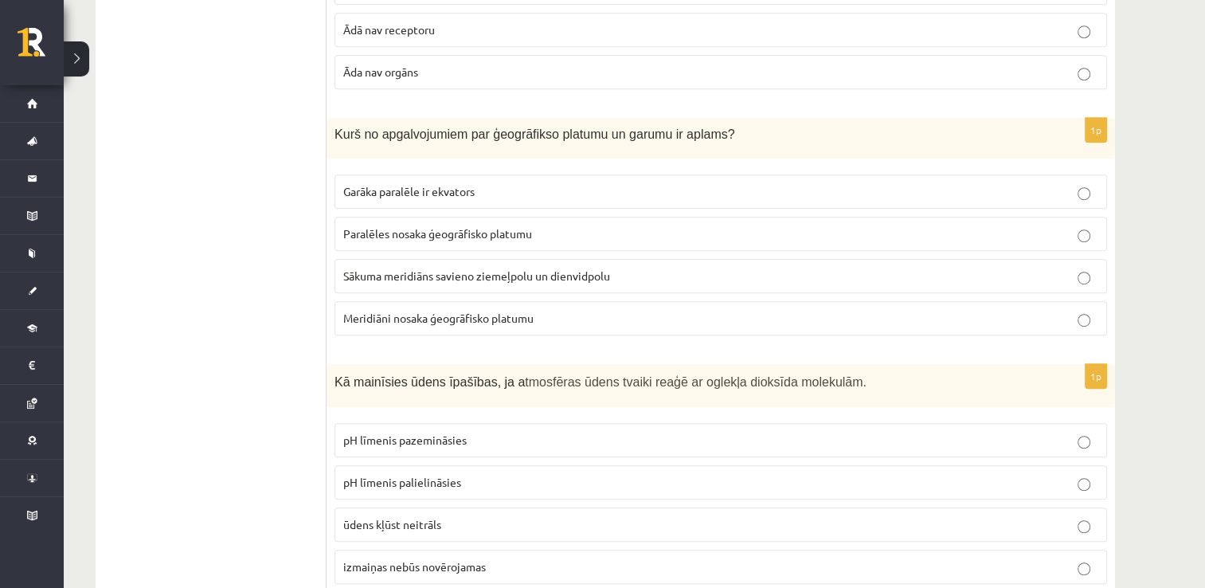
drag, startPoint x: 227, startPoint y: 281, endPoint x: 223, endPoint y: 269, distance: 12.6
click at [362, 301] on label "Meridiāni nosaka ģeogrāfisko platumu" at bounding box center [720, 318] width 772 height 34
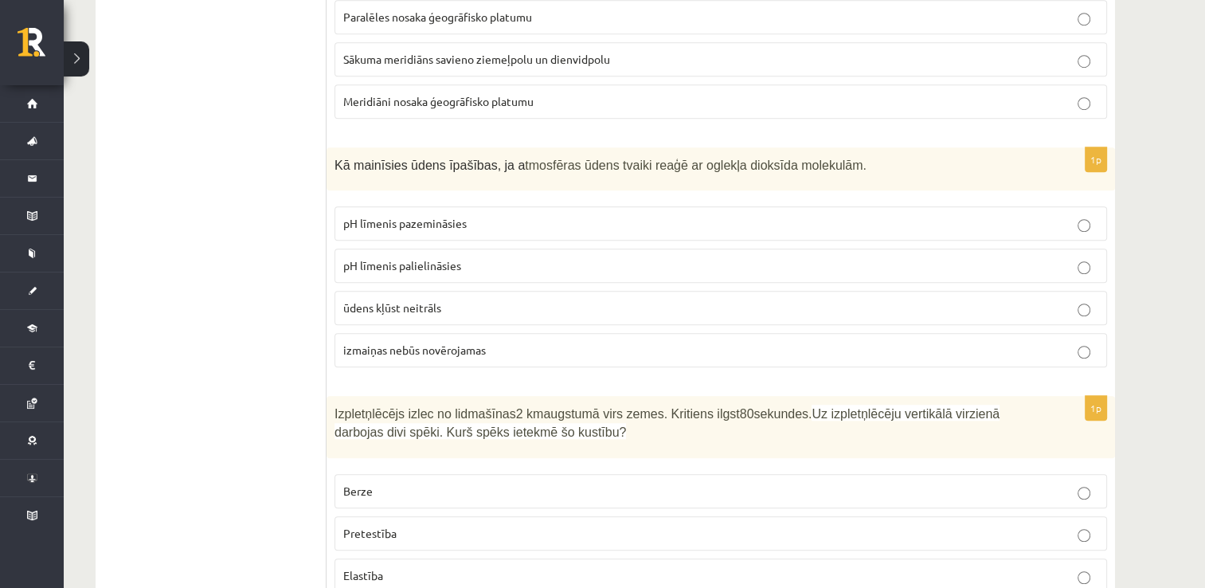
scroll to position [7166, 0]
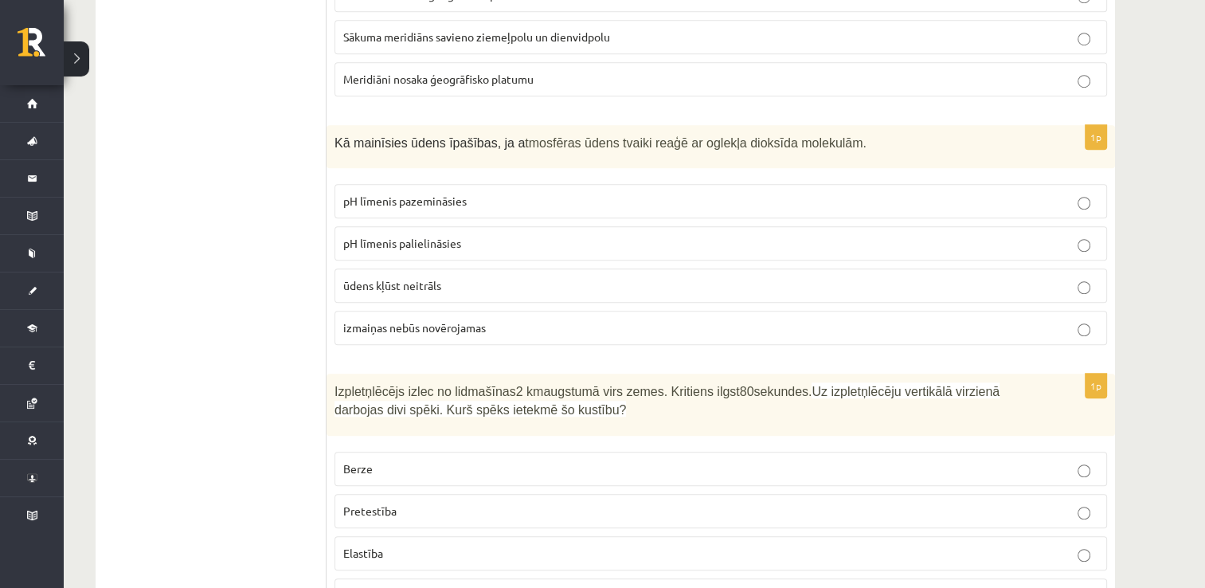
click at [382, 278] on span "ūdens kļūst neitrāls" at bounding box center [392, 285] width 98 height 14
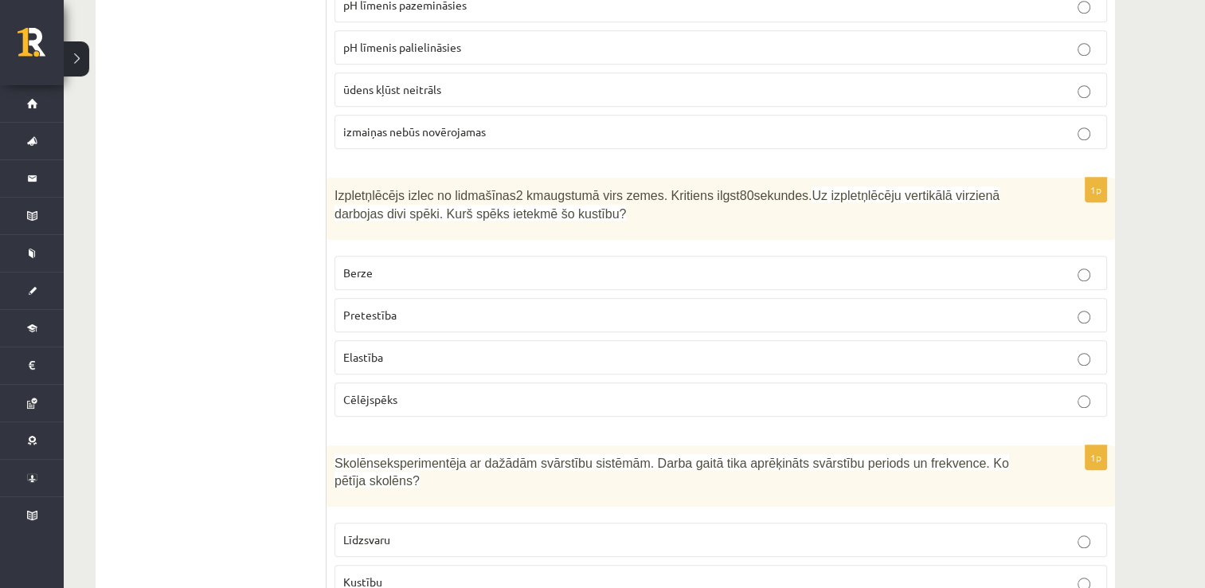
scroll to position [7360, 0]
click at [396, 350] on p "Elastība" at bounding box center [720, 358] width 755 height 17
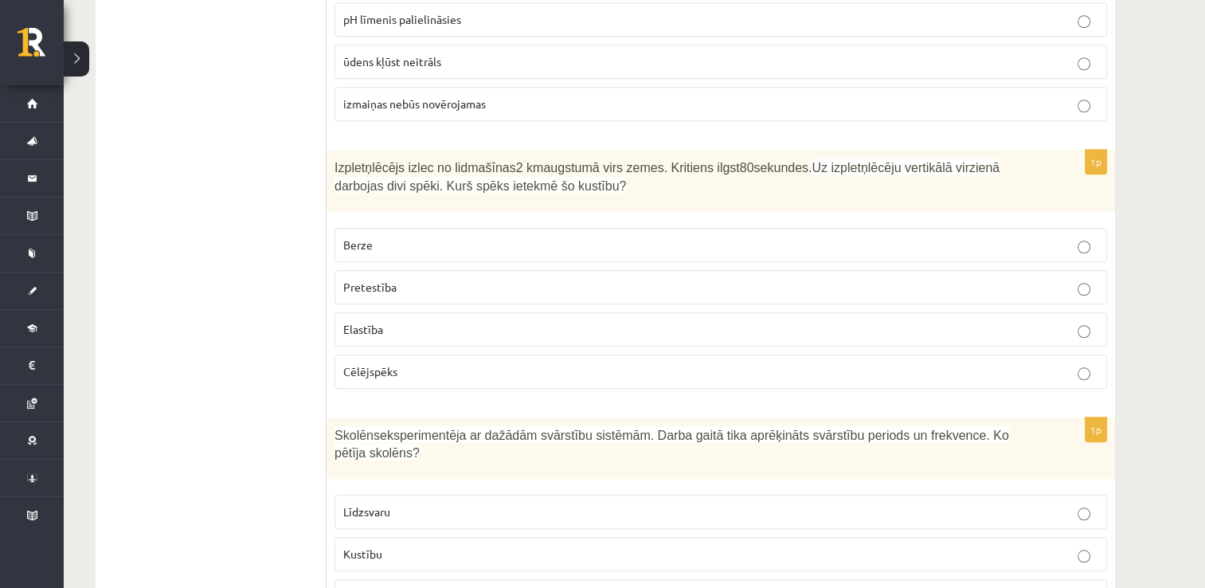
scroll to position [7439, 0]
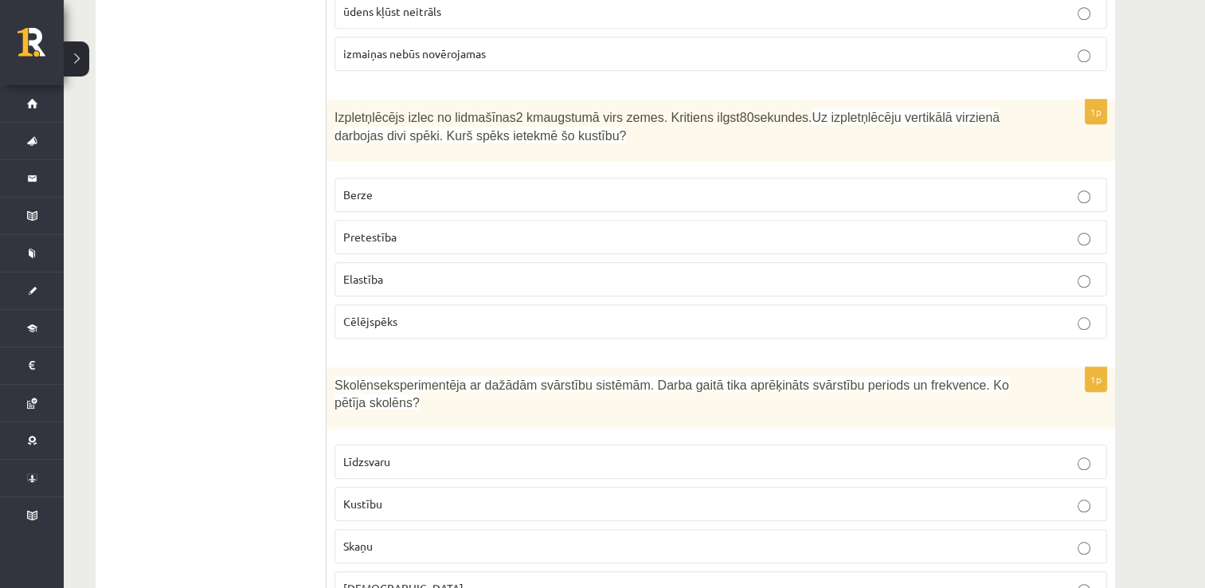
click at [381, 454] on span "Līdzsvaru" at bounding box center [366, 461] width 47 height 14
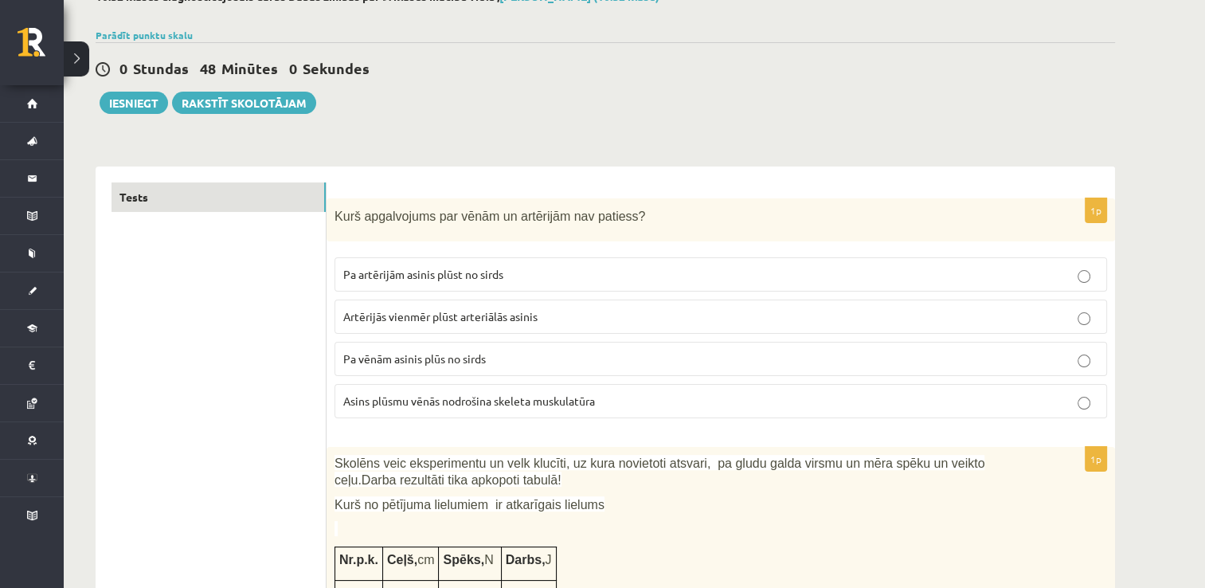
scroll to position [1, 0]
